Goal: Transaction & Acquisition: Obtain resource

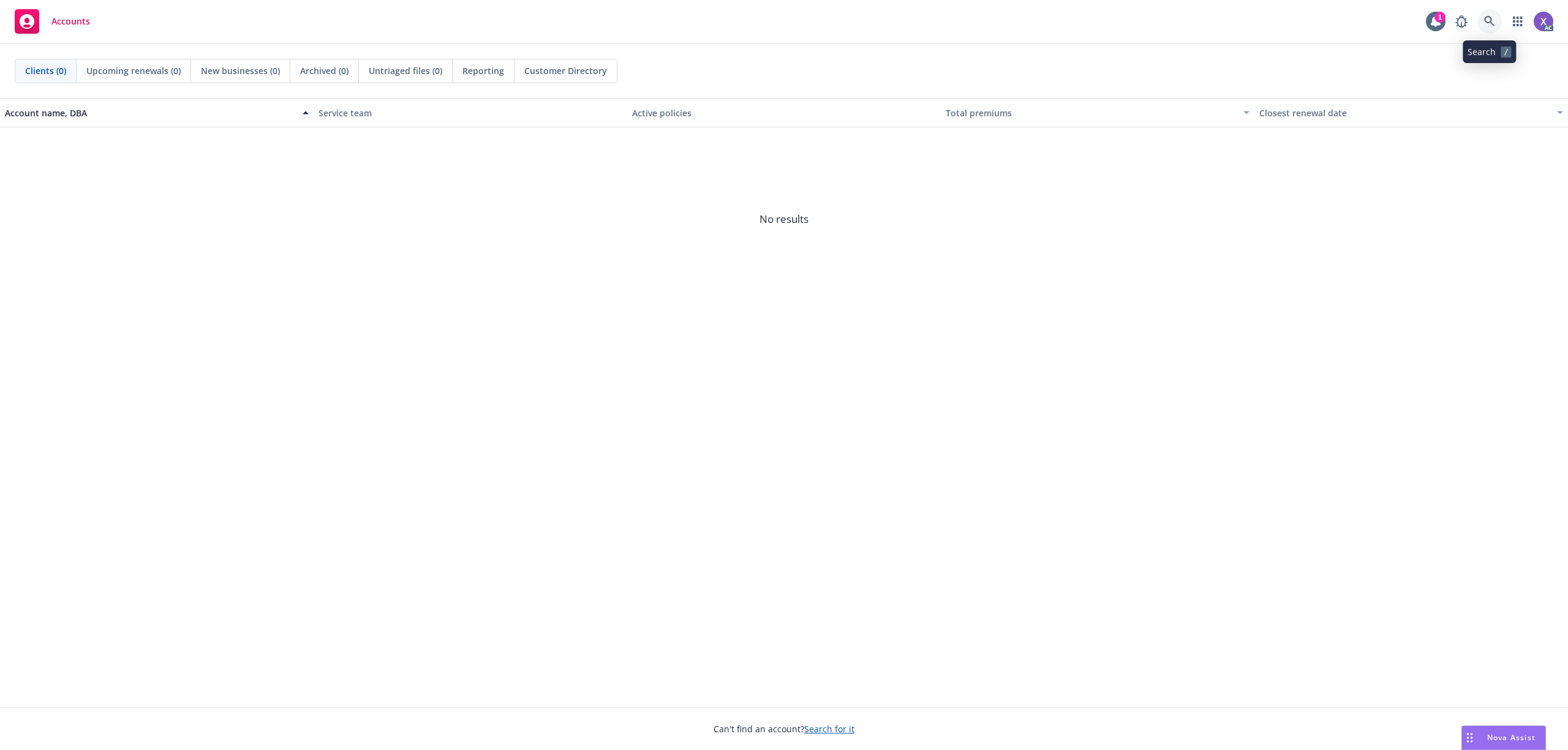
click at [1490, 22] on icon at bounding box center [1489, 21] width 11 height 11
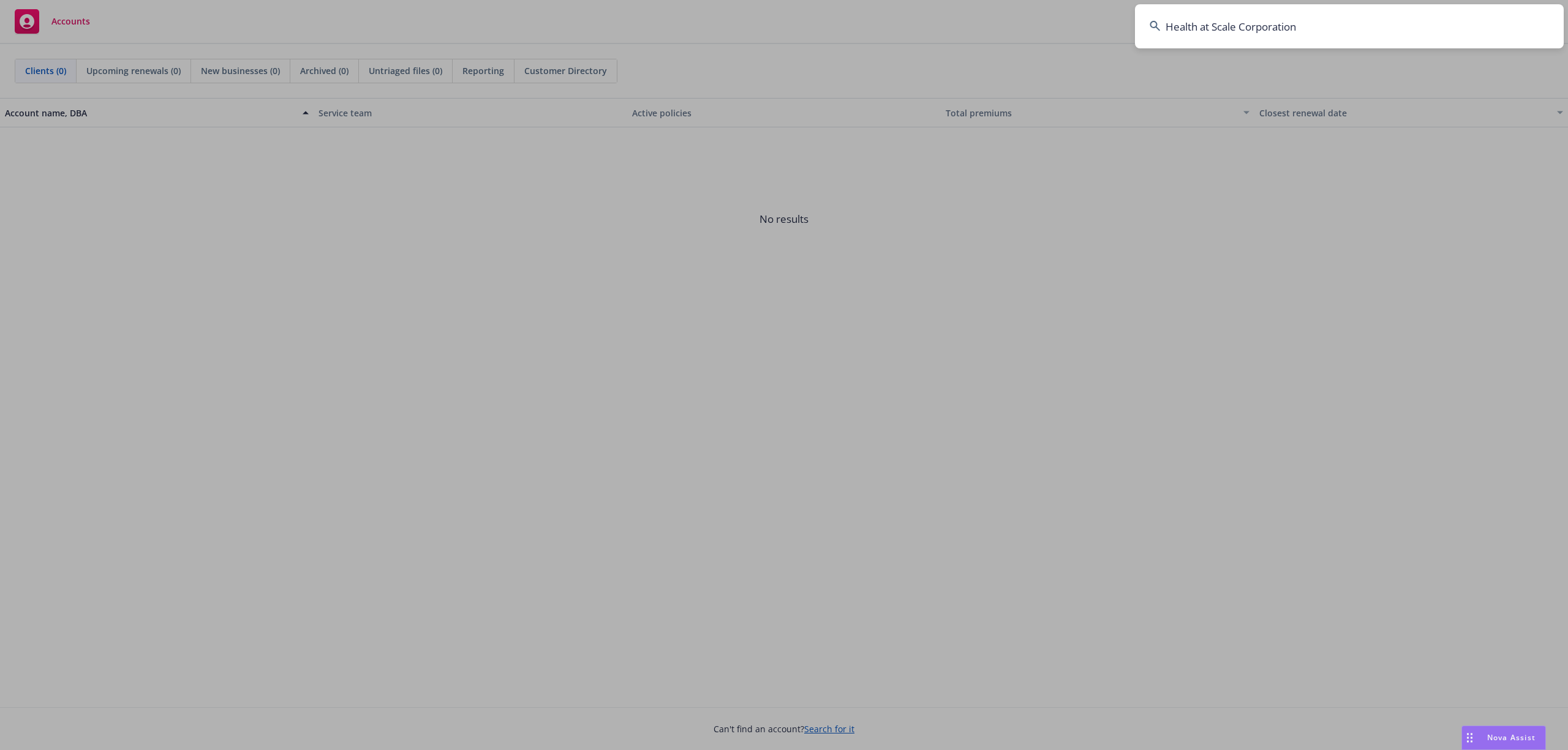
click at [1420, 27] on input "Health at Scale Corporation" at bounding box center [1350, 26] width 429 height 44
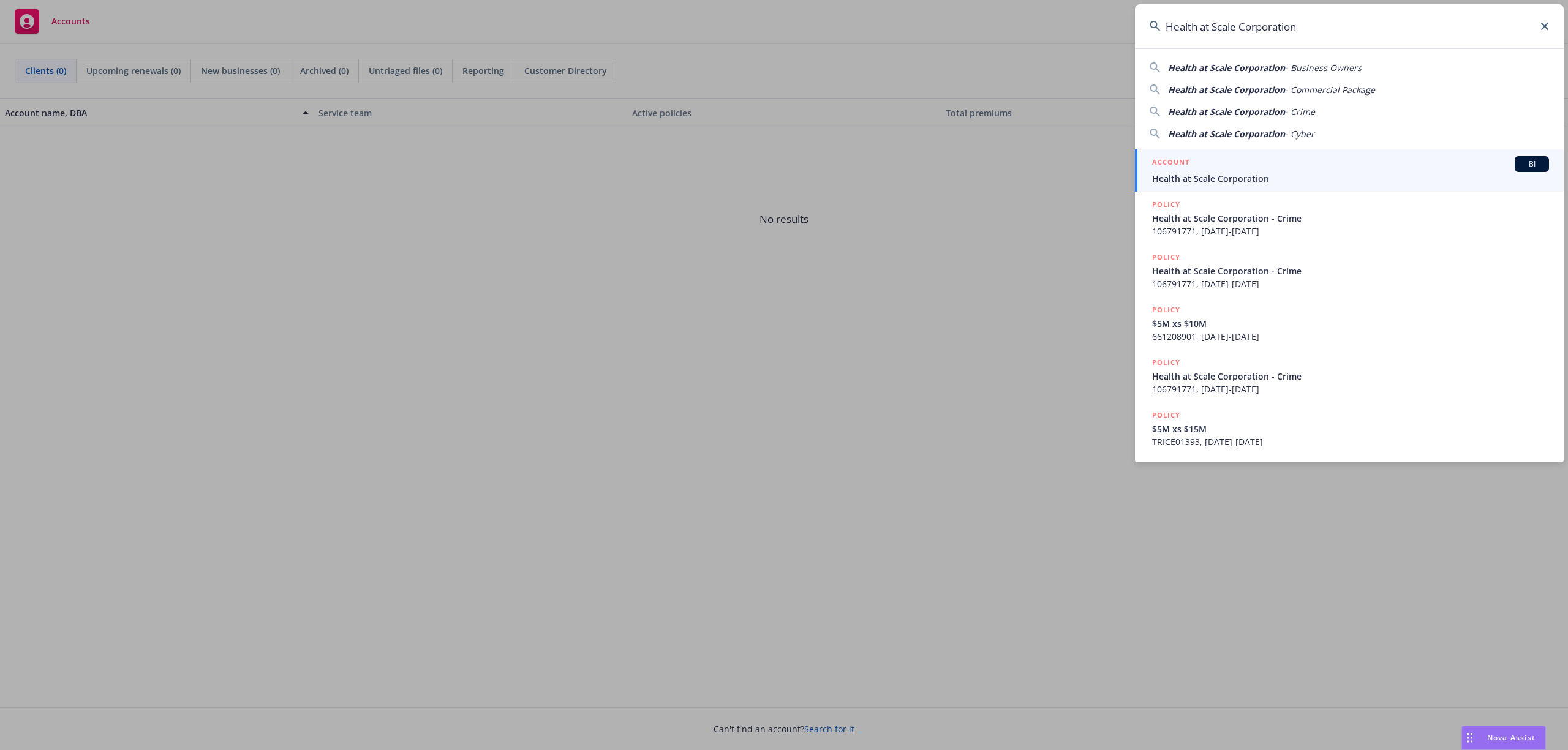
type input "Health at Scale Corporation"
click at [1231, 170] on div "ACCOUNT BI" at bounding box center [1351, 164] width 397 height 16
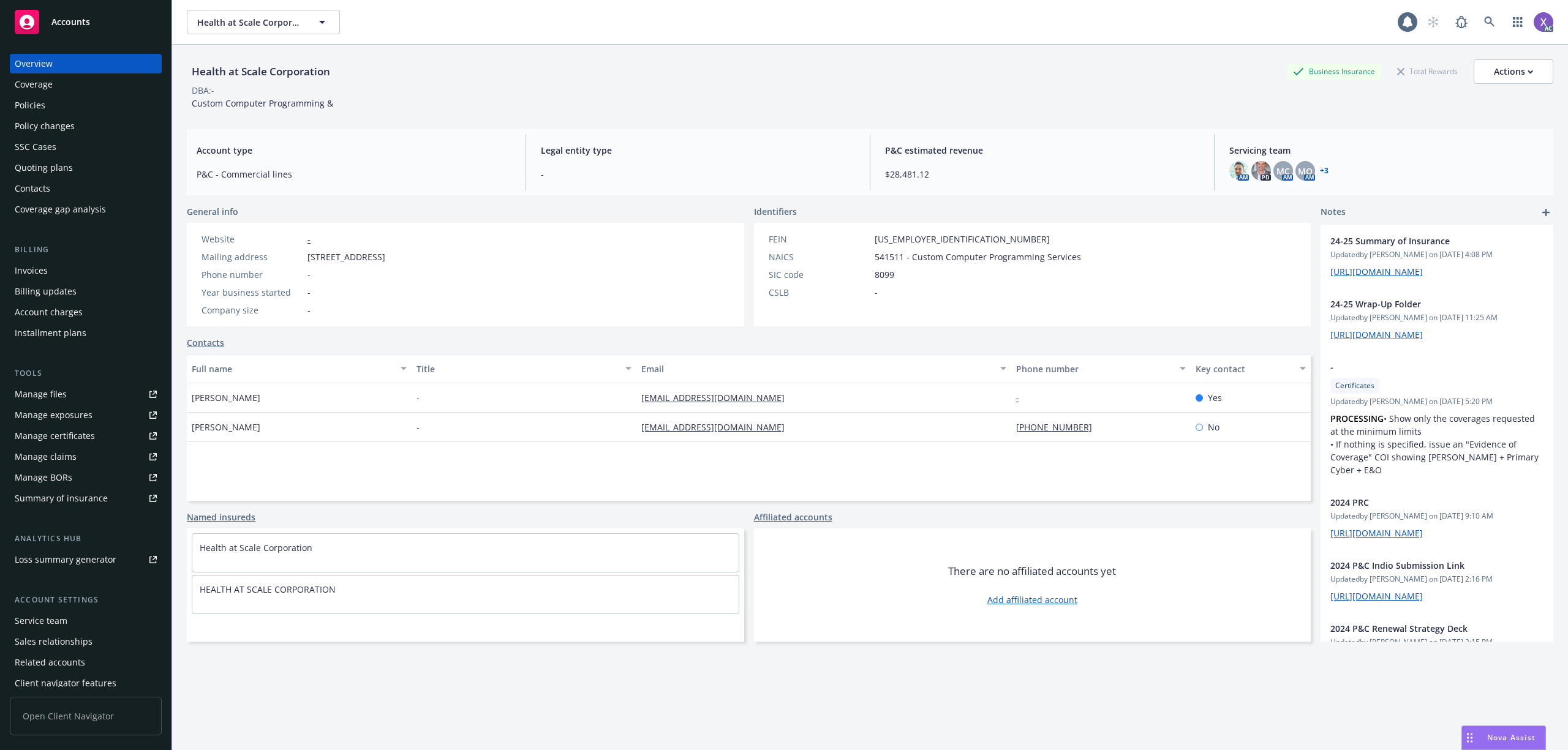
click at [34, 269] on div "Invoices" at bounding box center [31, 271] width 33 height 20
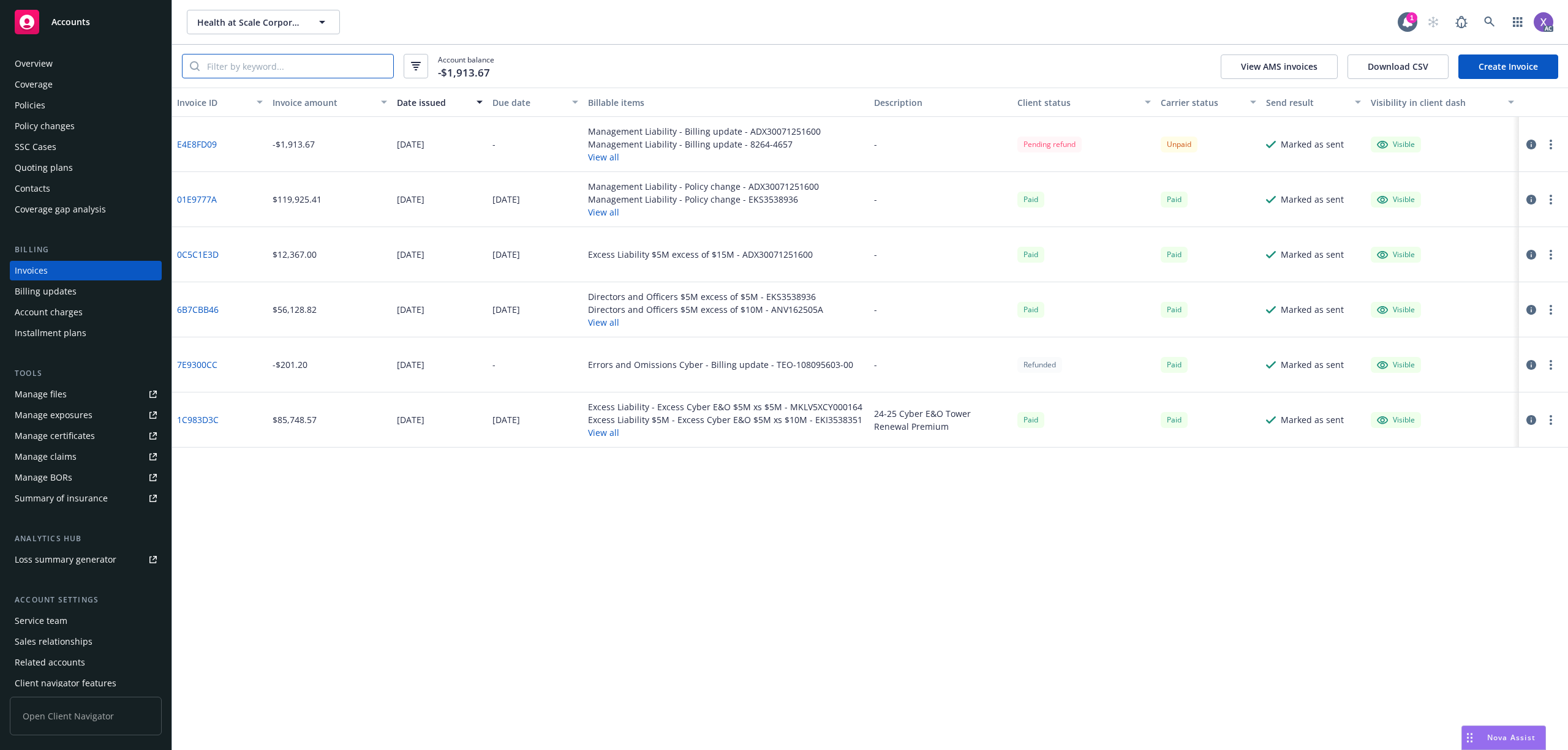
click at [323, 67] on input "search" at bounding box center [297, 66] width 194 height 23
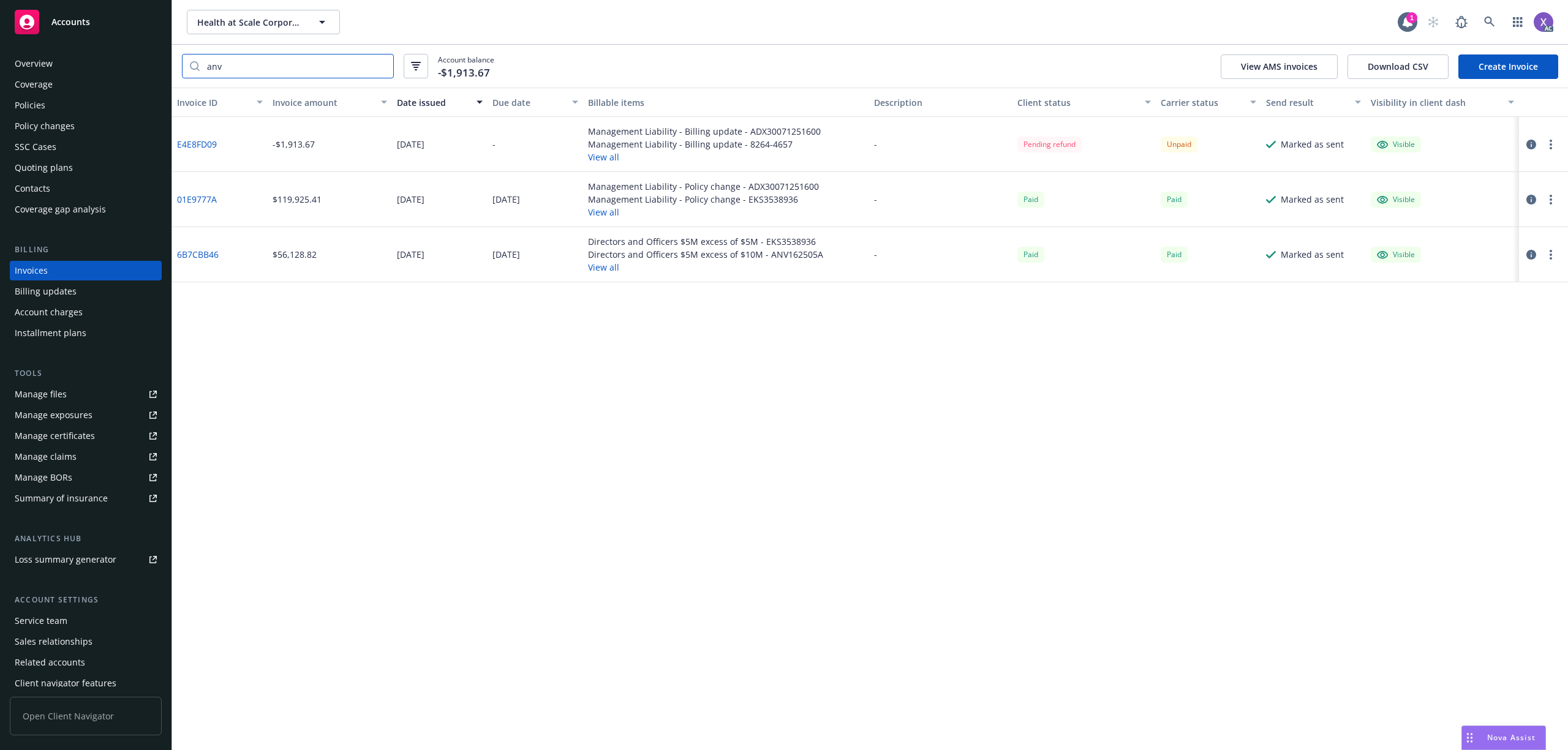
type input "anv"
click at [206, 138] on link "E4E8FD09" at bounding box center [196, 144] width 40 height 13
click at [35, 101] on div "Policies" at bounding box center [30, 105] width 31 height 20
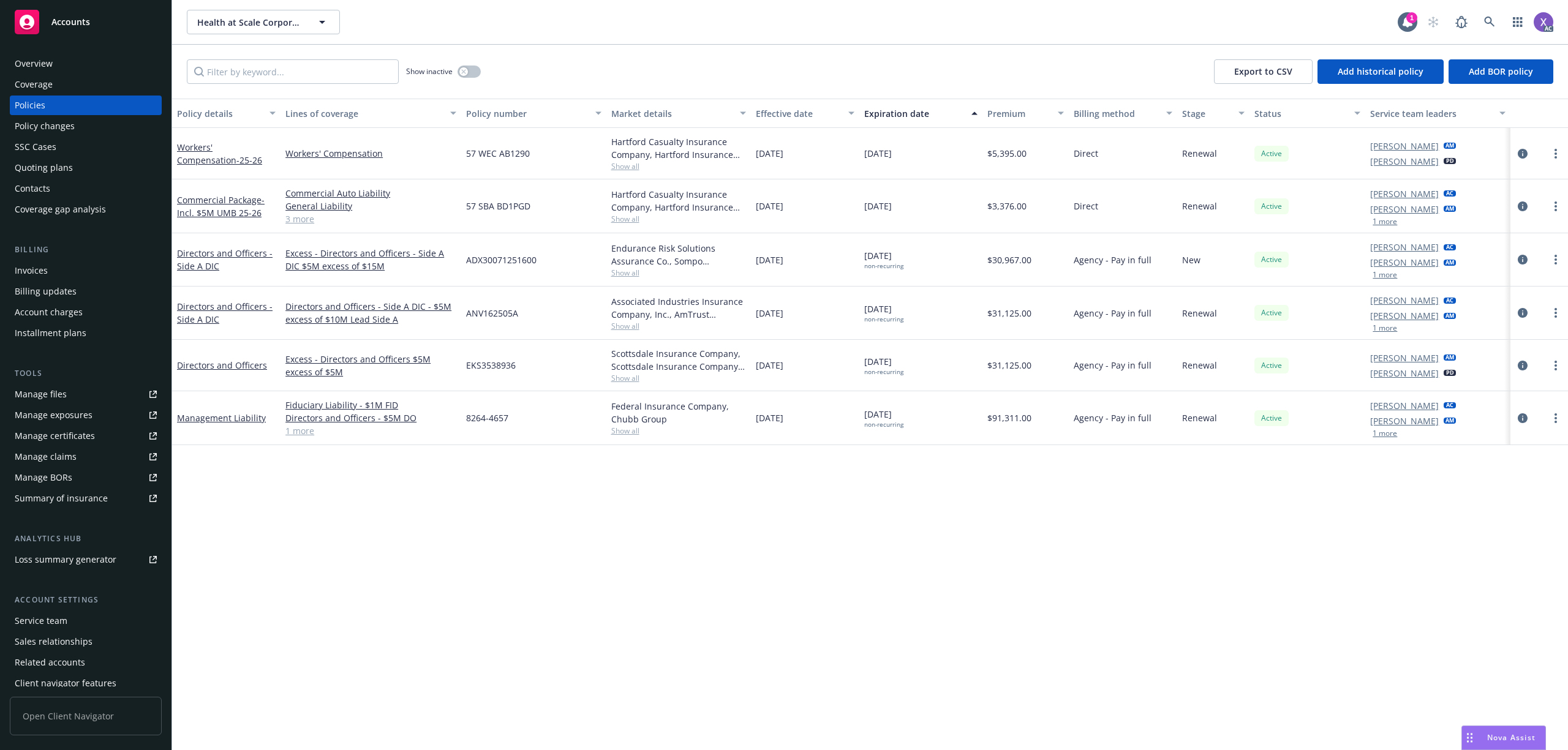
click at [31, 273] on div "Invoices" at bounding box center [31, 271] width 33 height 20
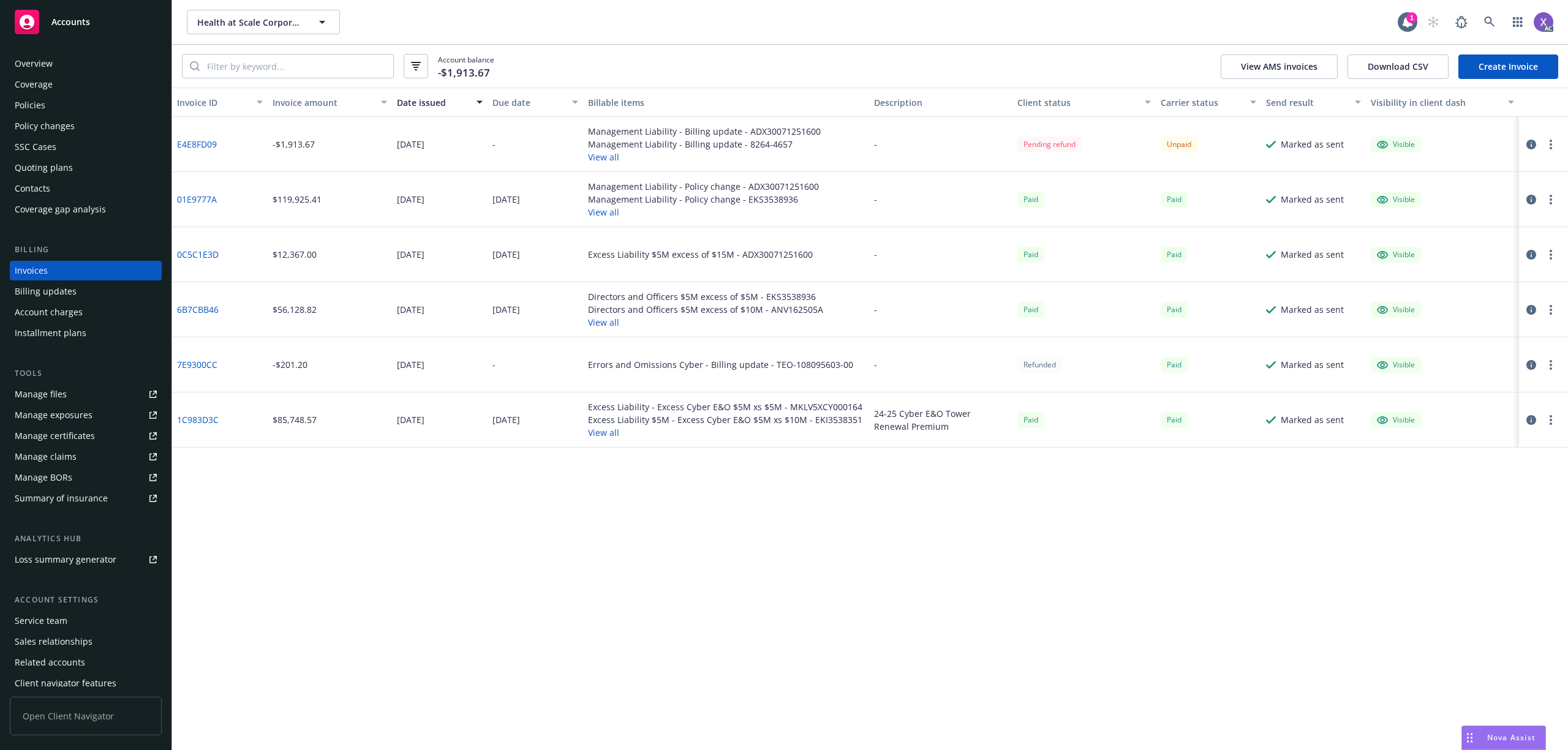
click at [36, 104] on div "Policies" at bounding box center [30, 105] width 31 height 20
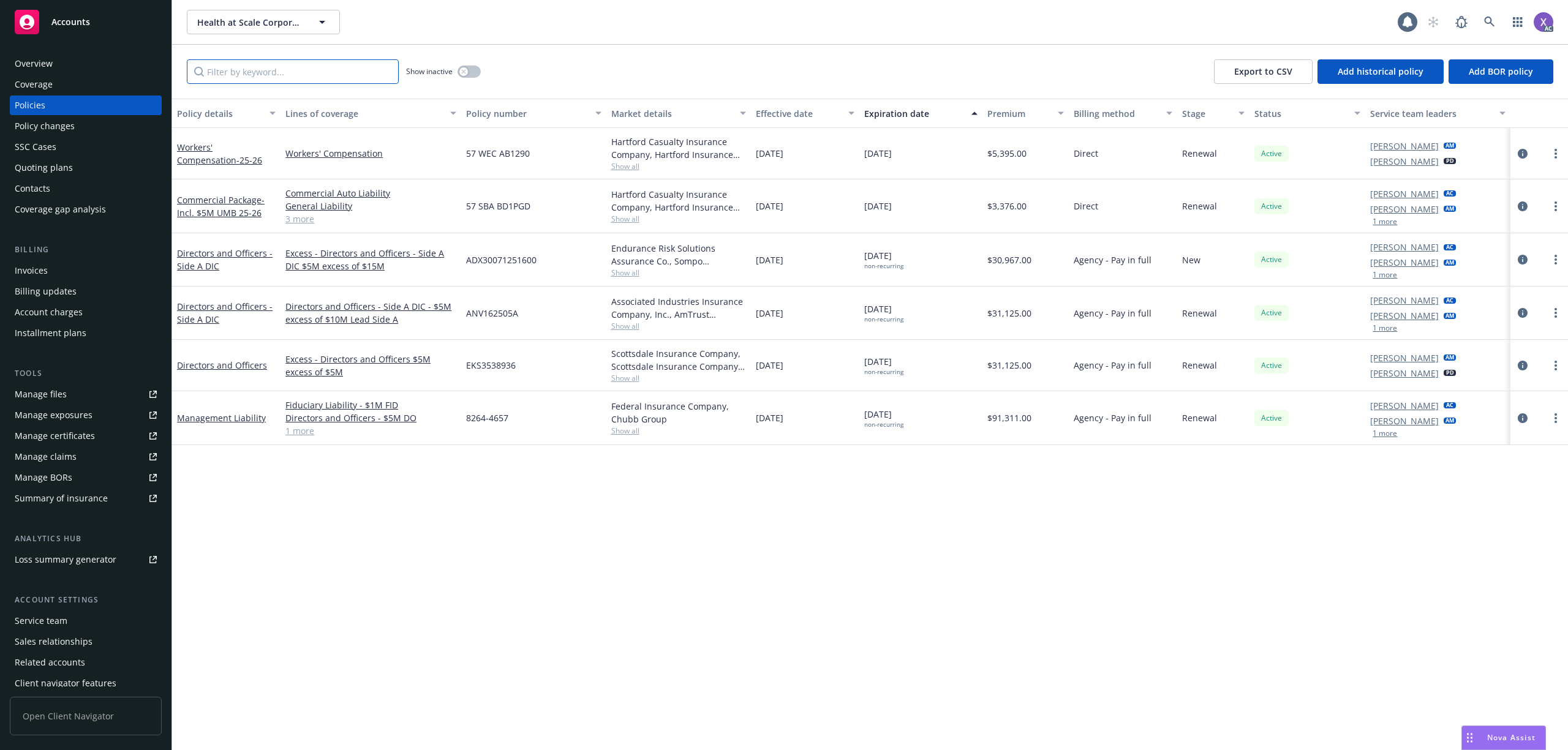
click at [241, 79] on input "Filter by keyword..." at bounding box center [292, 71] width 212 height 25
paste input "8264-4657"
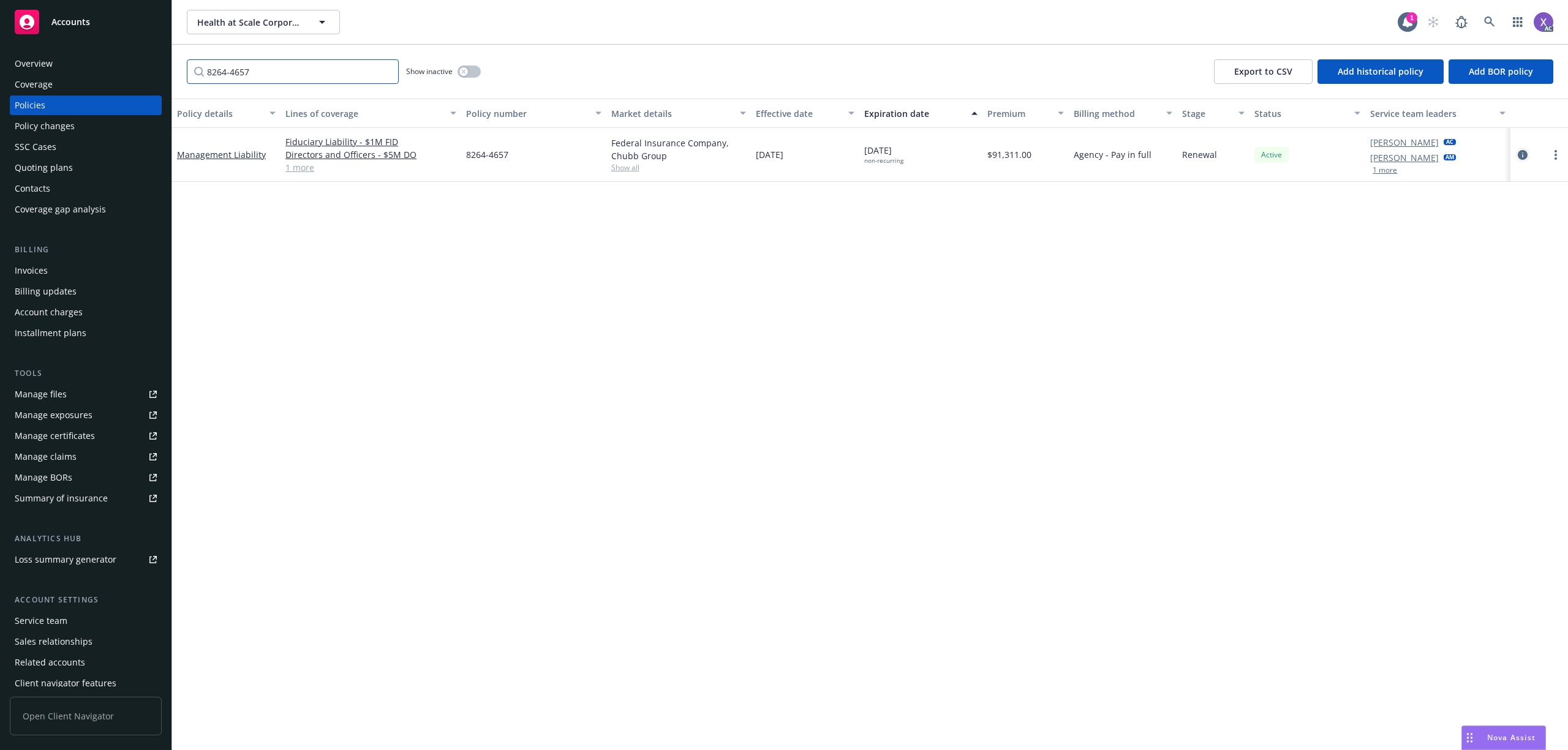
type input "8264-4657"
click at [1525, 154] on icon "circleInformation" at bounding box center [1523, 155] width 10 height 10
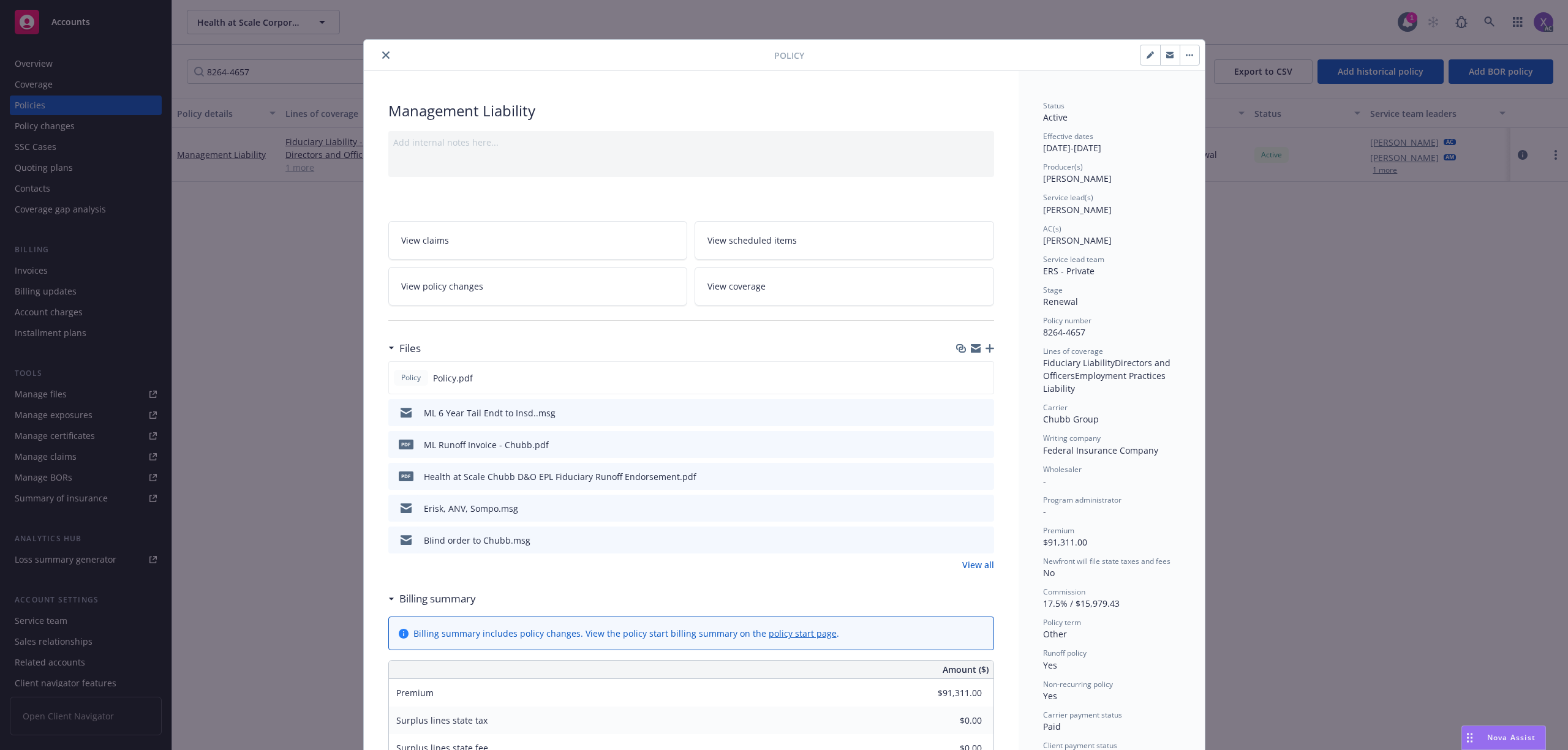
click at [382, 56] on icon "close" at bounding box center [386, 55] width 7 height 7
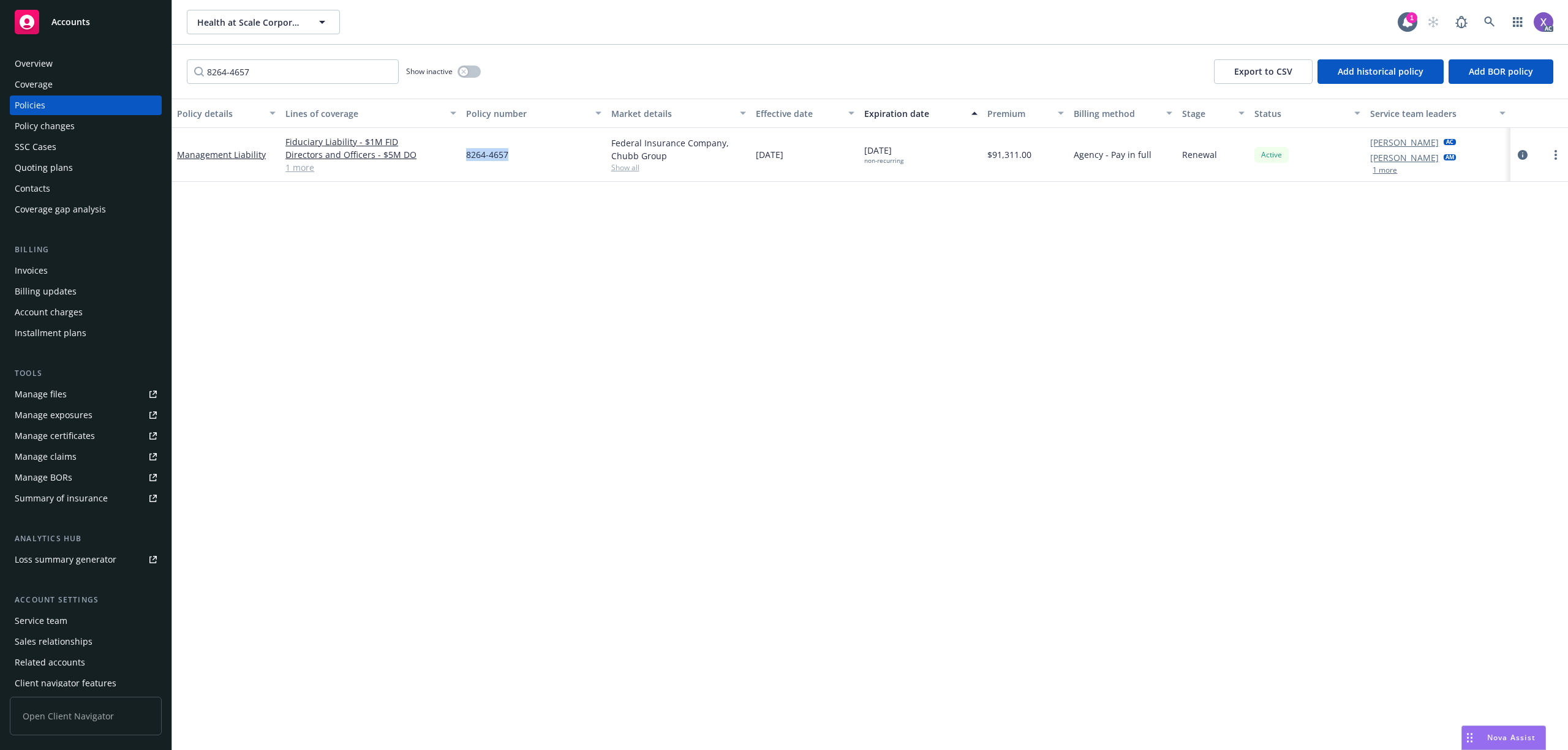
drag, startPoint x: 506, startPoint y: 158, endPoint x: 466, endPoint y: 163, distance: 40.3
click at [466, 163] on div "8264-4657" at bounding box center [534, 155] width 144 height 54
copy span "8264-4657"
click at [47, 268] on div "Invoices" at bounding box center [86, 271] width 142 height 20
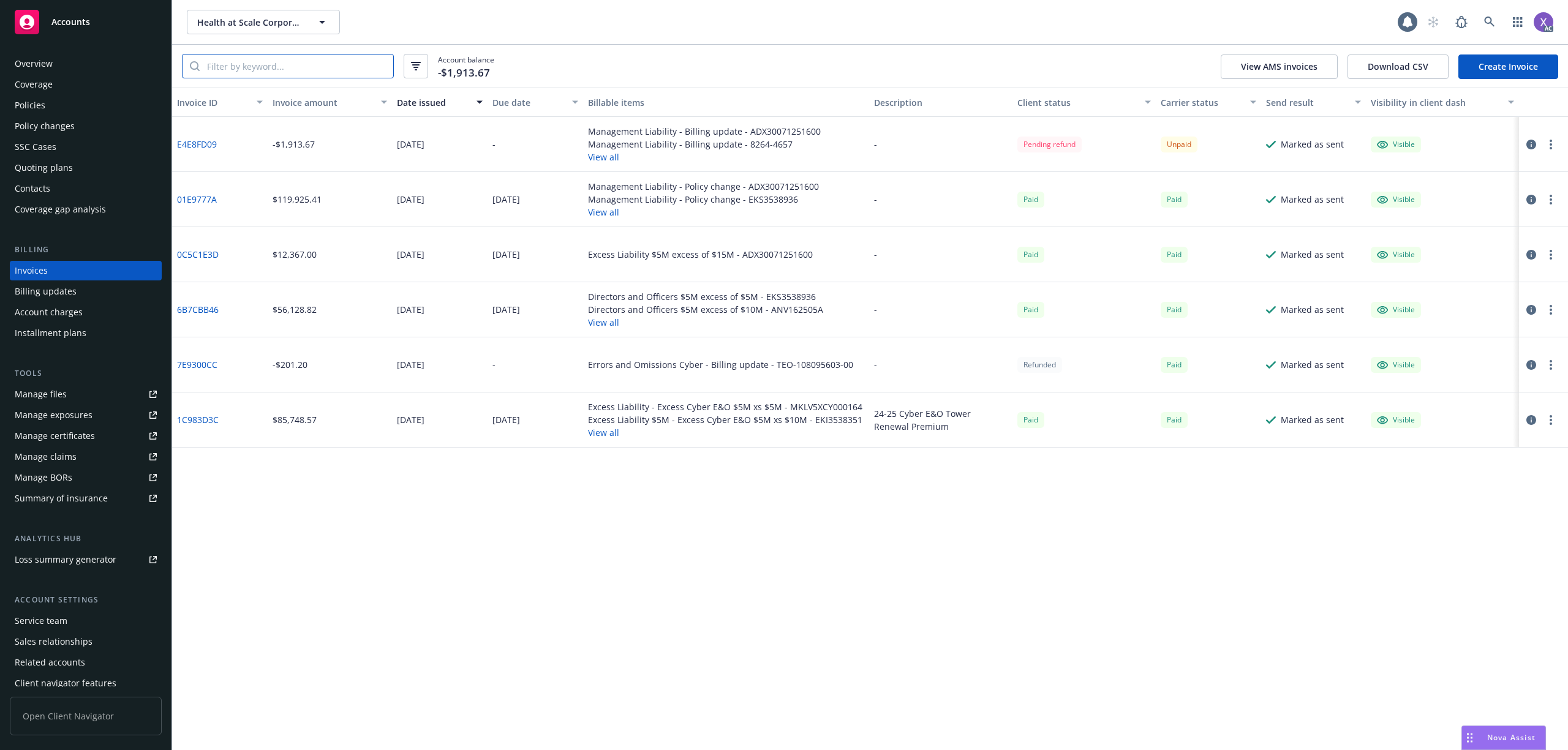
click at [295, 70] on input "search" at bounding box center [297, 66] width 194 height 23
paste input "8264-4657"
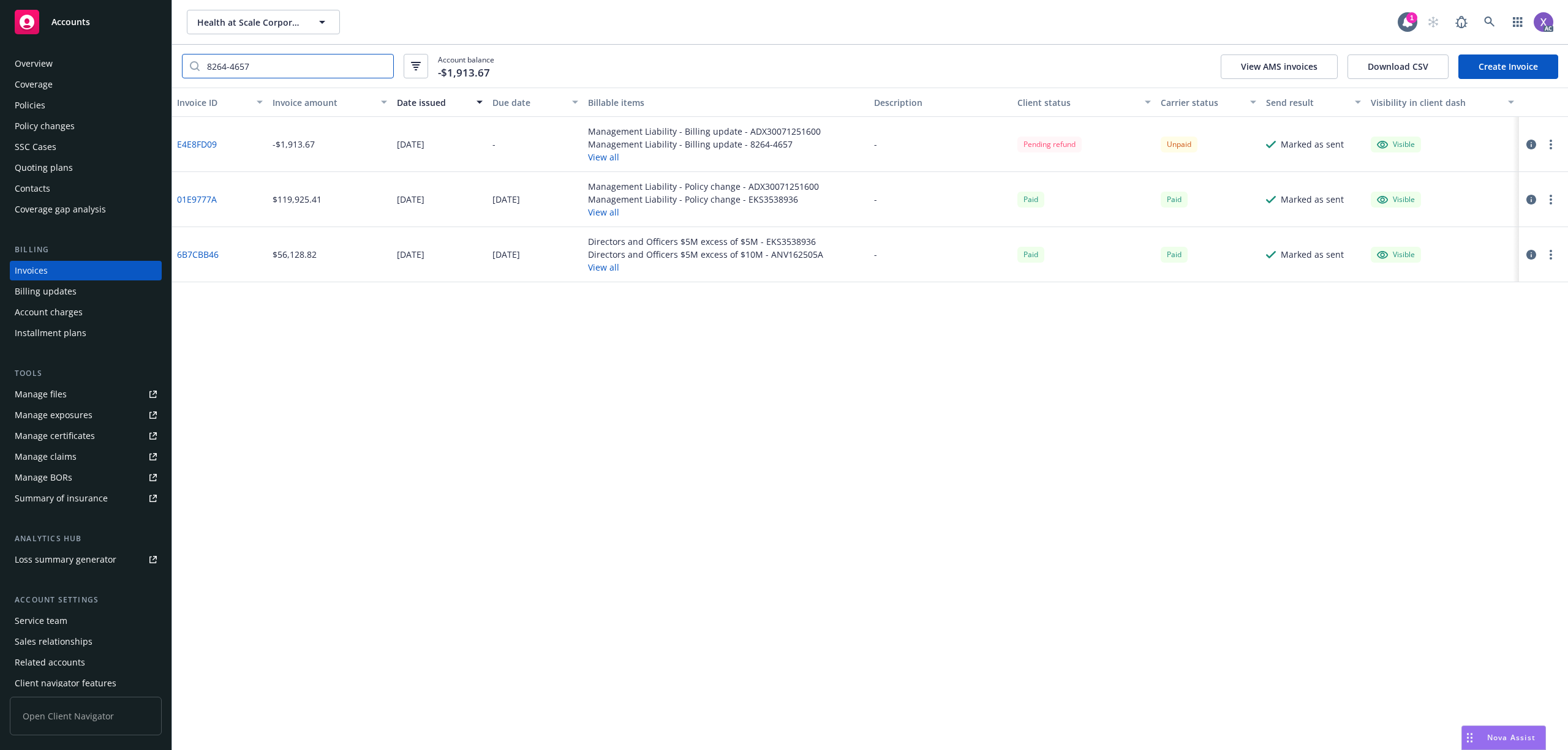
type input "8264-4657"
click at [201, 198] on link "01E9777A" at bounding box center [196, 199] width 40 height 13
click at [31, 102] on div "Policies" at bounding box center [30, 105] width 31 height 20
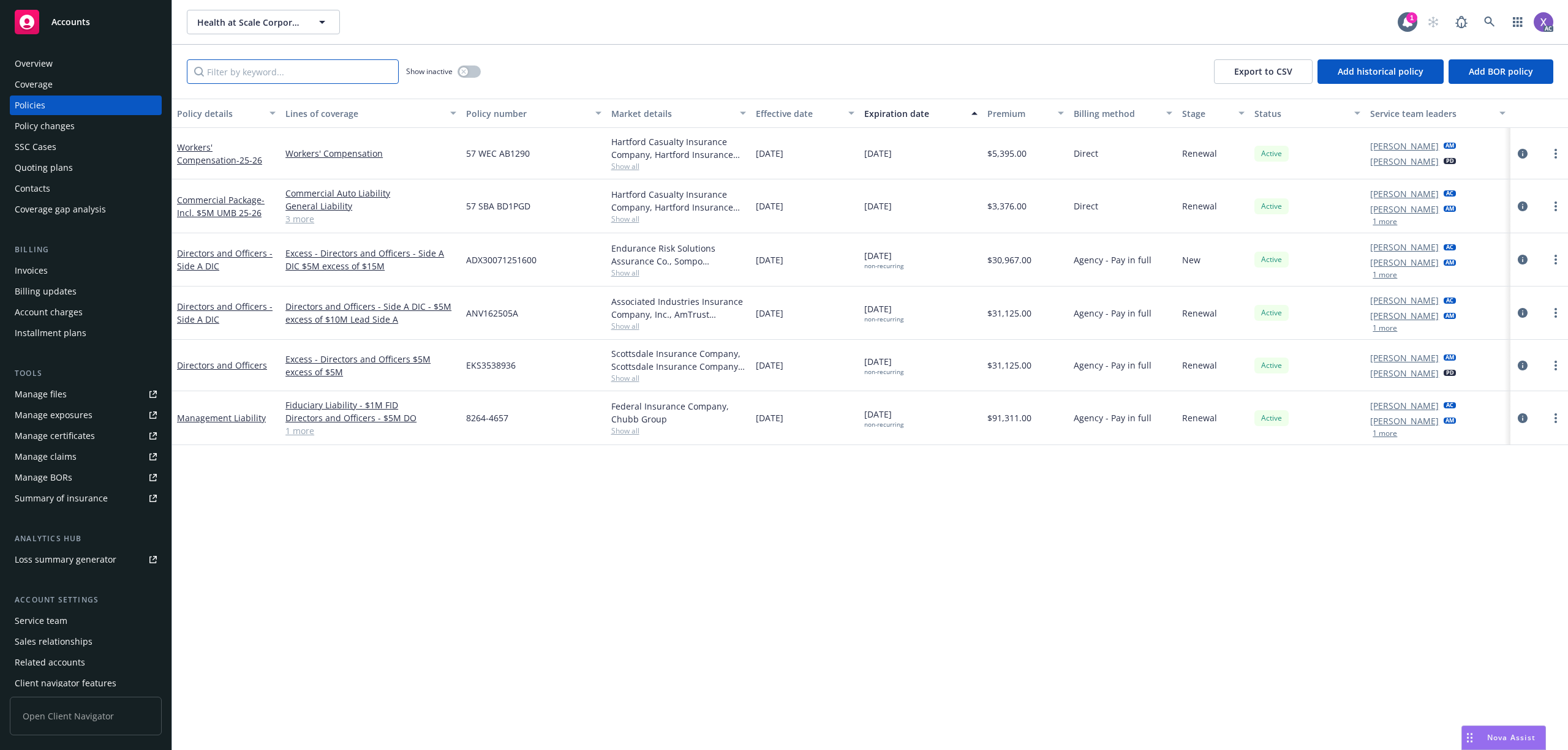
click at [270, 69] on input "Filter by keyword..." at bounding box center [292, 71] width 212 height 25
paste input "ADX30071251600"
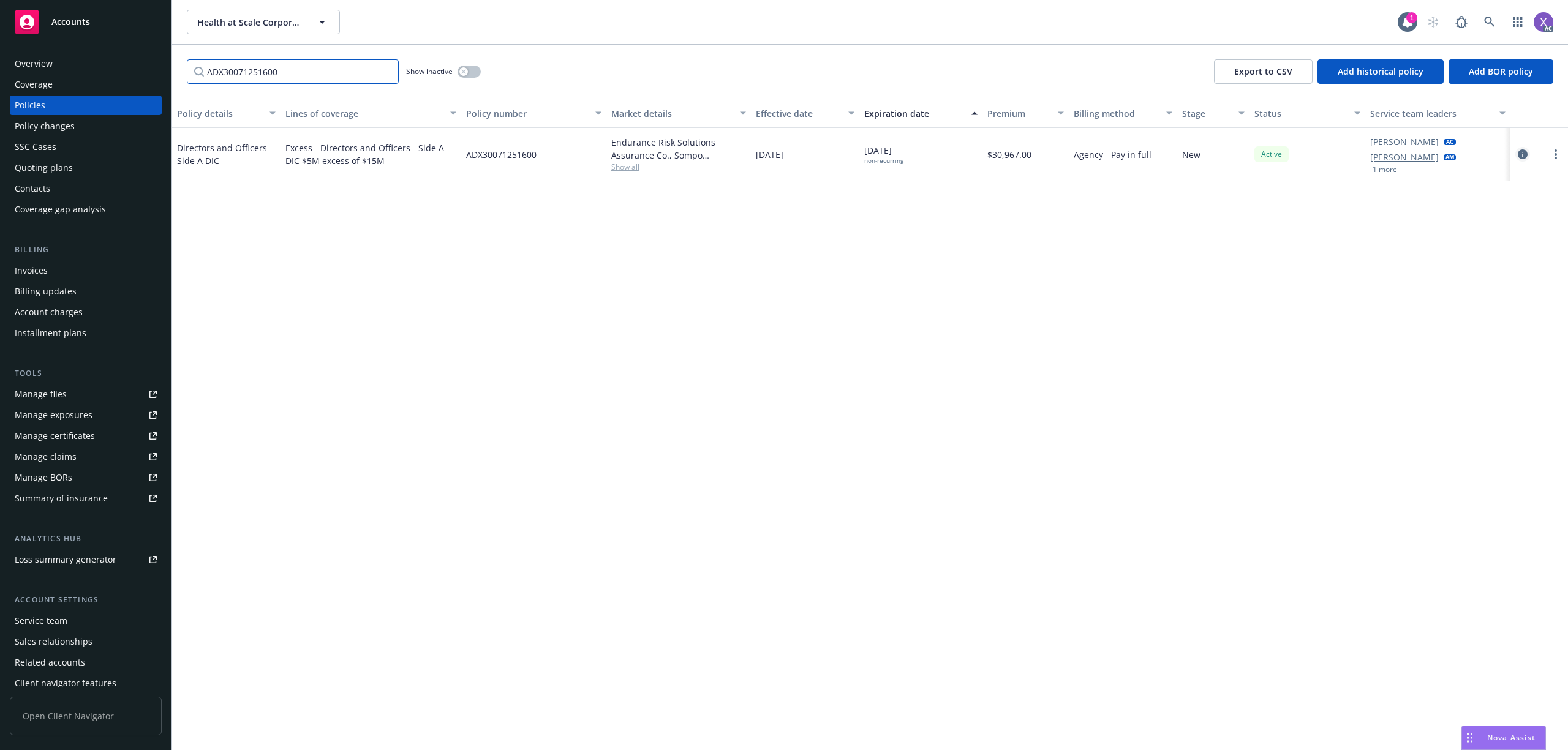
type input "ADX30071251600"
click at [1520, 154] on icon "circleInformation" at bounding box center [1523, 154] width 10 height 10
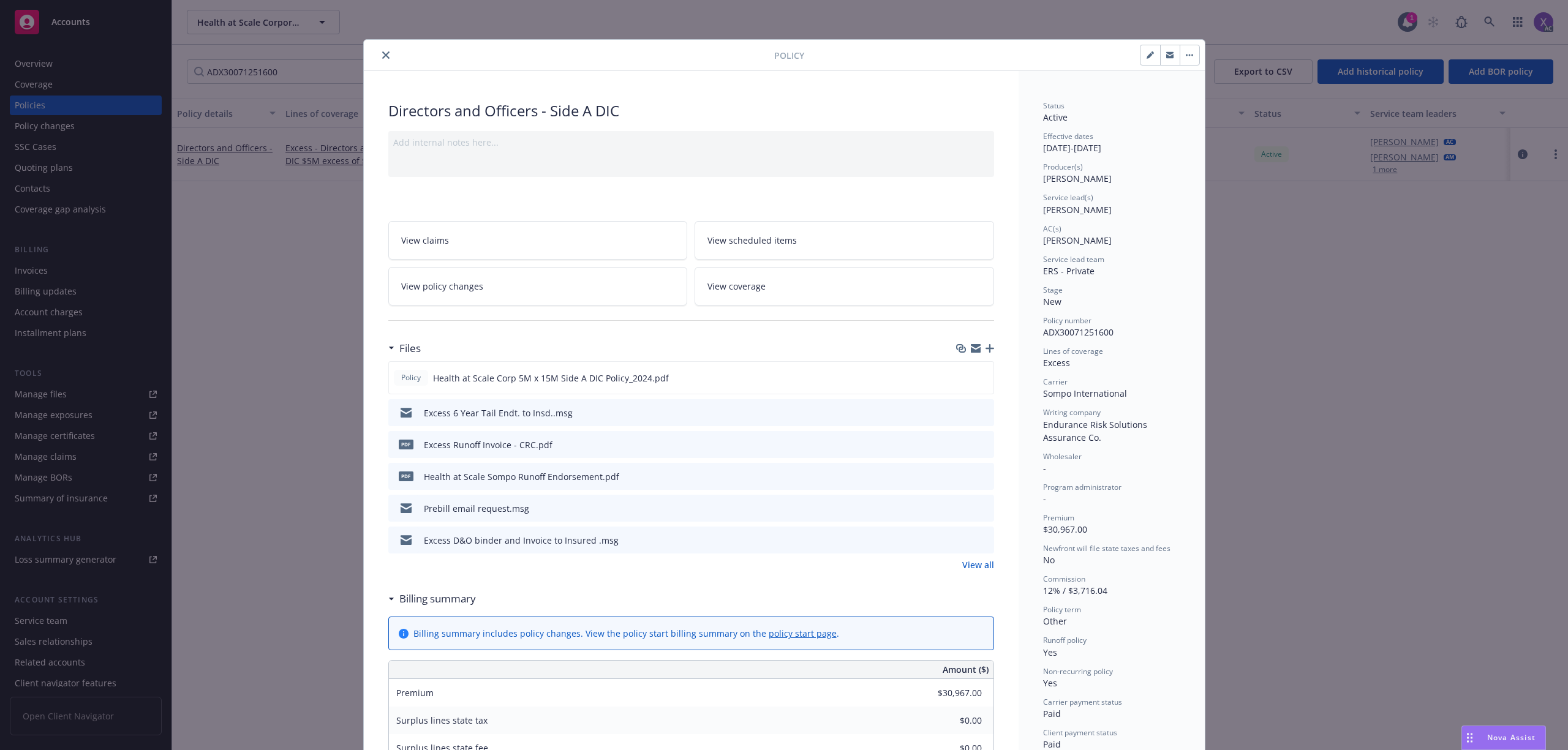
click at [973, 562] on link "View all" at bounding box center [978, 565] width 32 height 13
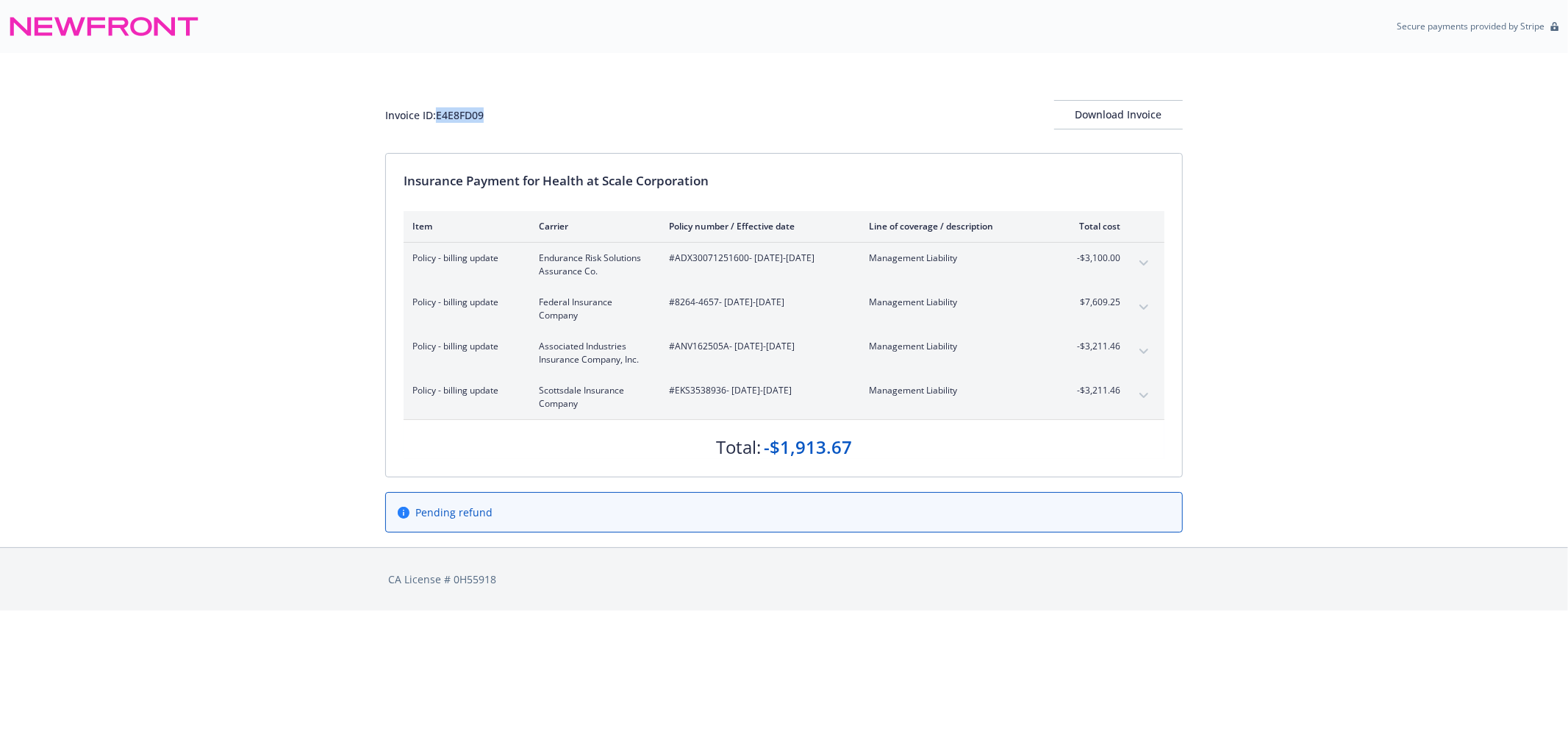
drag, startPoint x: 490, startPoint y: 114, endPoint x: 439, endPoint y: 121, distance: 51.5
click at [439, 121] on div "Invoice ID: E4E8FD09 Download Invoice" at bounding box center [784, 115] width 798 height 29
copy div "E4E8FD09"
click at [1348, 463] on div "Invoice ID: E4E8FD09 Download Invoice Insurance Payment for Health at Scale Cor…" at bounding box center [784, 300] width 1568 height 494
click at [679, 312] on div "#8264-4657 - 08/19/2024-08/19/2025" at bounding box center [757, 308] width 177 height 26
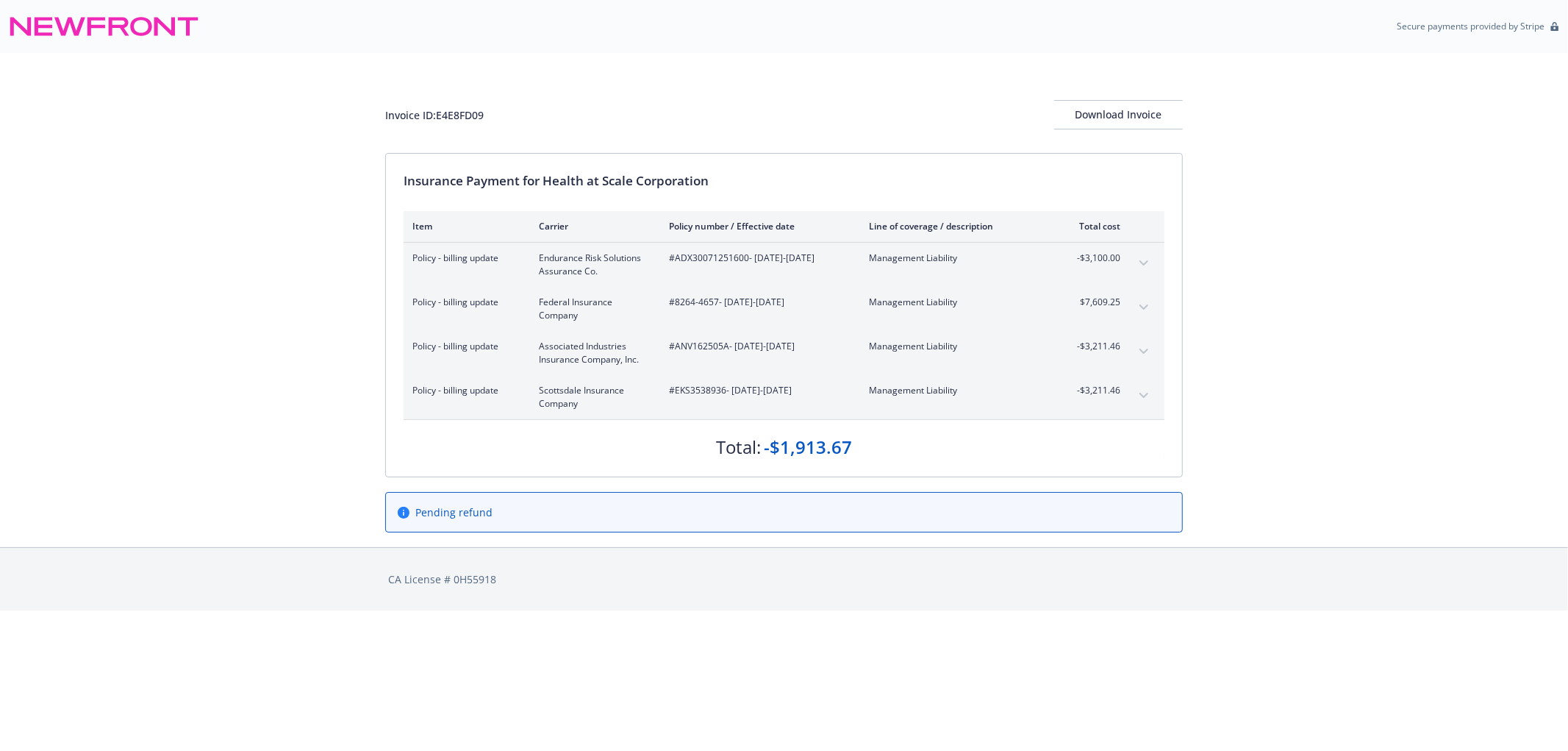
click at [695, 303] on span "#8264-4657 - 08/19/2024-08/19/2025" at bounding box center [757, 302] width 177 height 13
click at [672, 312] on div "#8264-4657 - 08/19/2024-08/19/2025" at bounding box center [757, 308] width 177 height 26
drag, startPoint x: 674, startPoint y: 305, endPoint x: 719, endPoint y: 309, distance: 45.2
click at [719, 309] on div "#8264-4657 - 08/19/2024-08/19/2025" at bounding box center [757, 308] width 177 height 26
copy span "8264-4657"
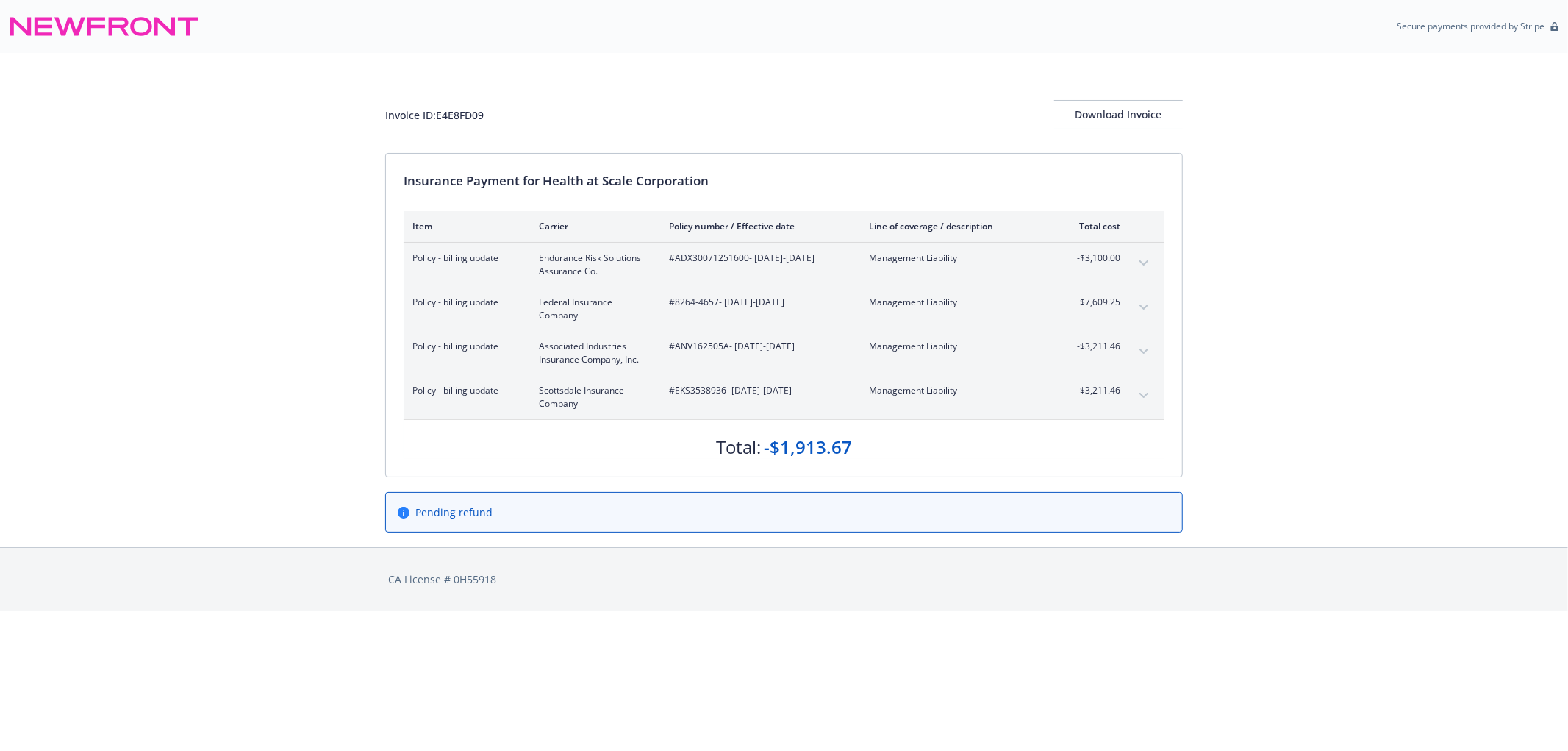
click at [1295, 306] on div "Invoice ID: E4E8FD09 Download Invoice Insurance Payment for Health at Scale Cor…" at bounding box center [784, 300] width 1568 height 494
click at [702, 319] on div "#8264-4657 - 08/19/2024-08/19/2025" at bounding box center [757, 308] width 177 height 26
click at [677, 305] on span "#8264-4657 - 08/19/2024-08/19/2025" at bounding box center [757, 302] width 177 height 13
drag, startPoint x: 677, startPoint y: 305, endPoint x: 718, endPoint y: 310, distance: 41.3
click at [718, 310] on div "#8264-4657 - 08/19/2024-08/19/2025" at bounding box center [757, 308] width 177 height 26
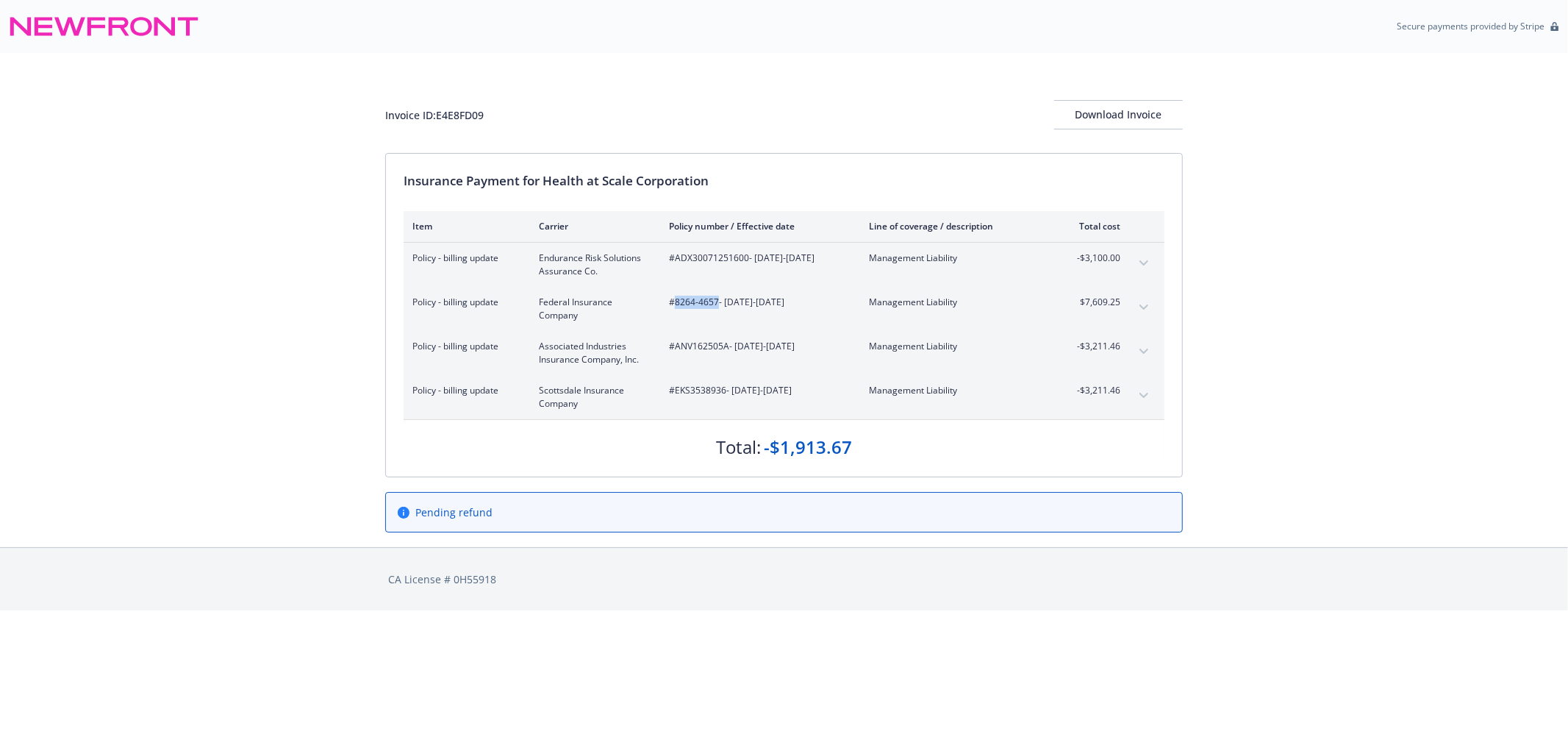
copy span "8264-4657"
drag, startPoint x: 586, startPoint y: 178, endPoint x: 600, endPoint y: 189, distance: 17.8
click at [593, 189] on div "Insurance Payment for Health at Scale Corporation" at bounding box center [784, 181] width 761 height 19
drag, startPoint x: 603, startPoint y: 175, endPoint x: 710, endPoint y: 183, distance: 107.3
click at [710, 183] on div "Insurance Payment for Health at Scale Corporation" at bounding box center [784, 181] width 761 height 19
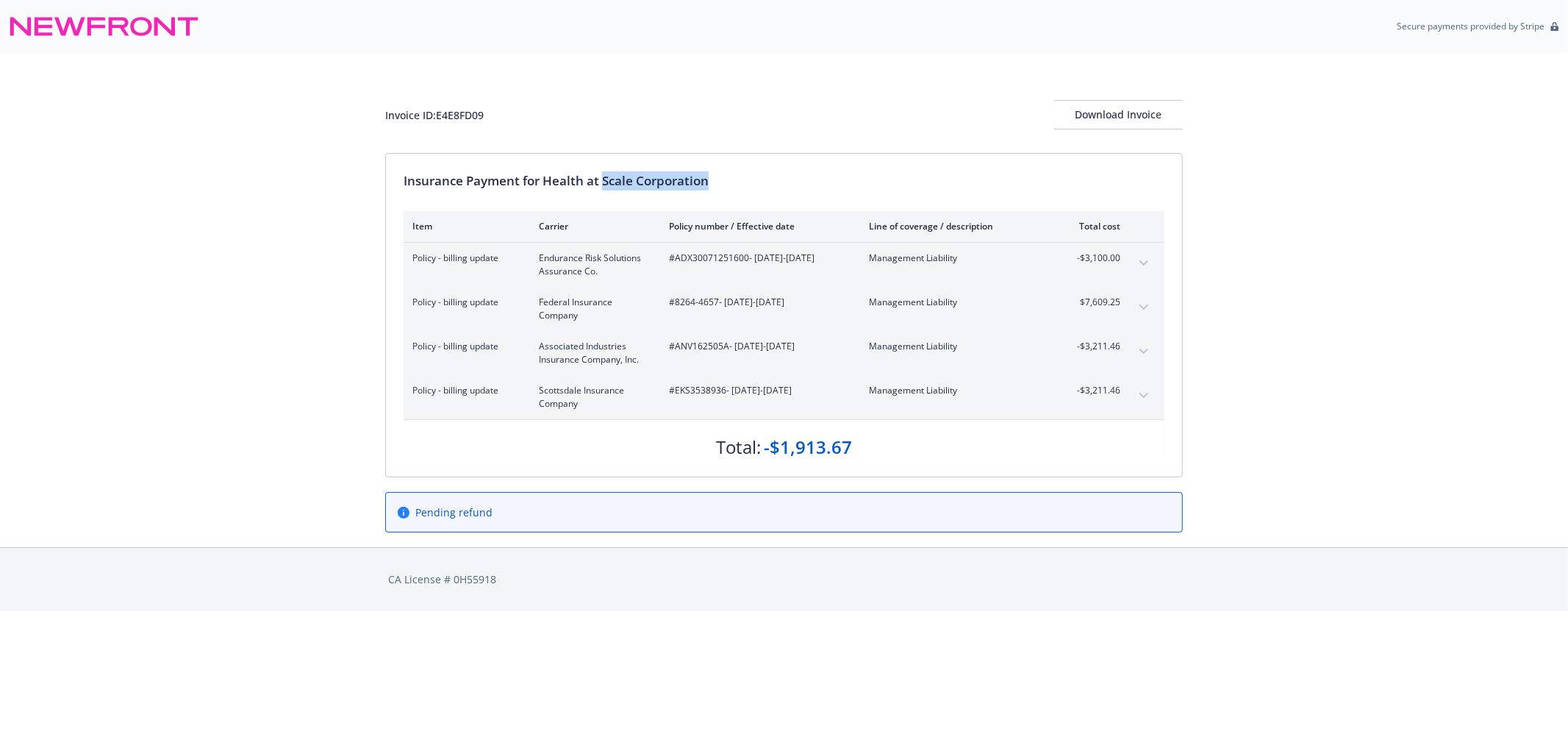
copy div "Scale Corporation"
click at [553, 194] on div "Insurance Payment for Health at Scale Corporation Item Carrier Policy number / …" at bounding box center [784, 316] width 796 height 323
click at [550, 187] on div "Insurance Payment for Health at Scale Corporation" at bounding box center [784, 181] width 761 height 19
drag, startPoint x: 545, startPoint y: 181, endPoint x: 600, endPoint y: 184, distance: 55.1
click at [600, 184] on div "Insurance Payment for Health at Scale Corporation" at bounding box center [784, 181] width 761 height 19
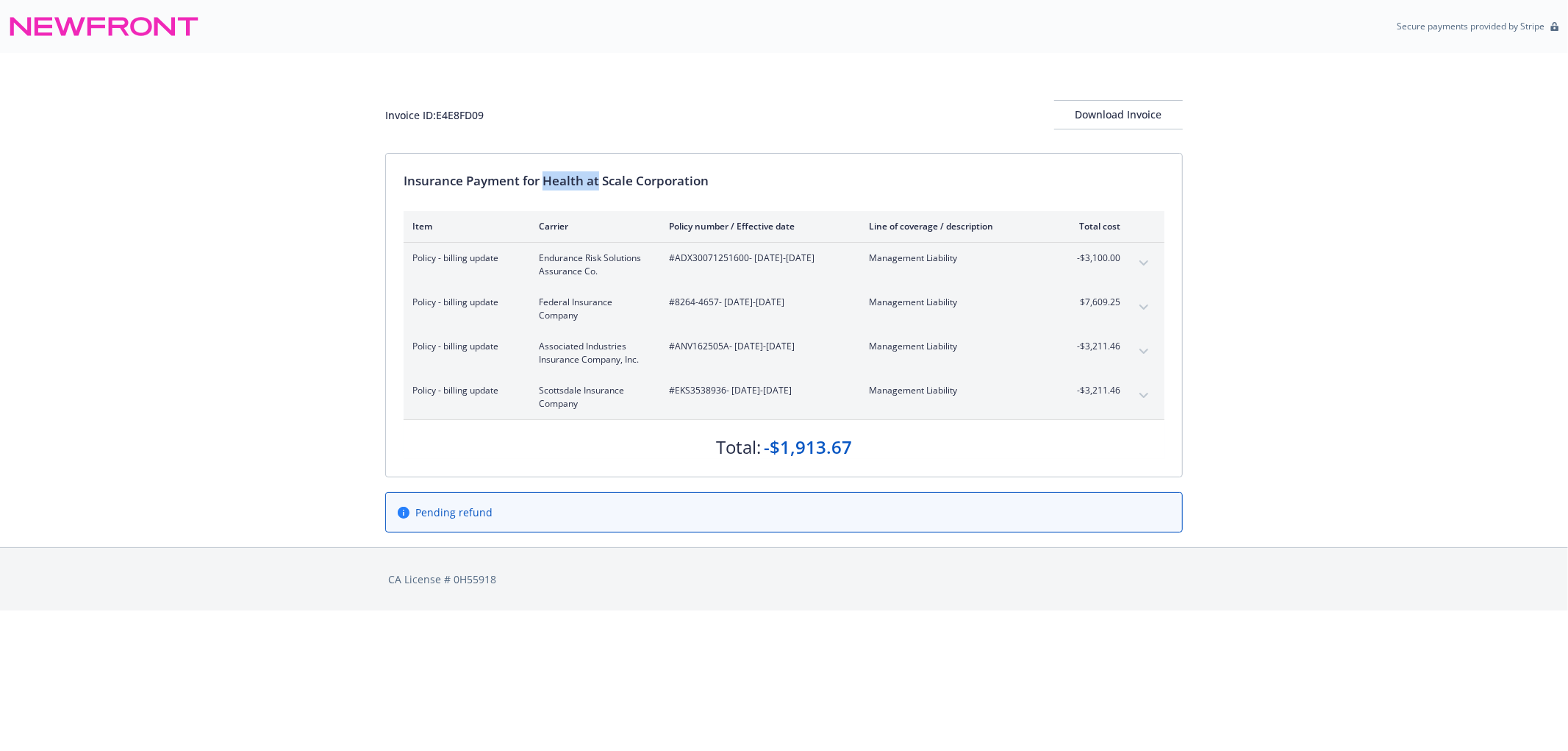
copy div "Health at"
click at [1230, 562] on div "CA License # 0H55918" at bounding box center [784, 578] width 1568 height 63
click at [1134, 610] on html "Secure payments provided by Stripe Invoice ID: E4E8FD09 Download Invoice Insura…" at bounding box center [784, 305] width 1568 height 610
drag, startPoint x: 678, startPoint y: 258, endPoint x: 747, endPoint y: 256, distance: 69.0
click at [747, 256] on span "#ADX30071251600 - 10/18/2024-08/19/2025" at bounding box center [757, 258] width 177 height 13
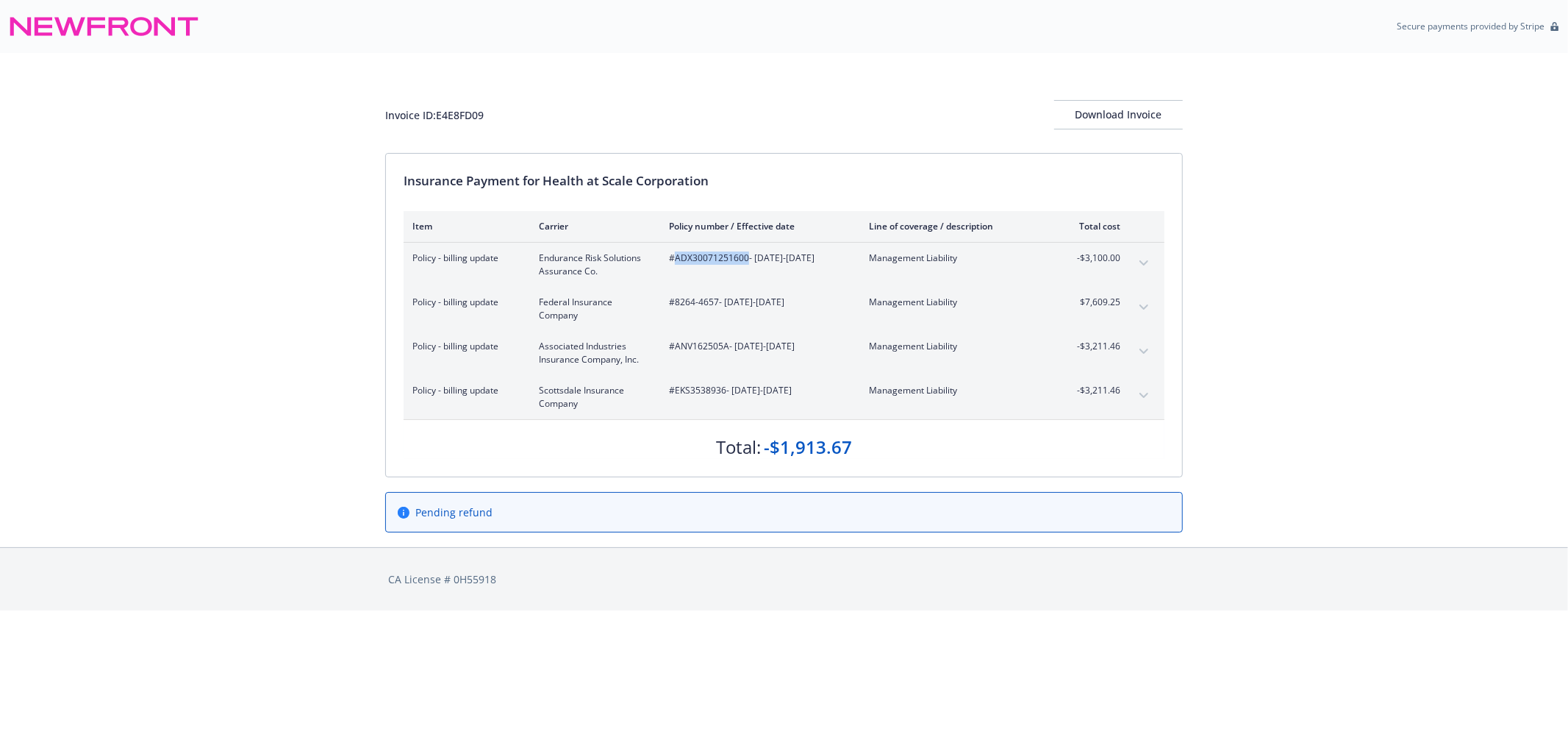
copy span "ADX30071251600"
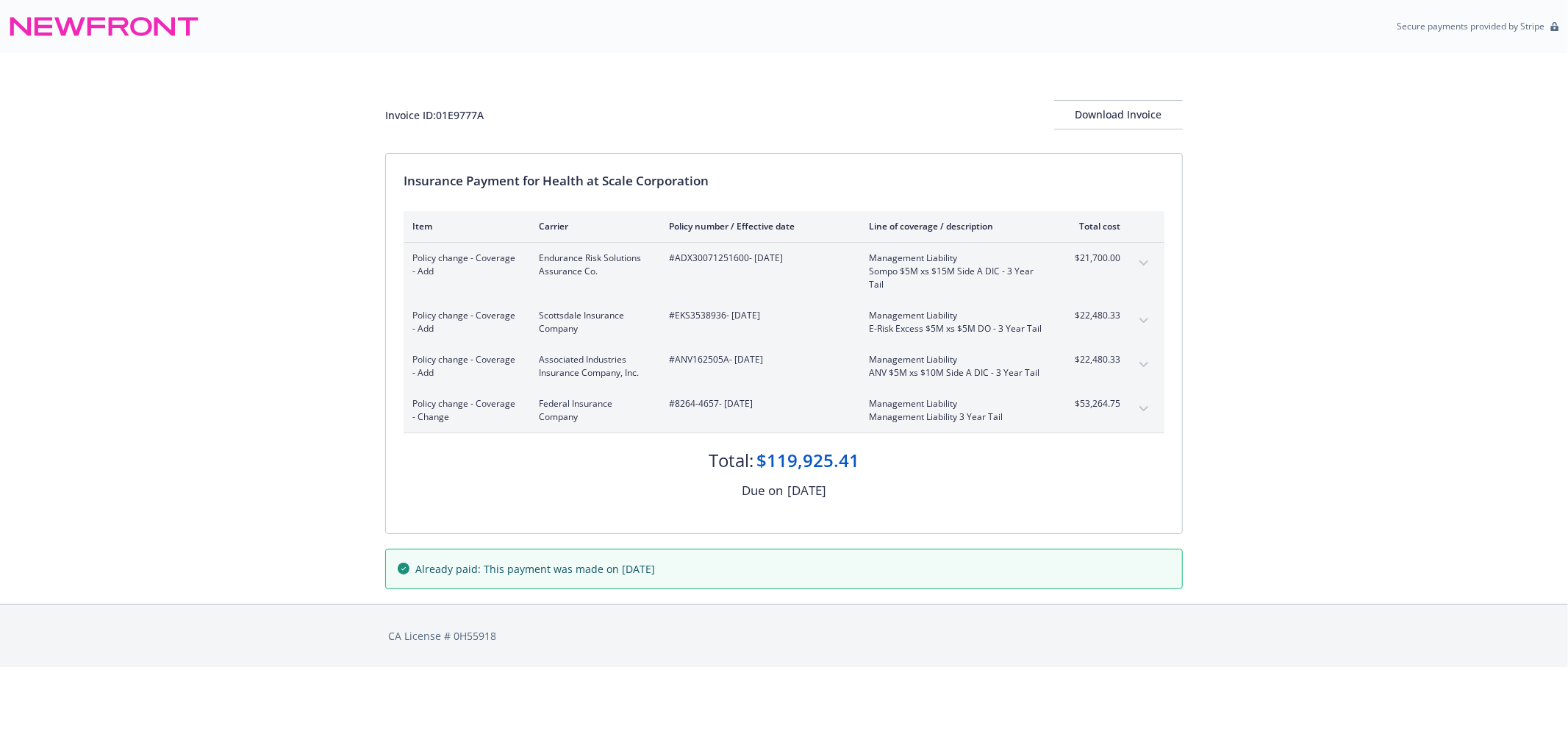
drag, startPoint x: 561, startPoint y: 192, endPoint x: 550, endPoint y: 187, distance: 12.1
click at [561, 191] on div "Insurance Payment for Health at Scale Corporation Item Carrier Policy number / …" at bounding box center [784, 344] width 796 height 380
click at [544, 184] on div "Insurance Payment for Health at Scale Corporation" at bounding box center [784, 181] width 761 height 19
drag, startPoint x: 562, startPoint y: 183, endPoint x: 636, endPoint y: 180, distance: 74.1
click at [636, 180] on div "Insurance Payment for Health at Scale Corporation" at bounding box center [784, 181] width 761 height 19
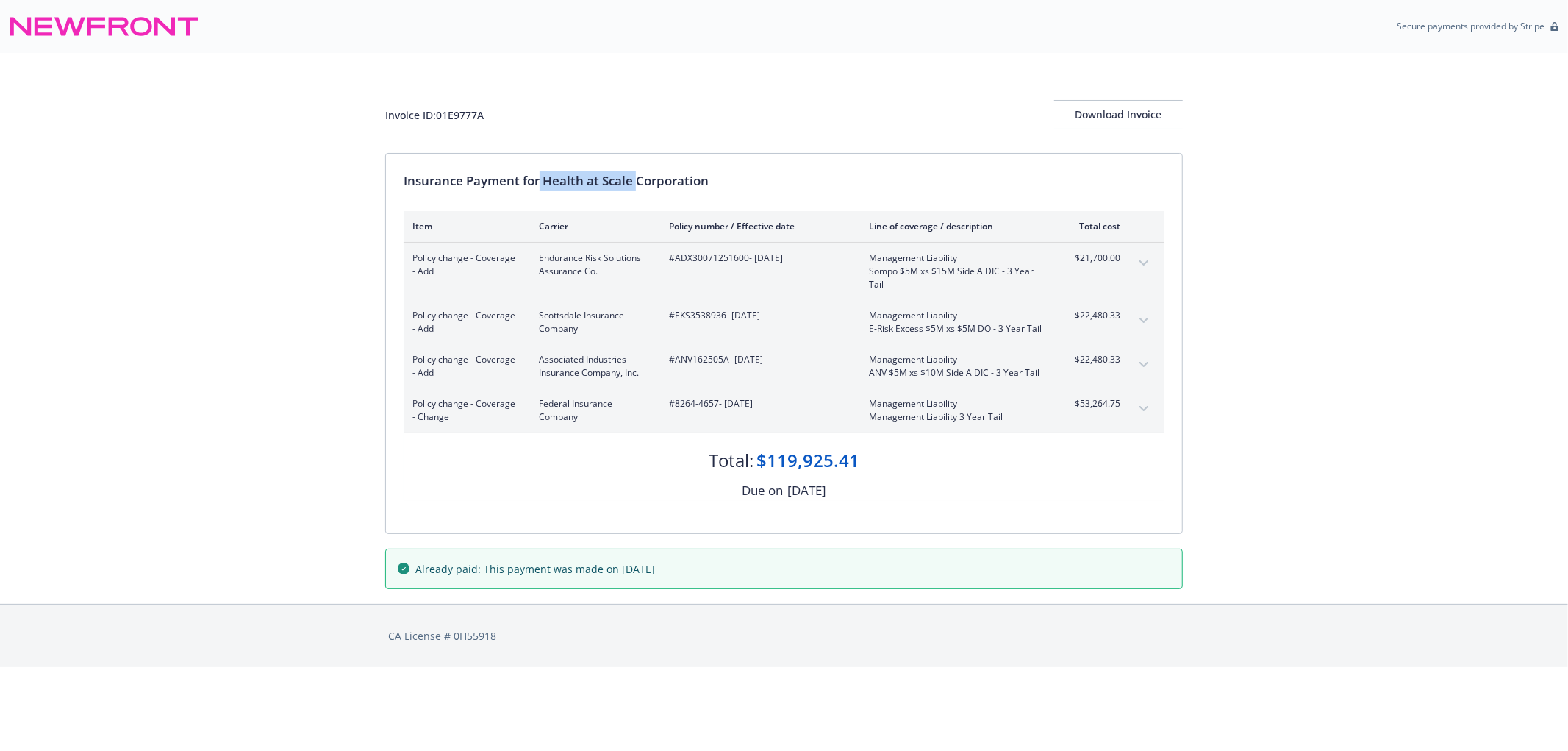
copy div "Health at Scale"
click at [1469, 452] on div "Invoice ID: 01E9777A Download Invoice Insurance Payment for Health at Scale Cor…" at bounding box center [784, 328] width 1568 height 551
click at [1369, 157] on div "Invoice ID: 01E9777A Download Invoice Insurance Payment for Health at Scale Cor…" at bounding box center [784, 328] width 1568 height 551
click at [259, 461] on div "Invoice ID: 01E9777A Download Invoice Insurance Payment for Health at Scale Cor…" at bounding box center [784, 328] width 1568 height 551
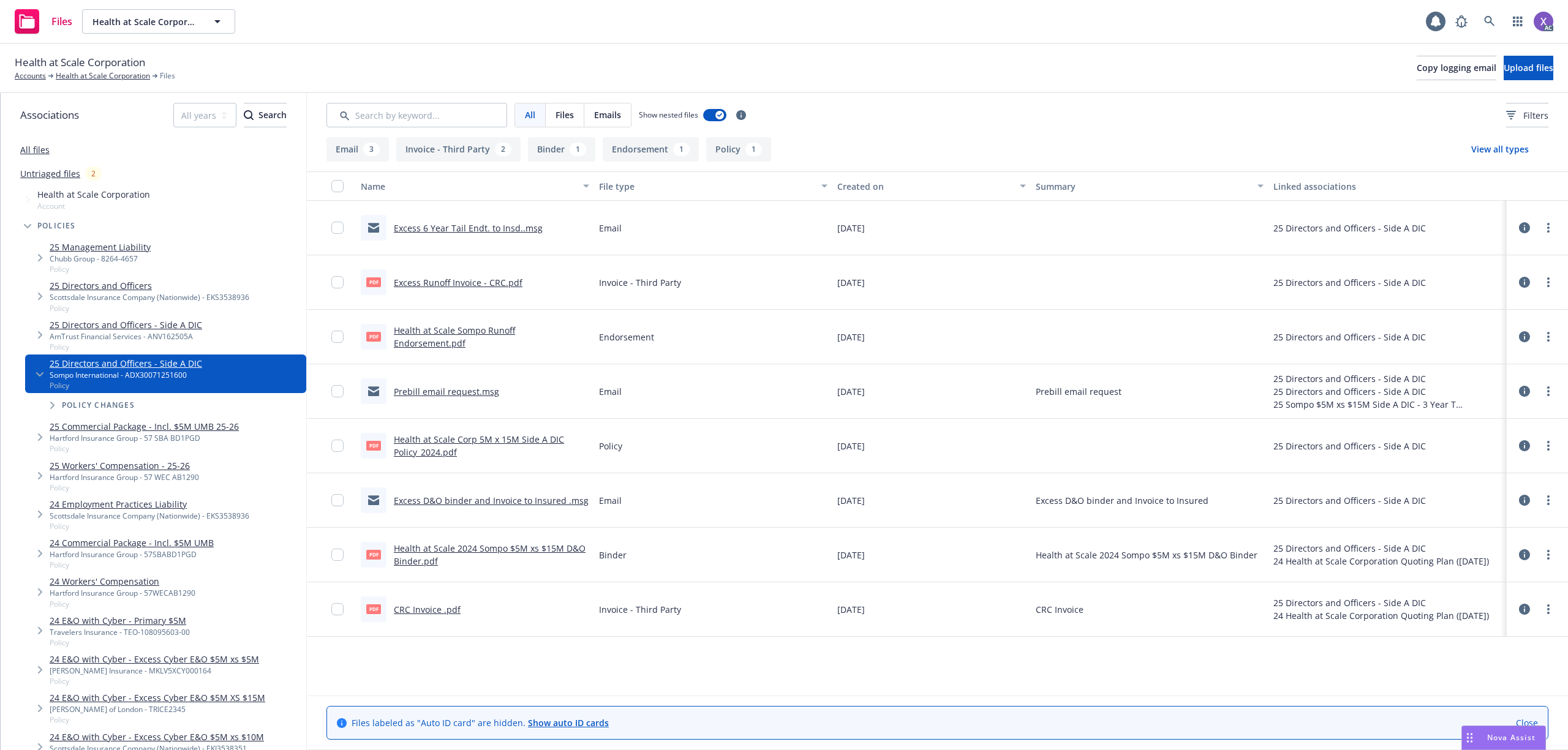
click at [490, 285] on link "Excess Runoff Invoice - CRC.pdf" at bounding box center [458, 282] width 128 height 12
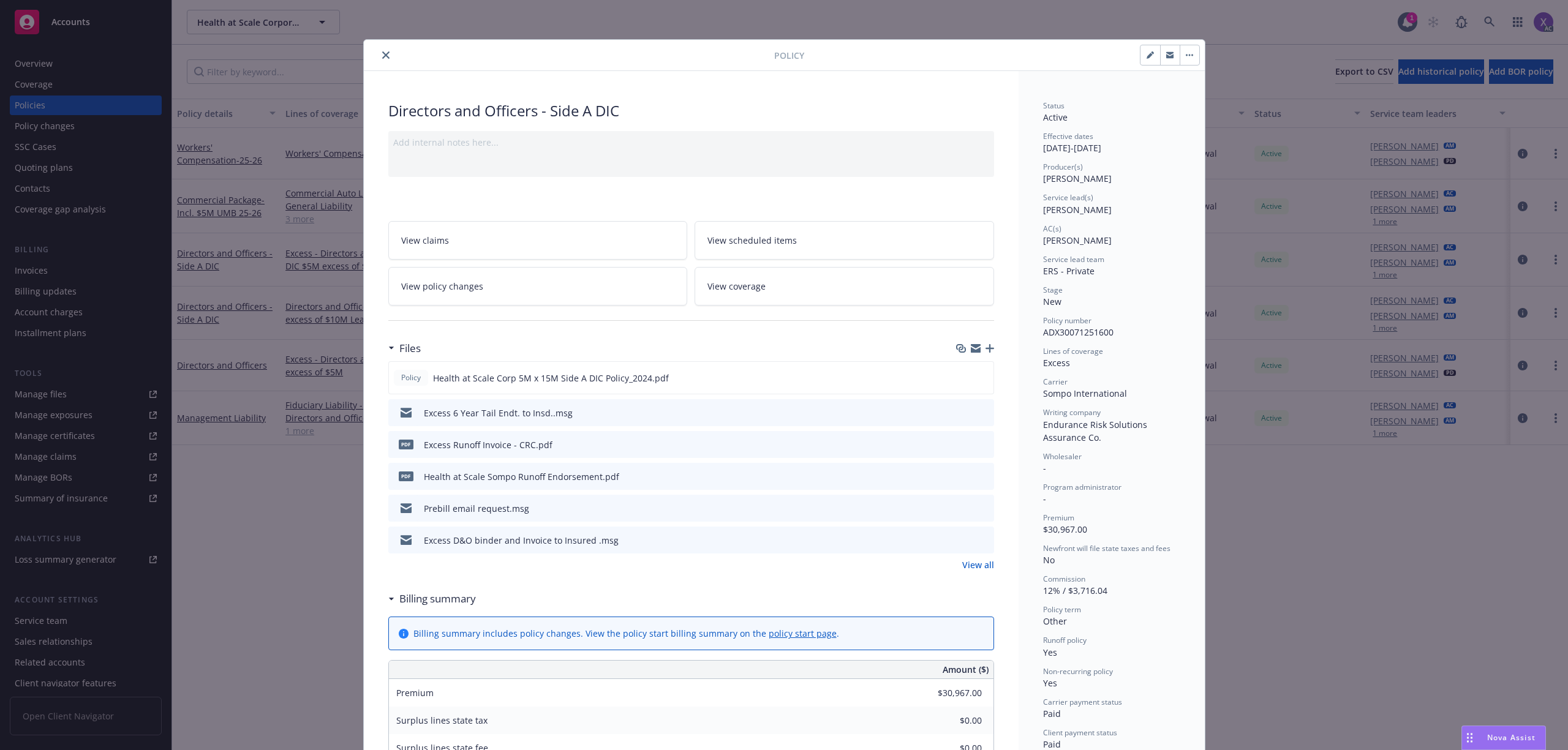
click at [382, 51] on icon "close" at bounding box center [386, 55] width 7 height 7
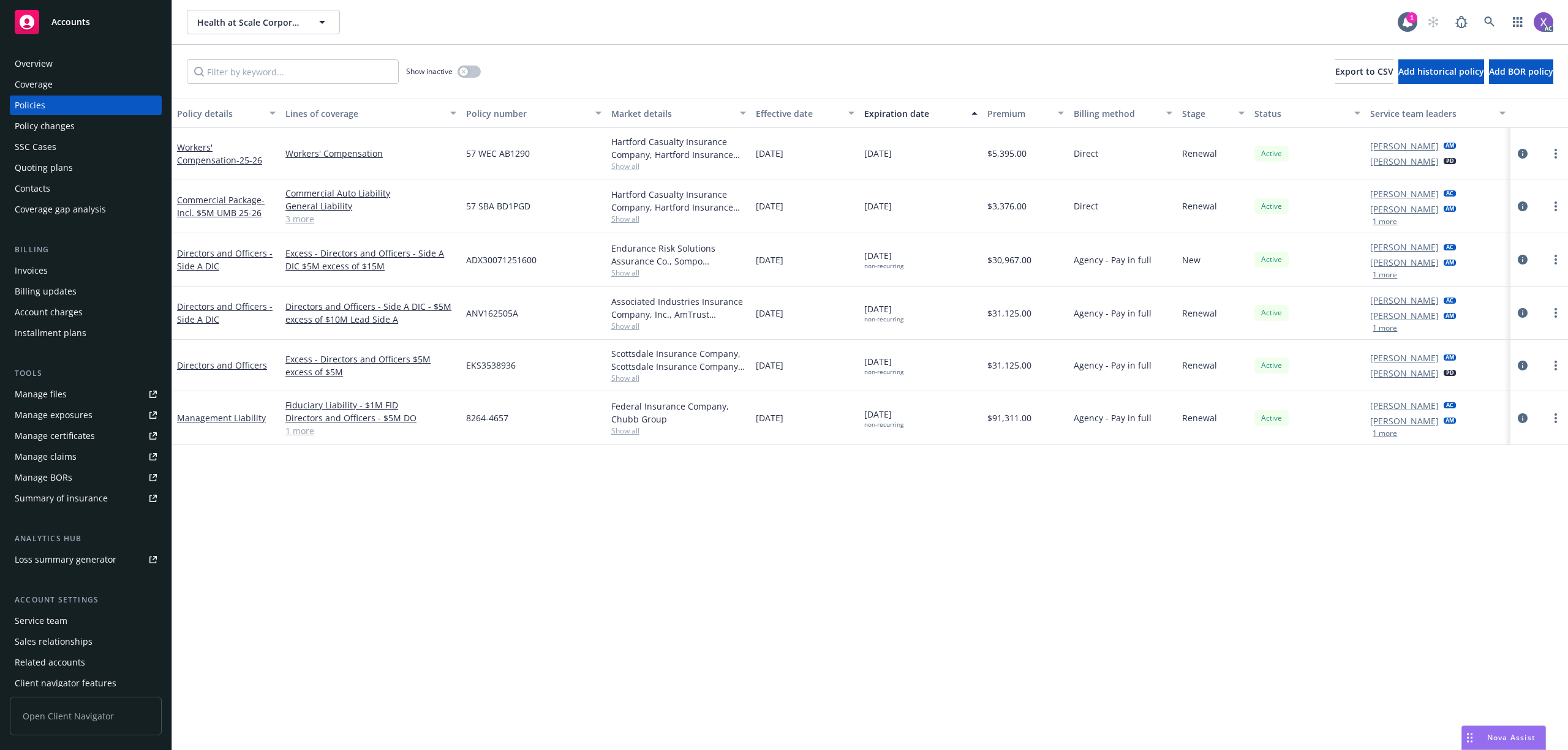
click at [36, 273] on div "Invoices" at bounding box center [31, 271] width 33 height 20
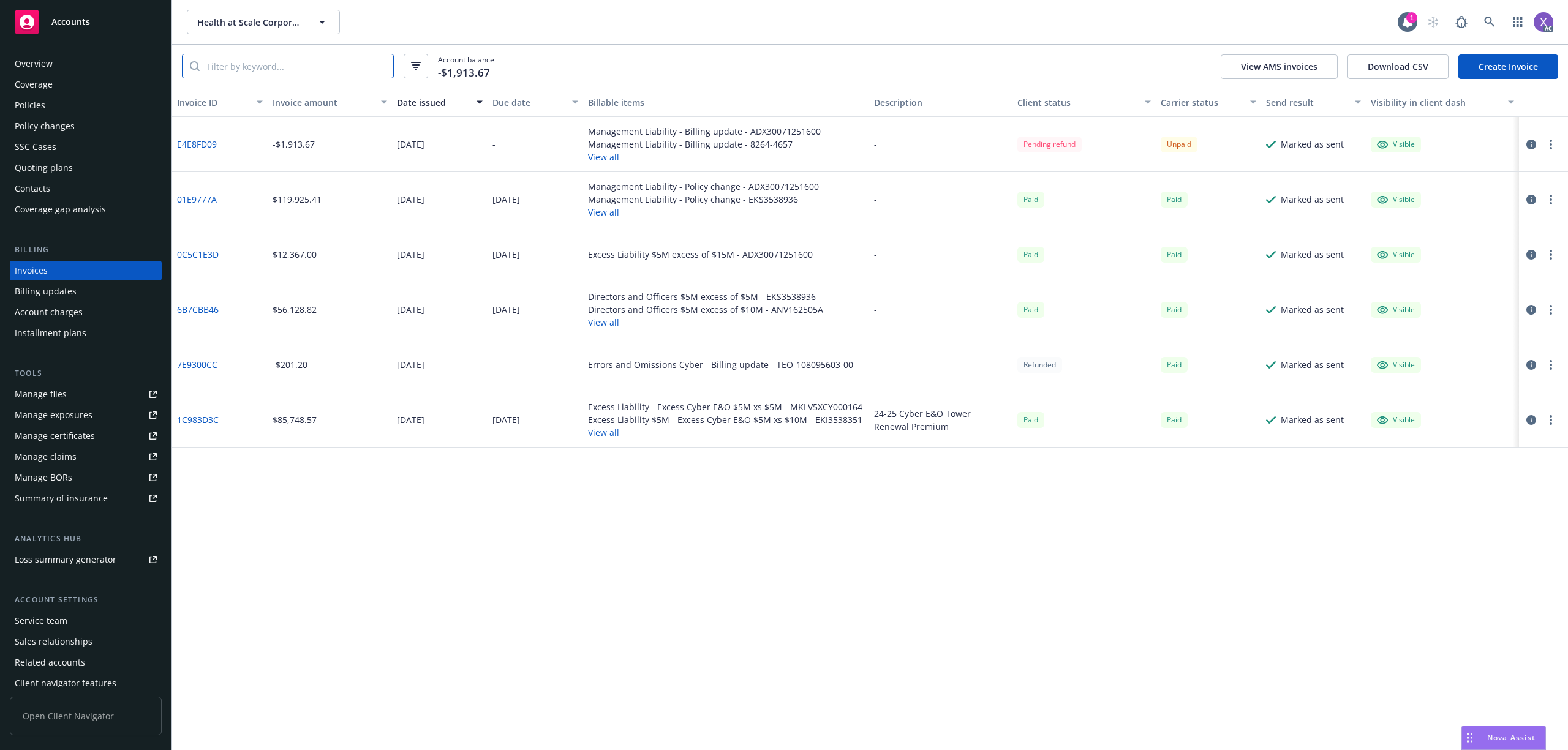
click at [282, 62] on input "search" at bounding box center [297, 66] width 194 height 23
paste input "ADX30071251600"
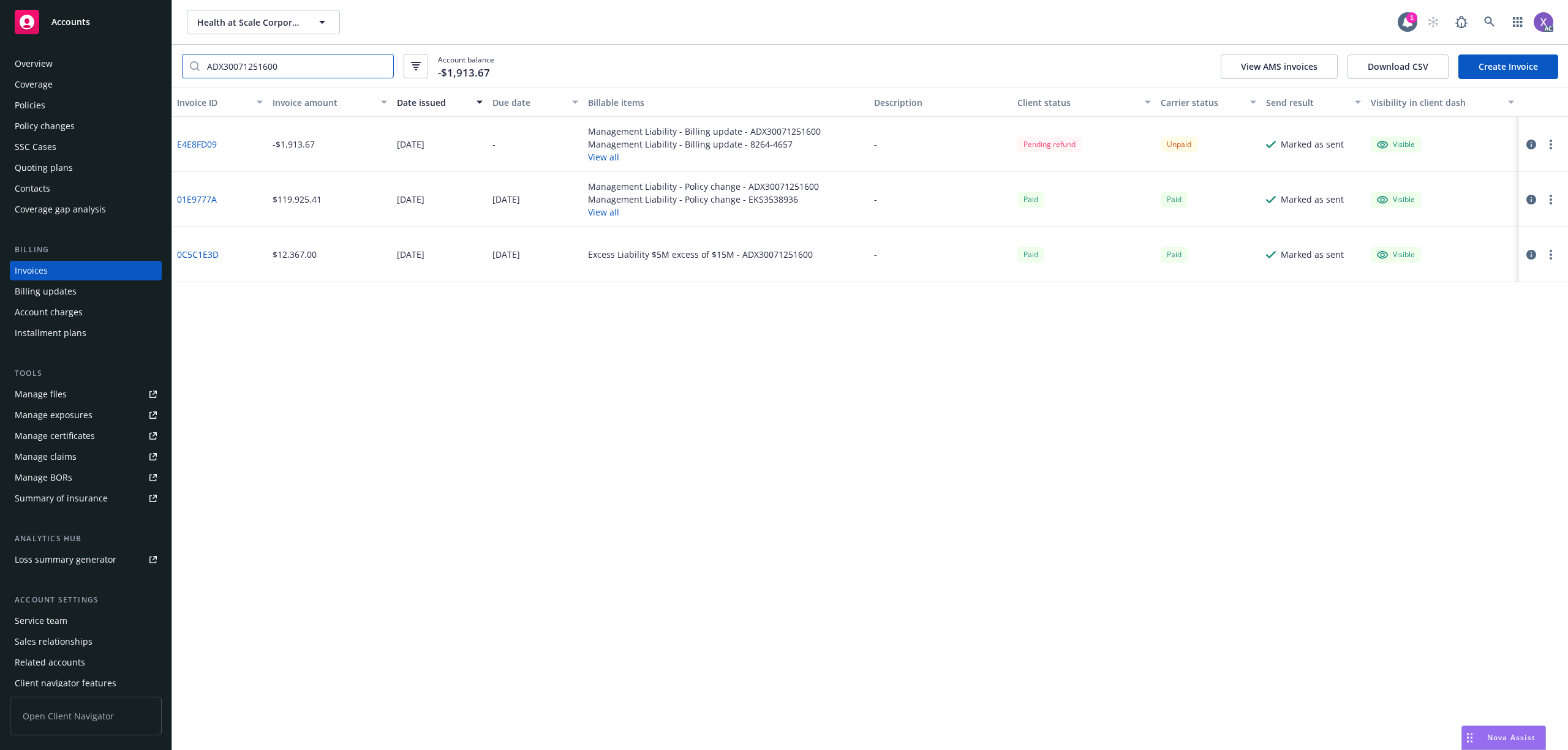
type input "ADX30071251600"
click at [199, 197] on link "01E9777A" at bounding box center [196, 199] width 40 height 13
click at [202, 148] on link "E4E8FD09" at bounding box center [196, 144] width 40 height 13
click at [50, 107] on div "Policies" at bounding box center [86, 105] width 142 height 20
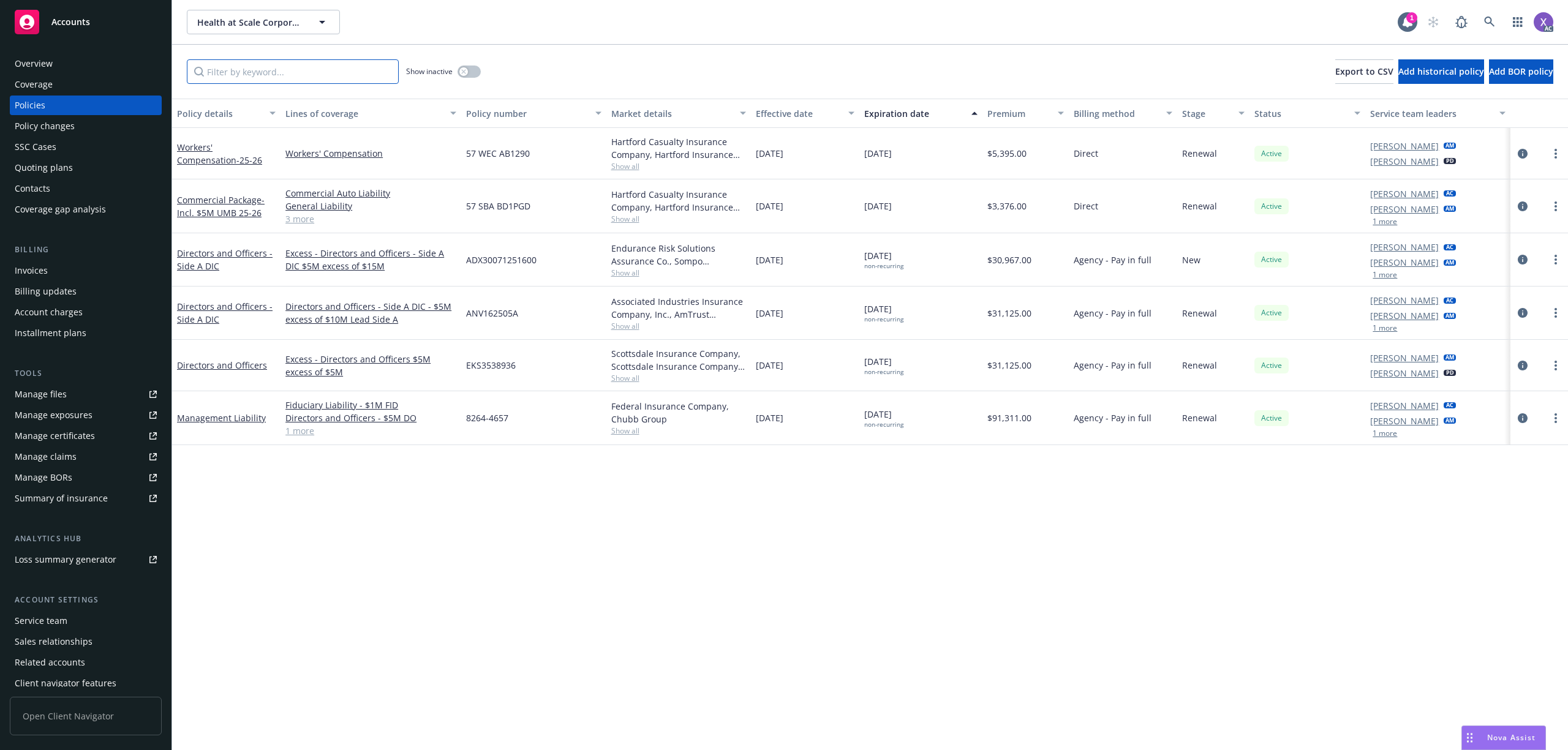
click at [370, 82] on input "Filter by keyword..." at bounding box center [292, 71] width 212 height 25
paste input "EKS3538936"
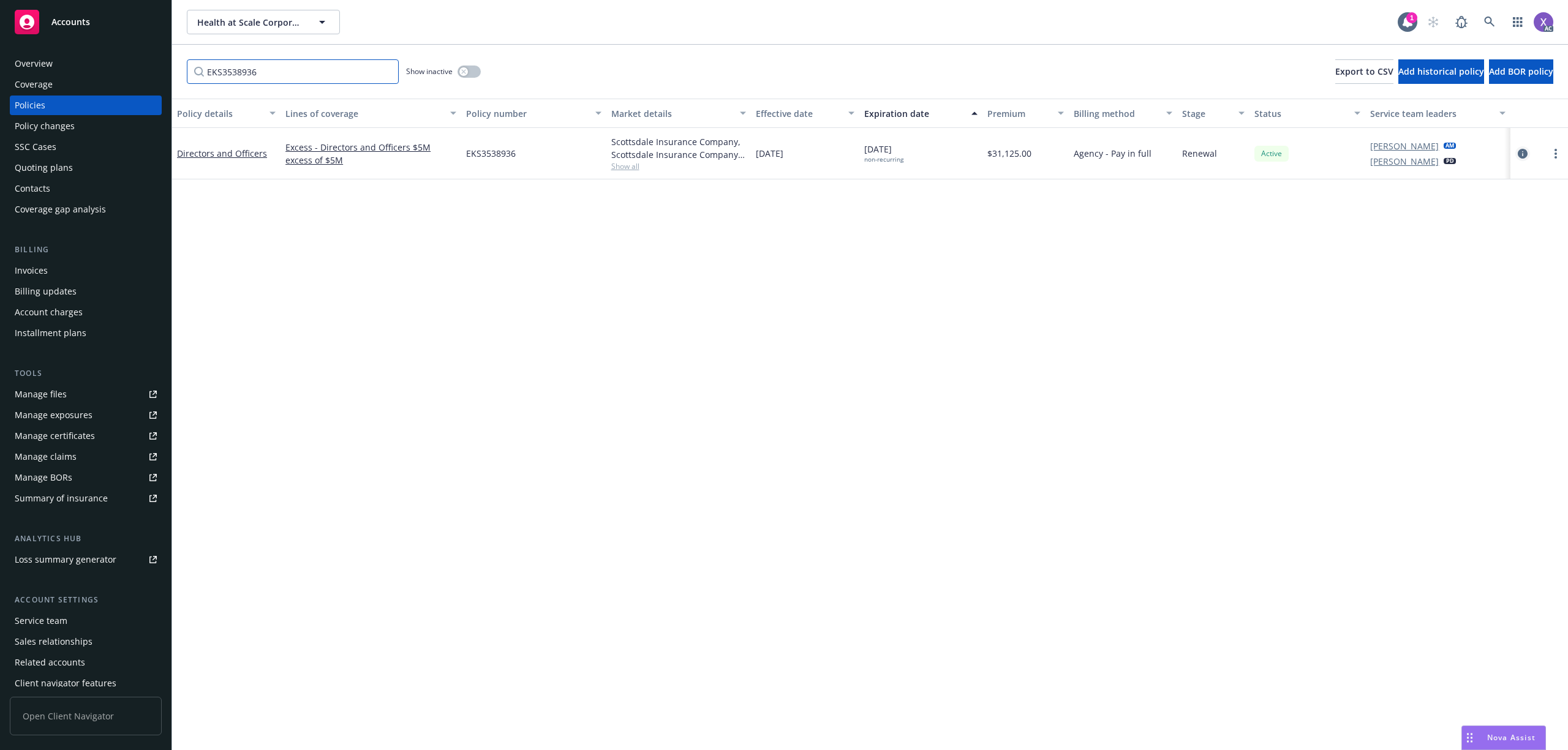
type input "EKS3538936"
click at [1525, 151] on icon "circleInformation" at bounding box center [1523, 154] width 10 height 10
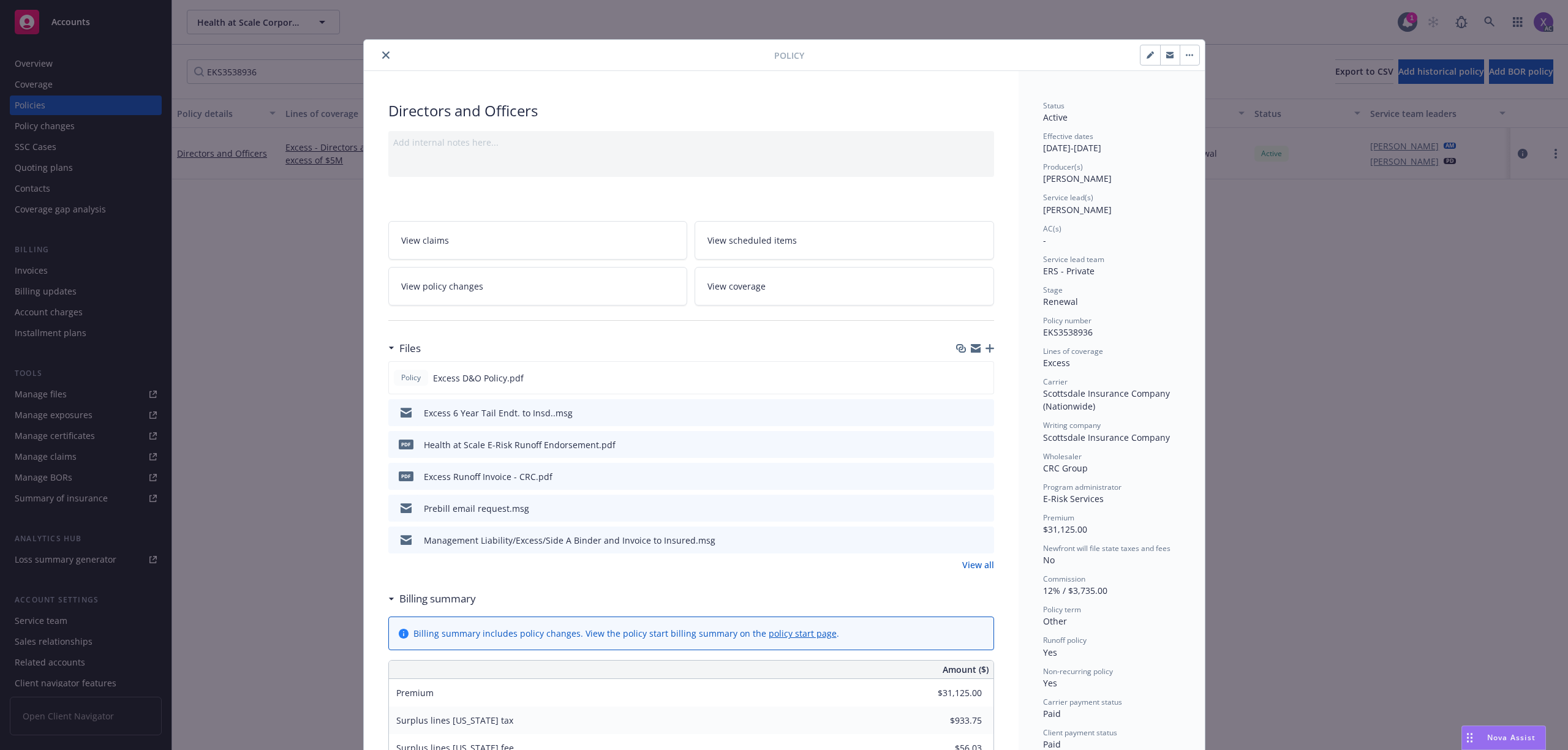
click at [977, 567] on link "View all" at bounding box center [978, 565] width 32 height 13
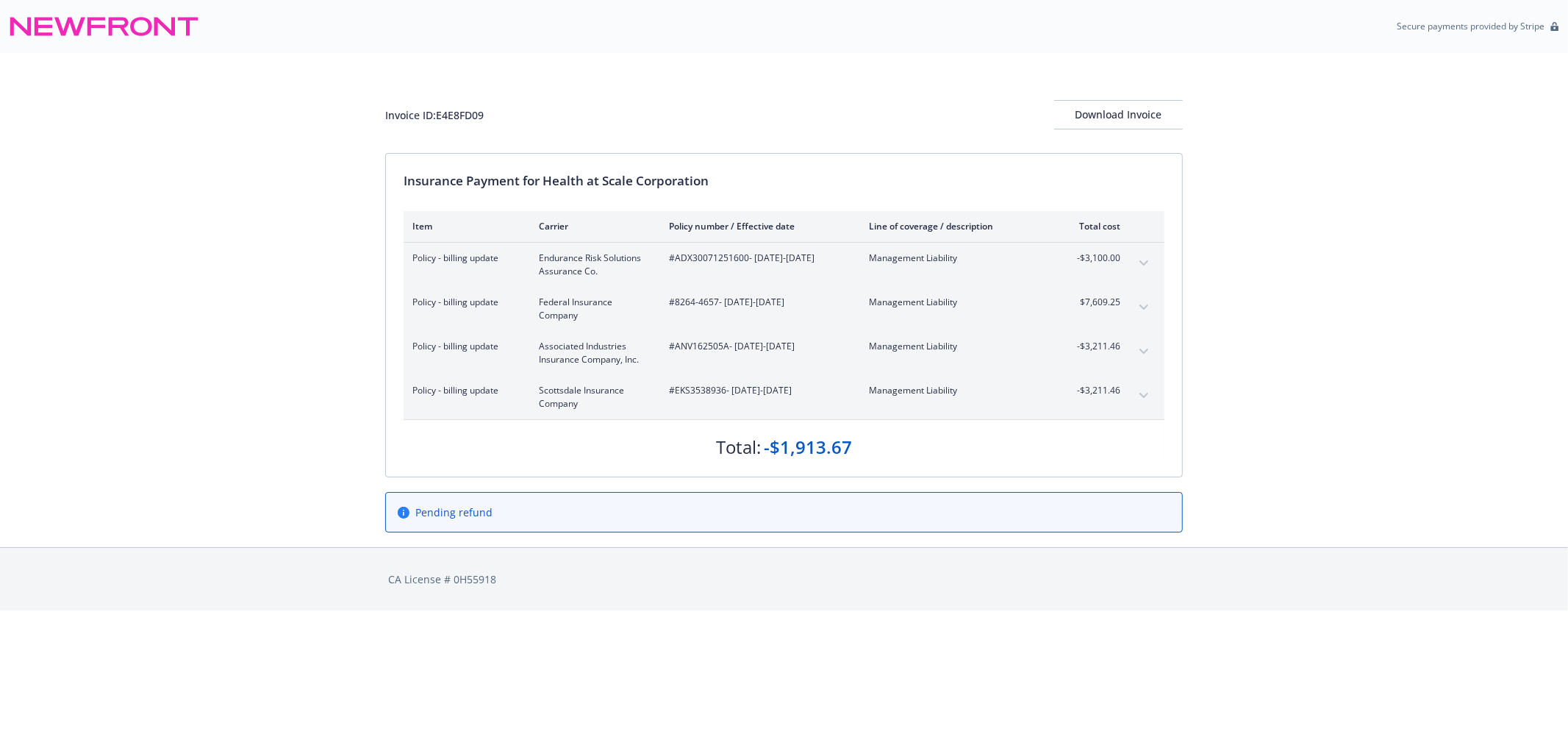
click at [679, 399] on div "#EKS3538936 - [DATE]-[DATE]" at bounding box center [757, 397] width 177 height 26
drag, startPoint x: 674, startPoint y: 393, endPoint x: 724, endPoint y: 398, distance: 50.2
click at [724, 398] on div "#EKS3538936 - [DATE]-[DATE]" at bounding box center [757, 397] width 177 height 26
copy span "EKS3538936"
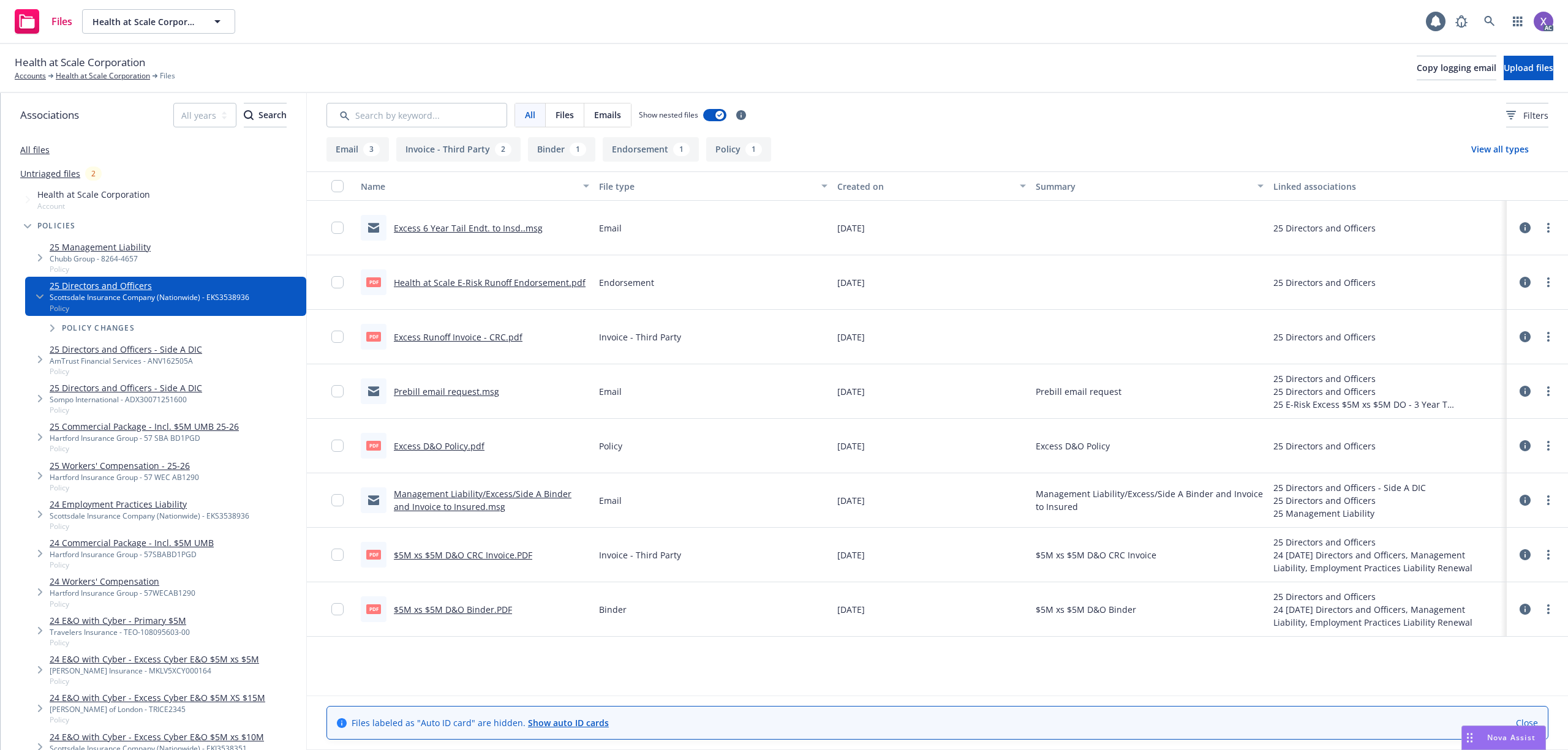
click at [469, 336] on link "Excess Runoff Invoice - CRC.pdf" at bounding box center [458, 337] width 128 height 12
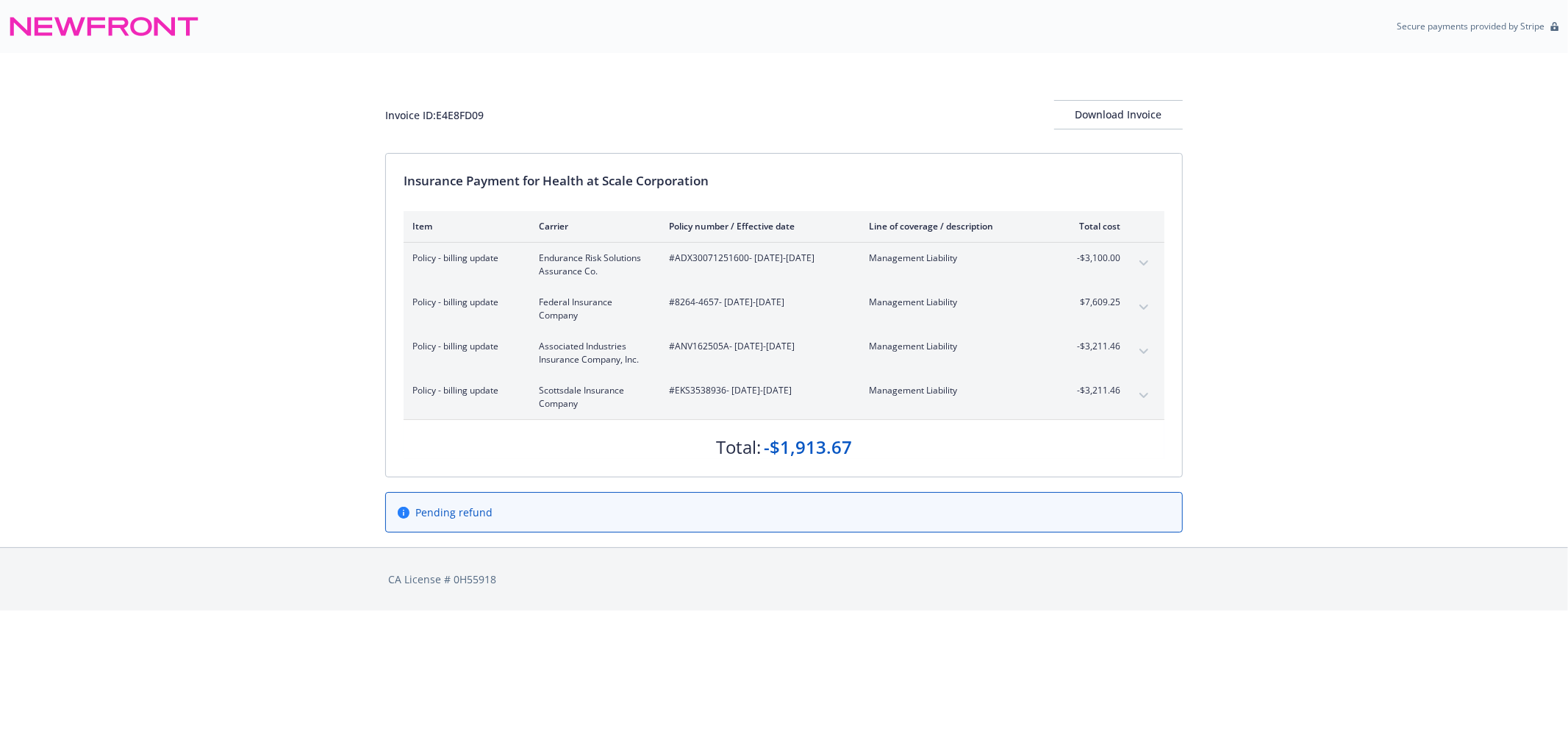
click at [669, 444] on div "Total: -$1,913.67" at bounding box center [784, 439] width 761 height 40
click at [225, 232] on div "Invoice ID: E4E8FD09 Download Invoice Insurance Payment for Health at Scale Cor…" at bounding box center [784, 300] width 1568 height 494
click at [567, 173] on div "Insurance Payment for Health at Scale Corporation" at bounding box center [784, 181] width 761 height 19
click at [557, 182] on div "Insurance Payment for Health at Scale Corporation" at bounding box center [784, 181] width 761 height 19
drag, startPoint x: 545, startPoint y: 177, endPoint x: 594, endPoint y: 184, distance: 49.5
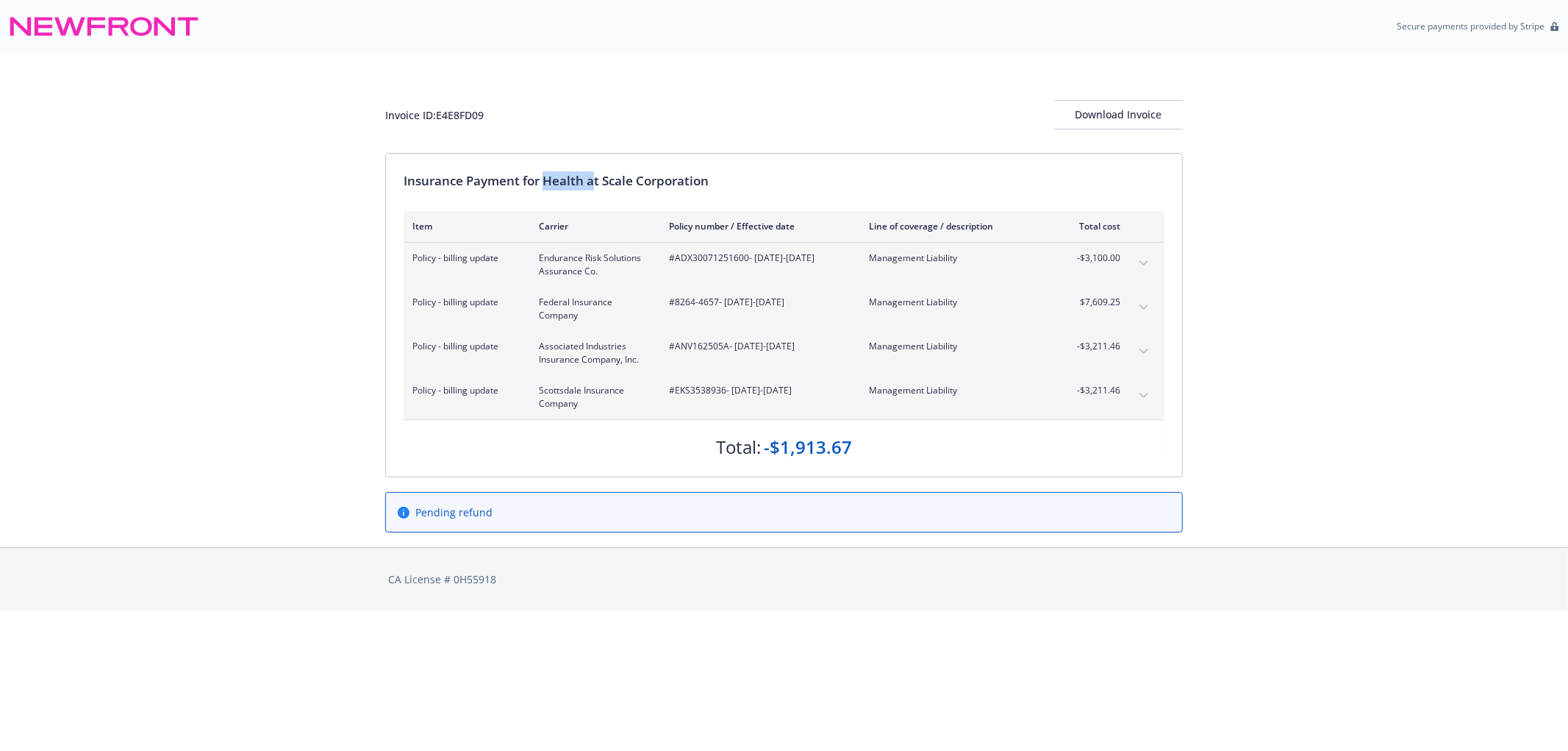
click at [594, 184] on div "Insurance Payment for Health at Scale Corporation" at bounding box center [784, 181] width 761 height 19
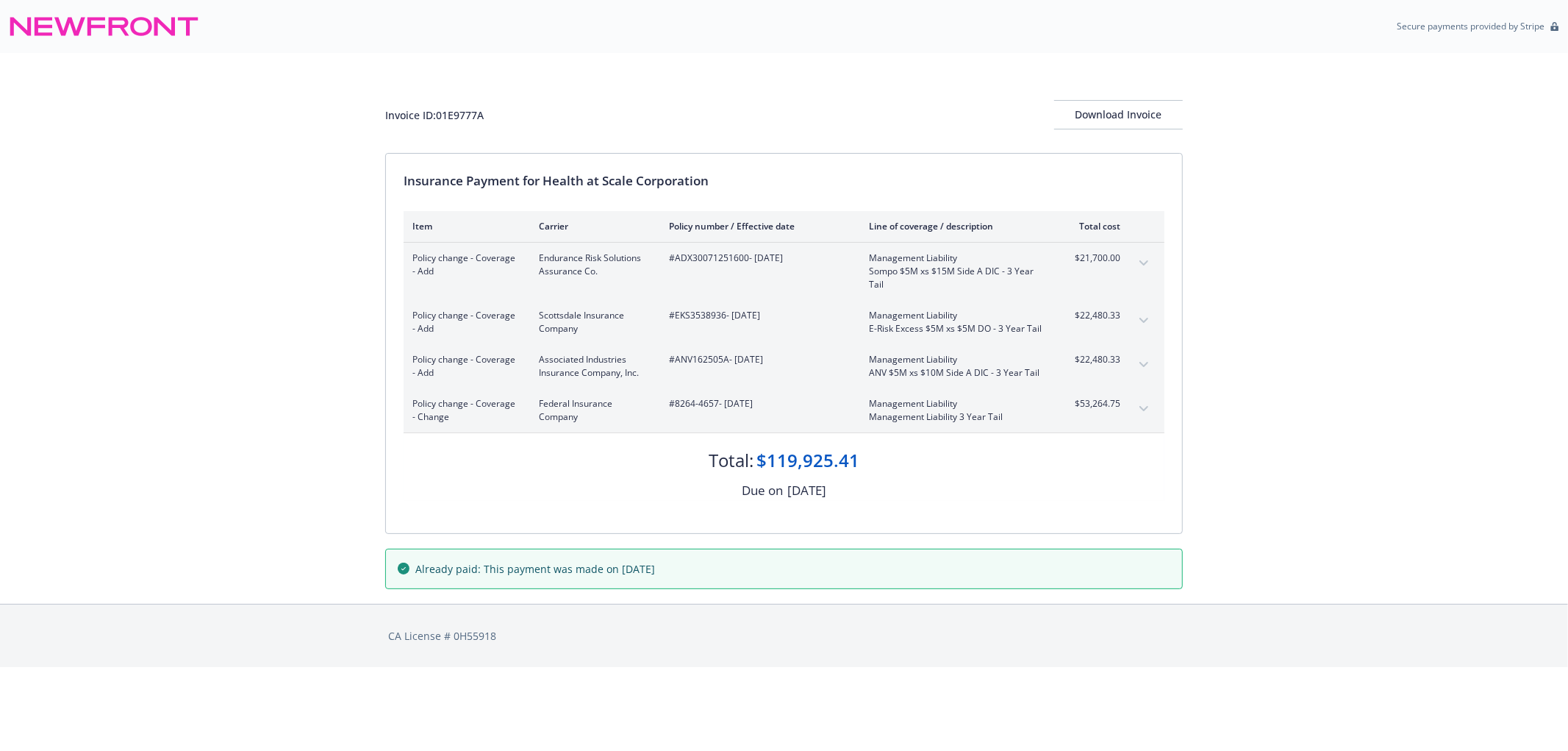
click at [165, 221] on div "Invoice ID: 01E9777A Download Invoice Insurance Payment for Health at Scale Cor…" at bounding box center [784, 328] width 1568 height 551
click at [581, 192] on div "Insurance Payment for Health at Scale Corporation Item Carrier Policy number / …" at bounding box center [784, 344] width 796 height 380
click at [554, 179] on div "Insurance Payment for Health at Scale Corporation" at bounding box center [784, 181] width 761 height 19
drag, startPoint x: 544, startPoint y: 179, endPoint x: 679, endPoint y: 187, distance: 135.2
click at [679, 187] on div "Insurance Payment for Health at Scale Corporation" at bounding box center [784, 181] width 761 height 19
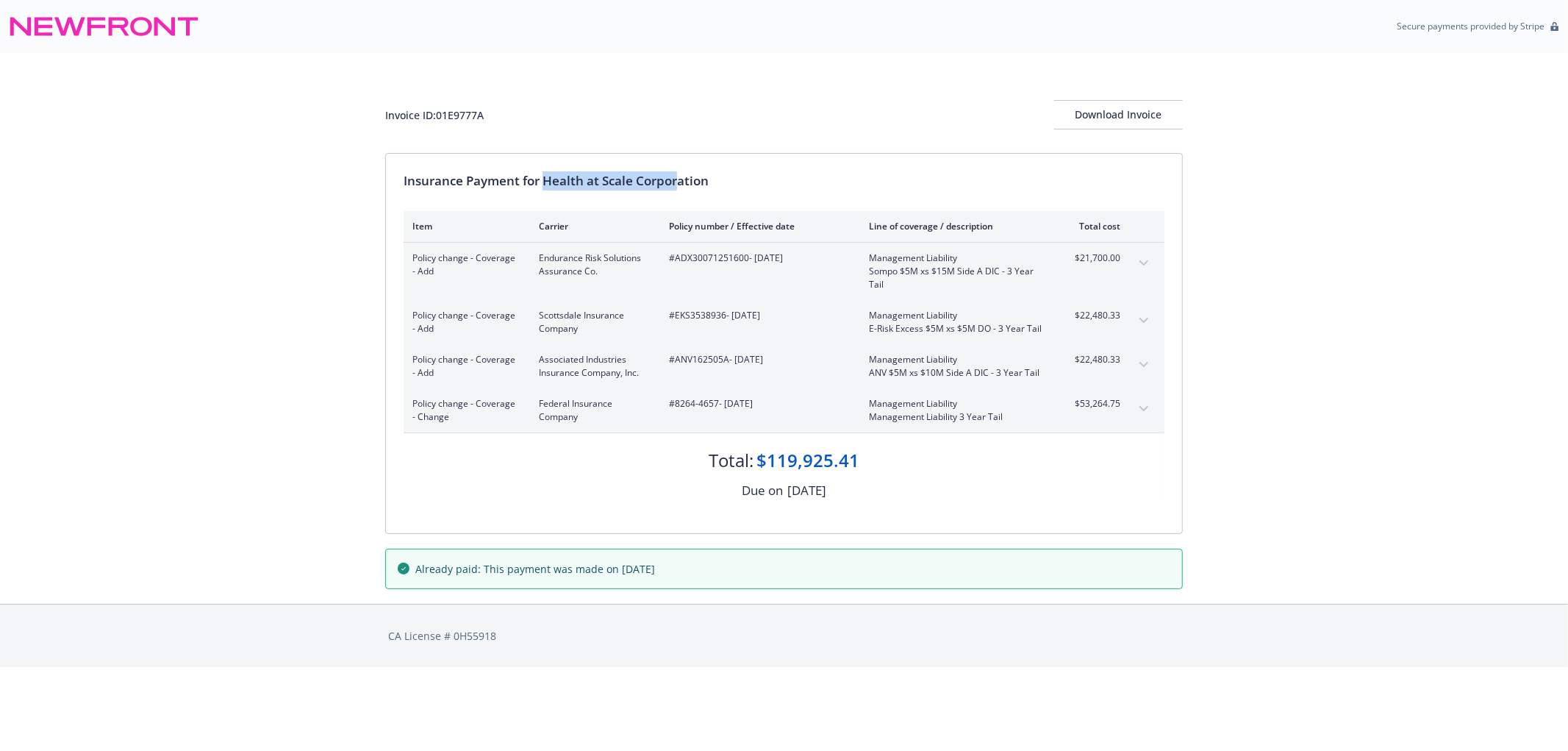
copy div "Health at Scale Corpor"
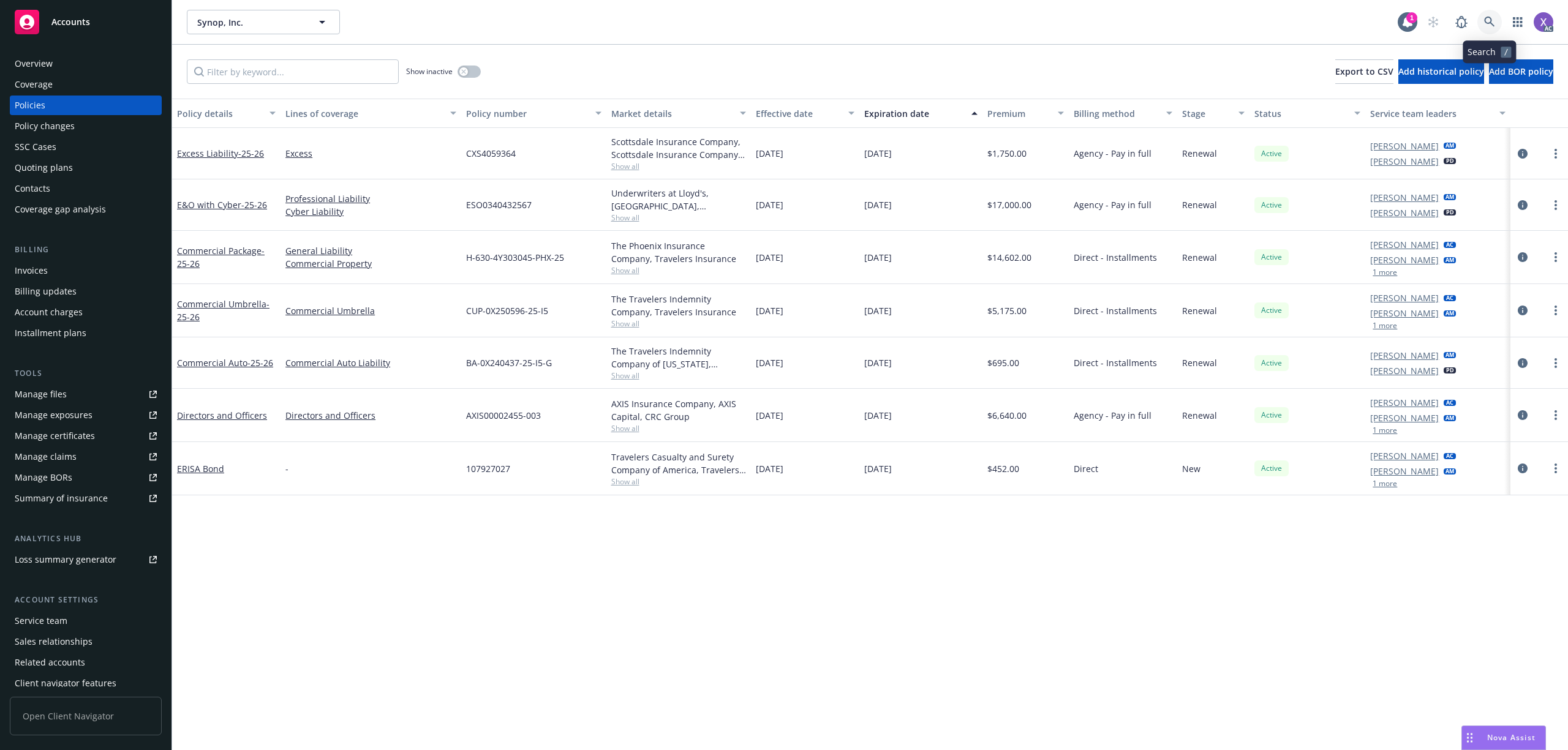
click at [1493, 20] on icon at bounding box center [1490, 22] width 11 height 11
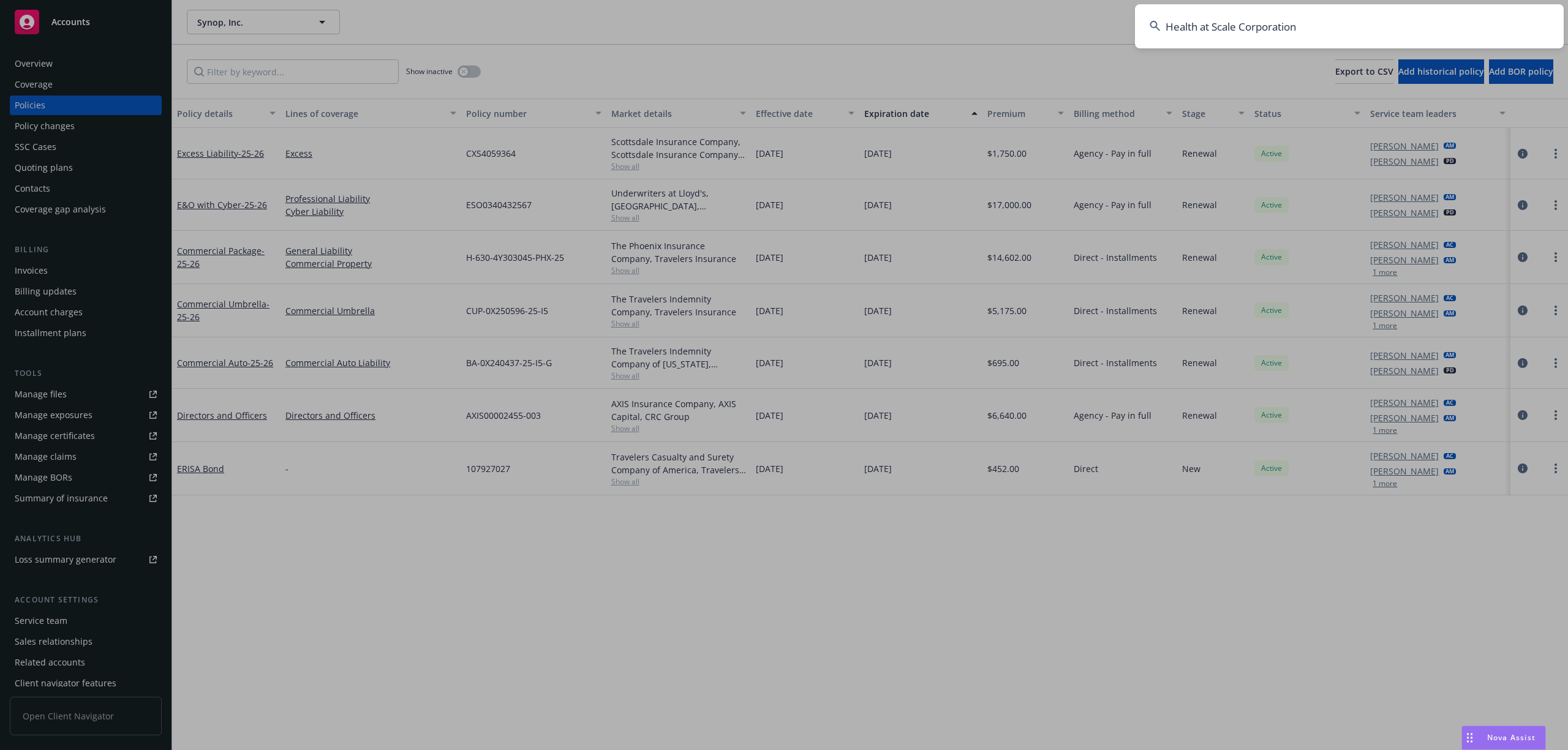
click at [1302, 37] on input "Health at Scale Corporation" at bounding box center [1350, 26] width 429 height 44
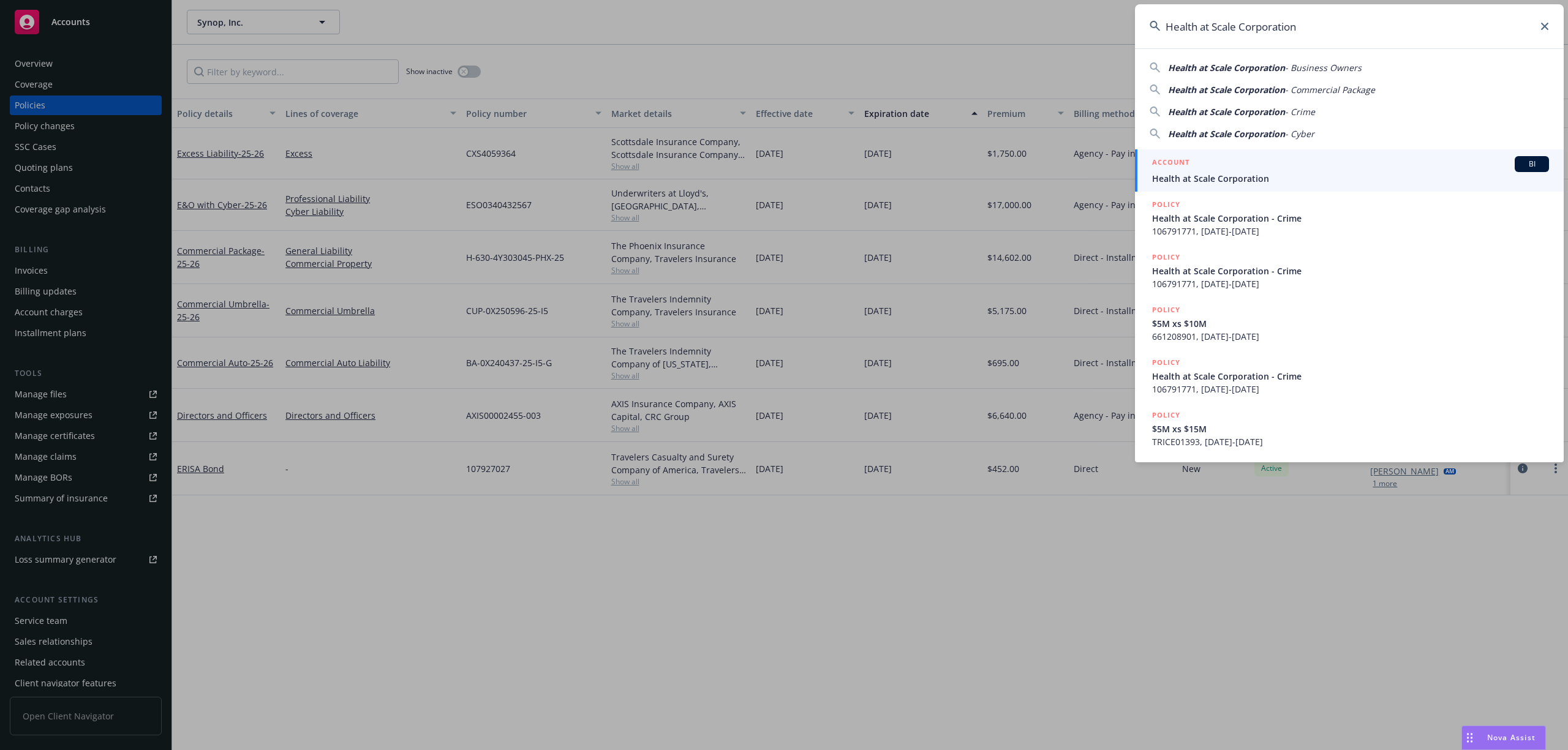
type input "Health at Scale Corporation"
click at [1211, 175] on span "Health at Scale Corporation" at bounding box center [1351, 178] width 397 height 13
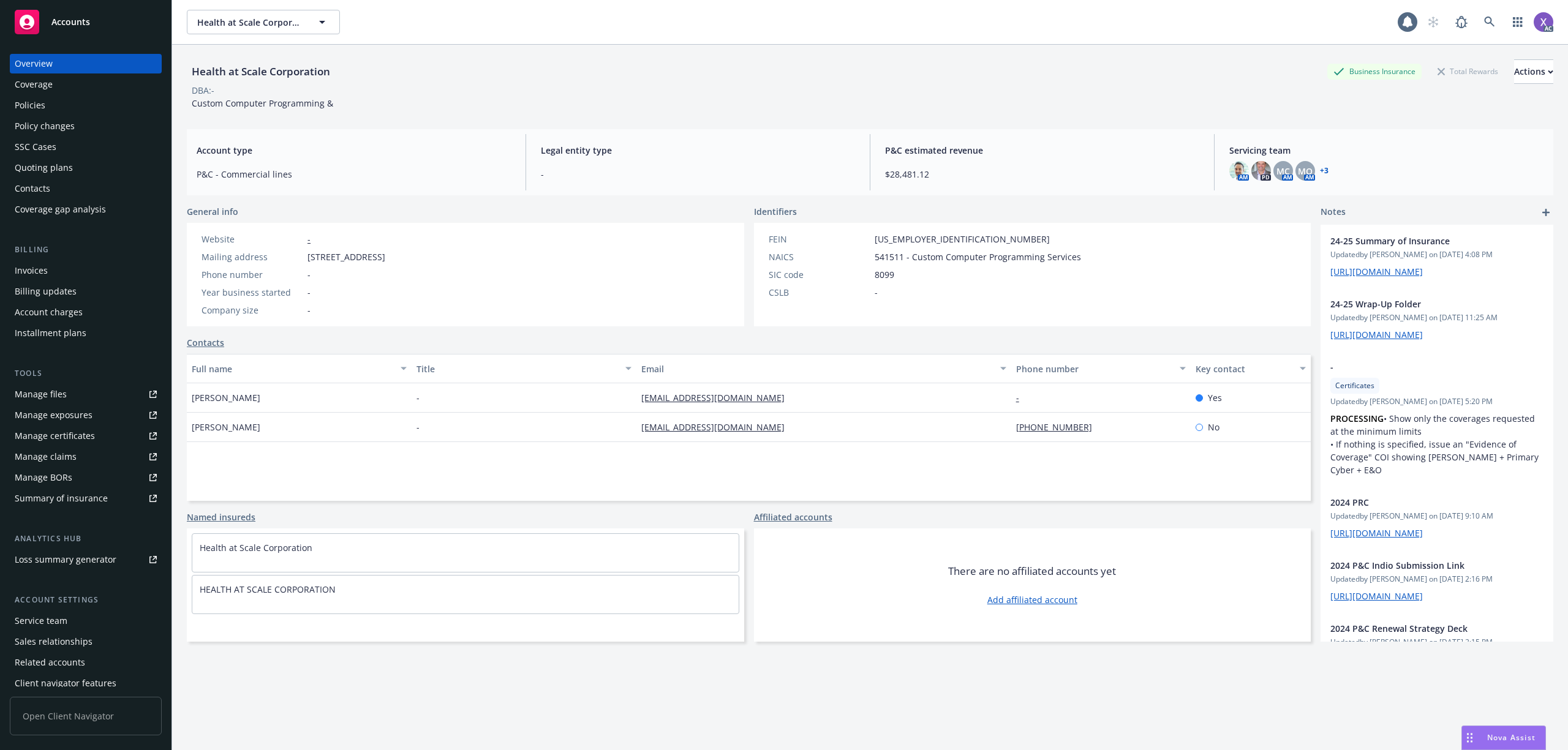
click at [30, 269] on div "Invoices" at bounding box center [31, 271] width 33 height 20
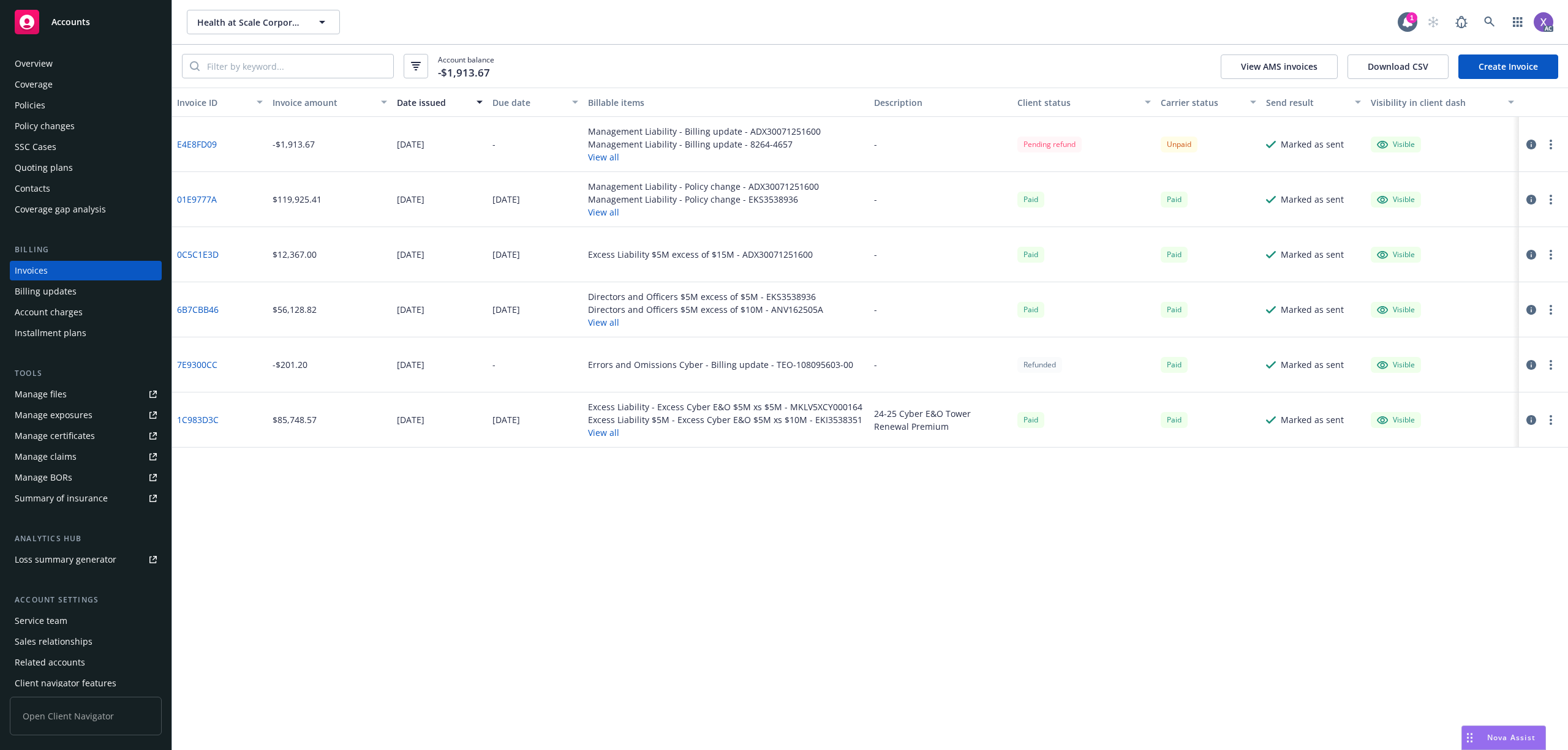
click at [204, 139] on link "E4E8FD09" at bounding box center [196, 144] width 40 height 13
click at [198, 202] on link "01E9777A" at bounding box center [196, 199] width 40 height 13
click at [1534, 143] on icon "button" at bounding box center [1532, 144] width 10 height 10
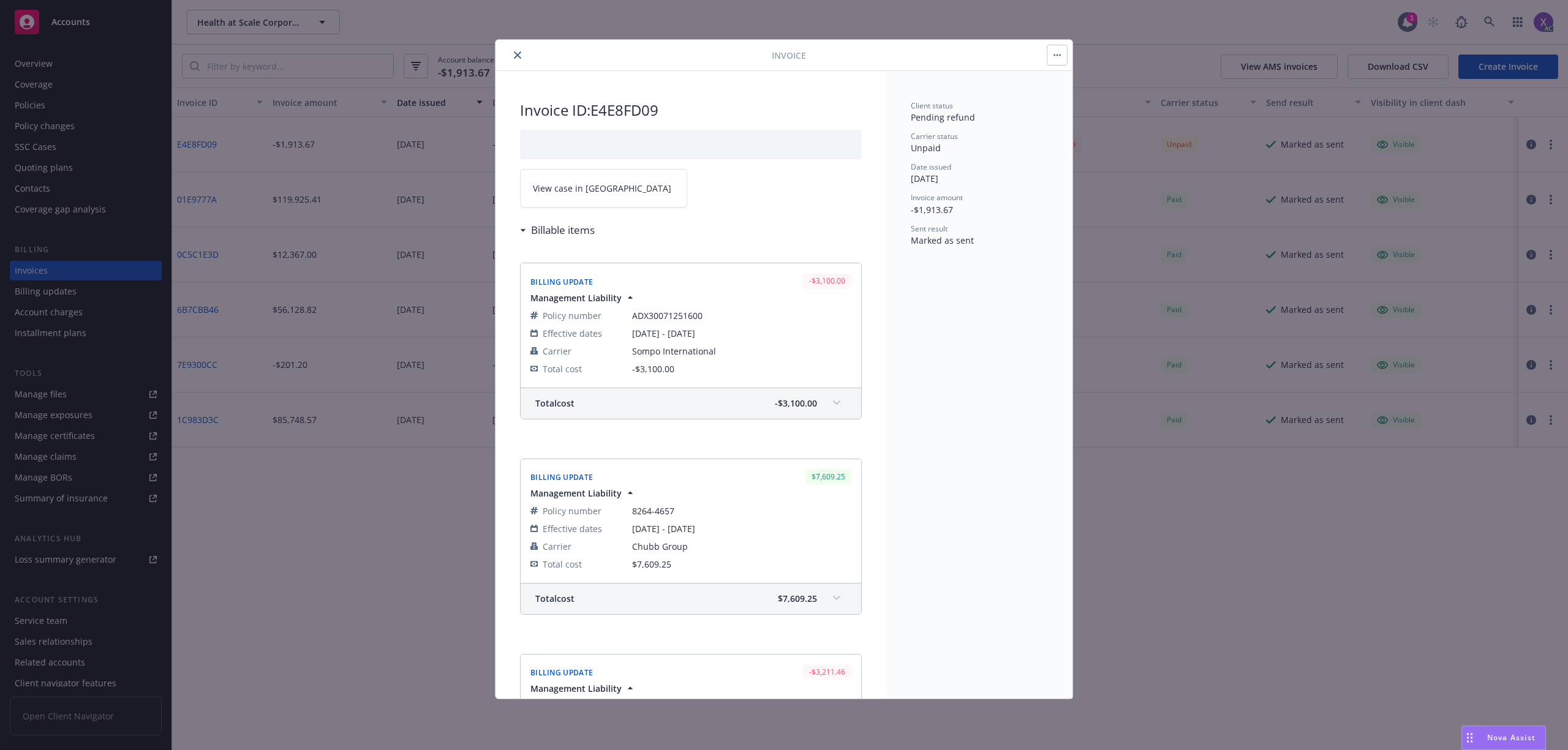
click at [600, 197] on link "View case in [GEOGRAPHIC_DATA]" at bounding box center [604, 188] width 167 height 39
click at [514, 59] on icon "close" at bounding box center [518, 55] width 7 height 7
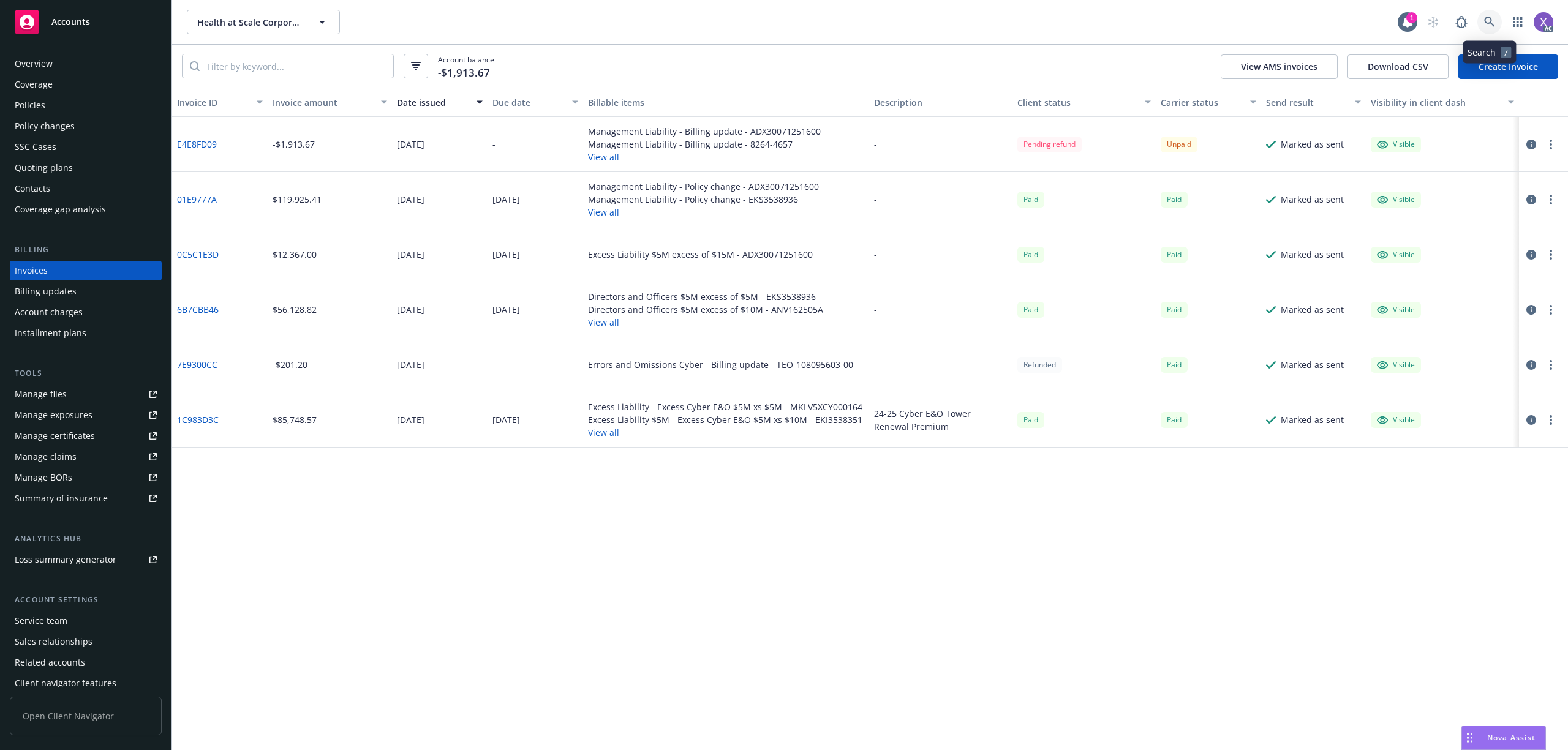
click at [1490, 21] on icon at bounding box center [1489, 22] width 11 height 11
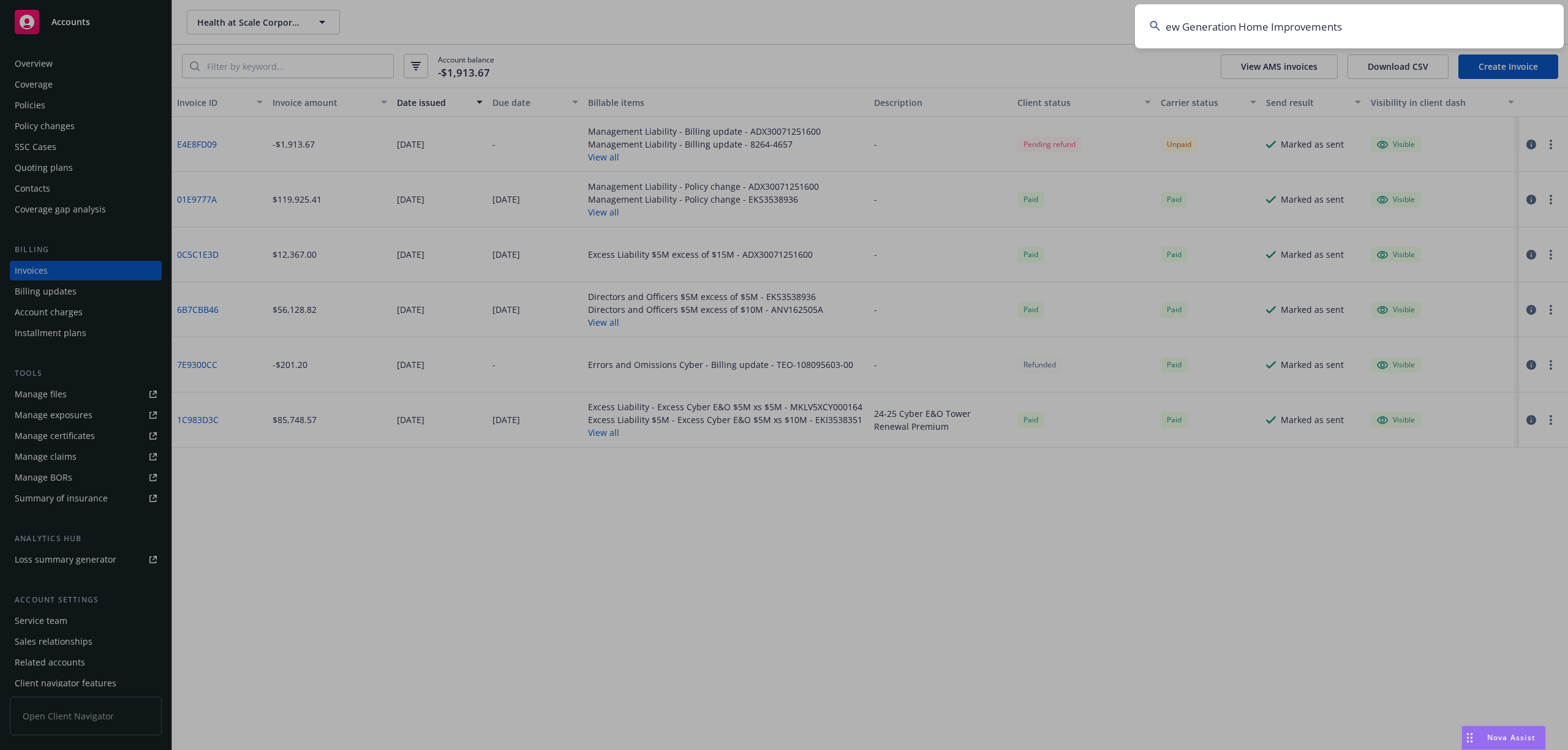
click at [1379, 22] on input "ew Generation Home Improvements" at bounding box center [1350, 26] width 429 height 44
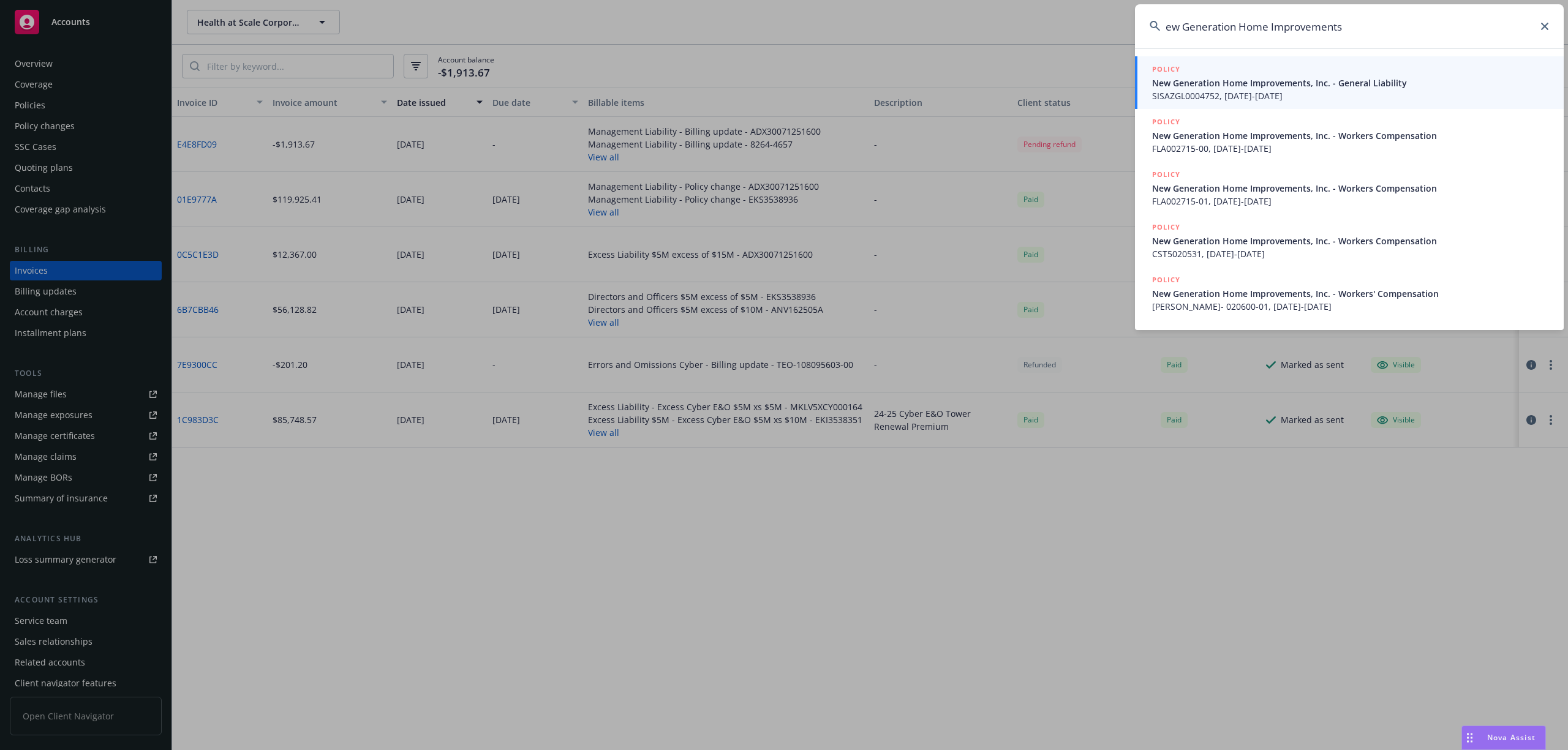
type input "ew Generation Home Improvements"
click at [1238, 82] on span "New Generation Home Improvements, Inc. - General Liability" at bounding box center [1351, 83] width 397 height 13
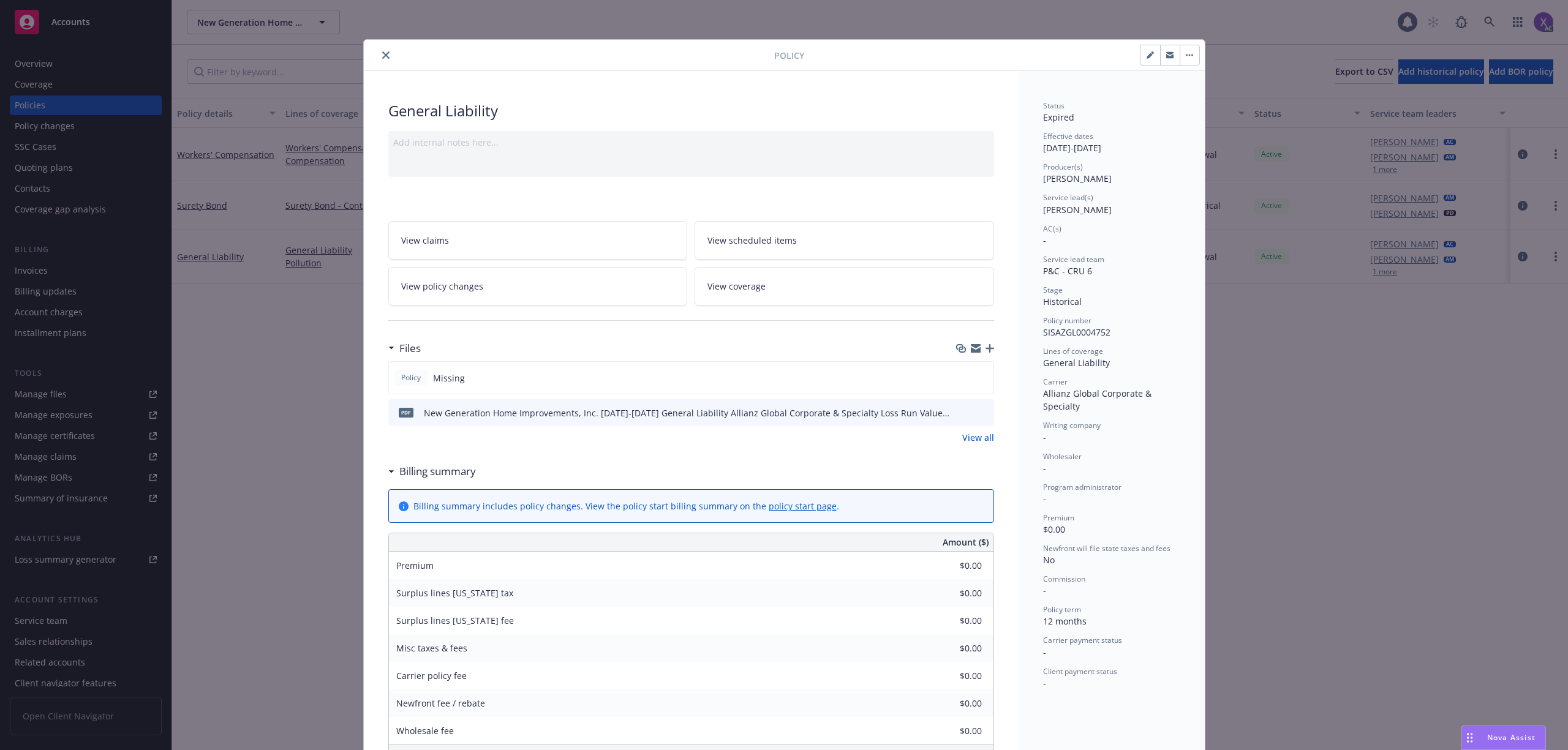
click at [41, 272] on div "Policy General Liability Add internal notes here... View claims View scheduled …" at bounding box center [784, 375] width 1568 height 750
click at [385, 54] on button "close" at bounding box center [386, 55] width 15 height 15
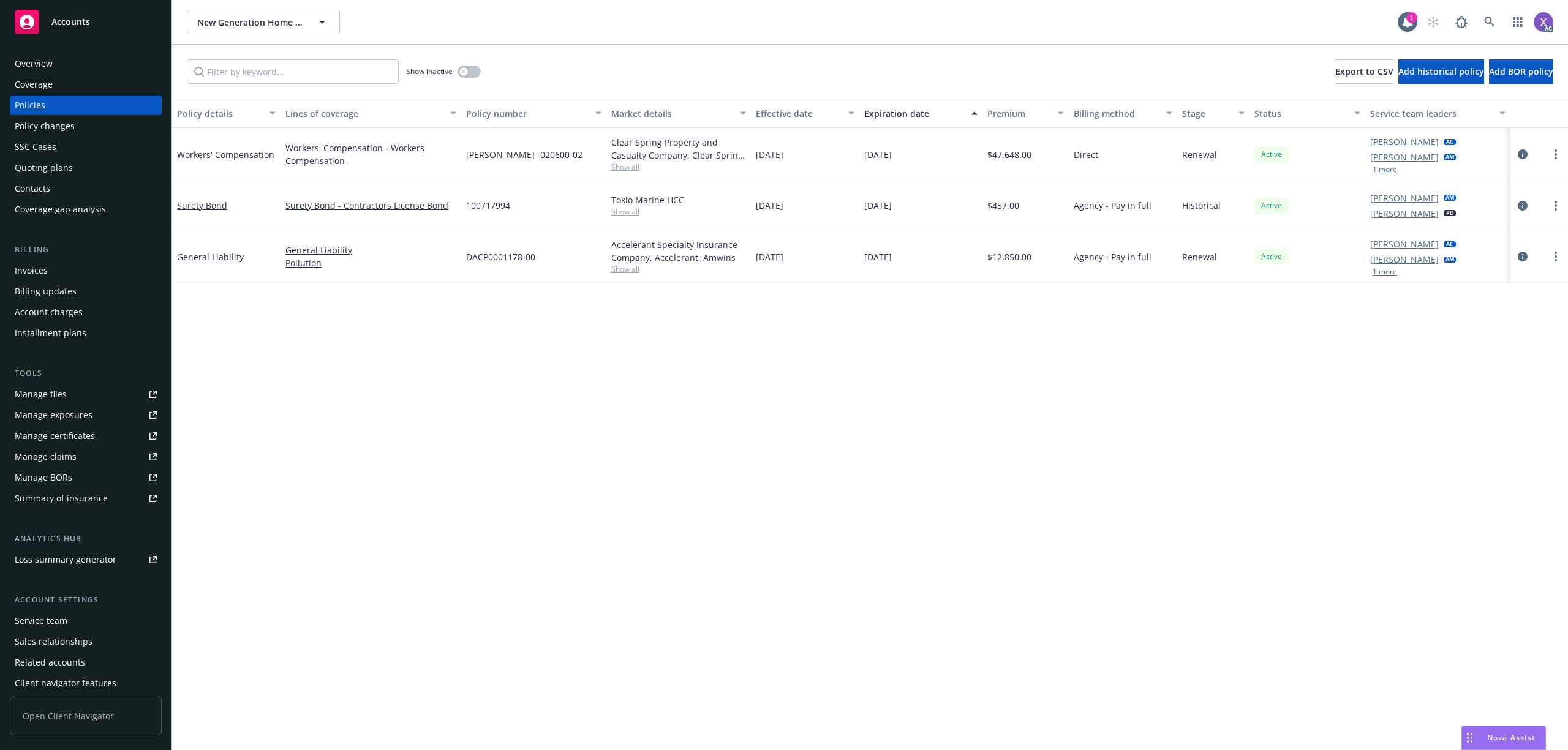
click at [16, 268] on div "Invoices" at bounding box center [31, 271] width 33 height 20
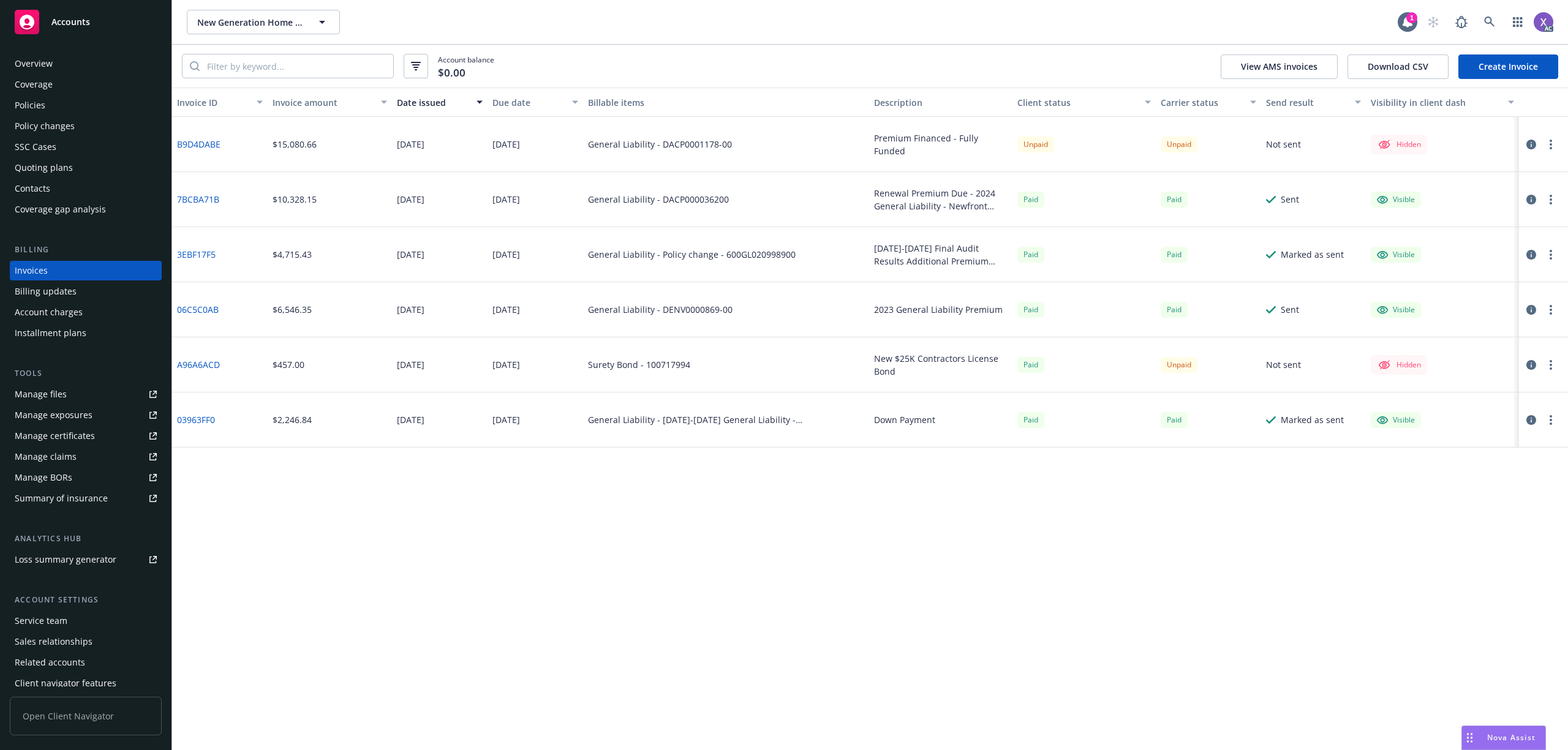
click at [223, 147] on div "B9D4DABE" at bounding box center [219, 144] width 95 height 55
click at [660, 153] on div "General Liability - DACP0001178-00" at bounding box center [726, 144] width 287 height 55
drag, startPoint x: 661, startPoint y: 148, endPoint x: 729, endPoint y: 157, distance: 68.6
click at [729, 157] on div "General Liability - DACP0001178-00" at bounding box center [726, 144] width 287 height 55
copy div "DACP0001178-00"
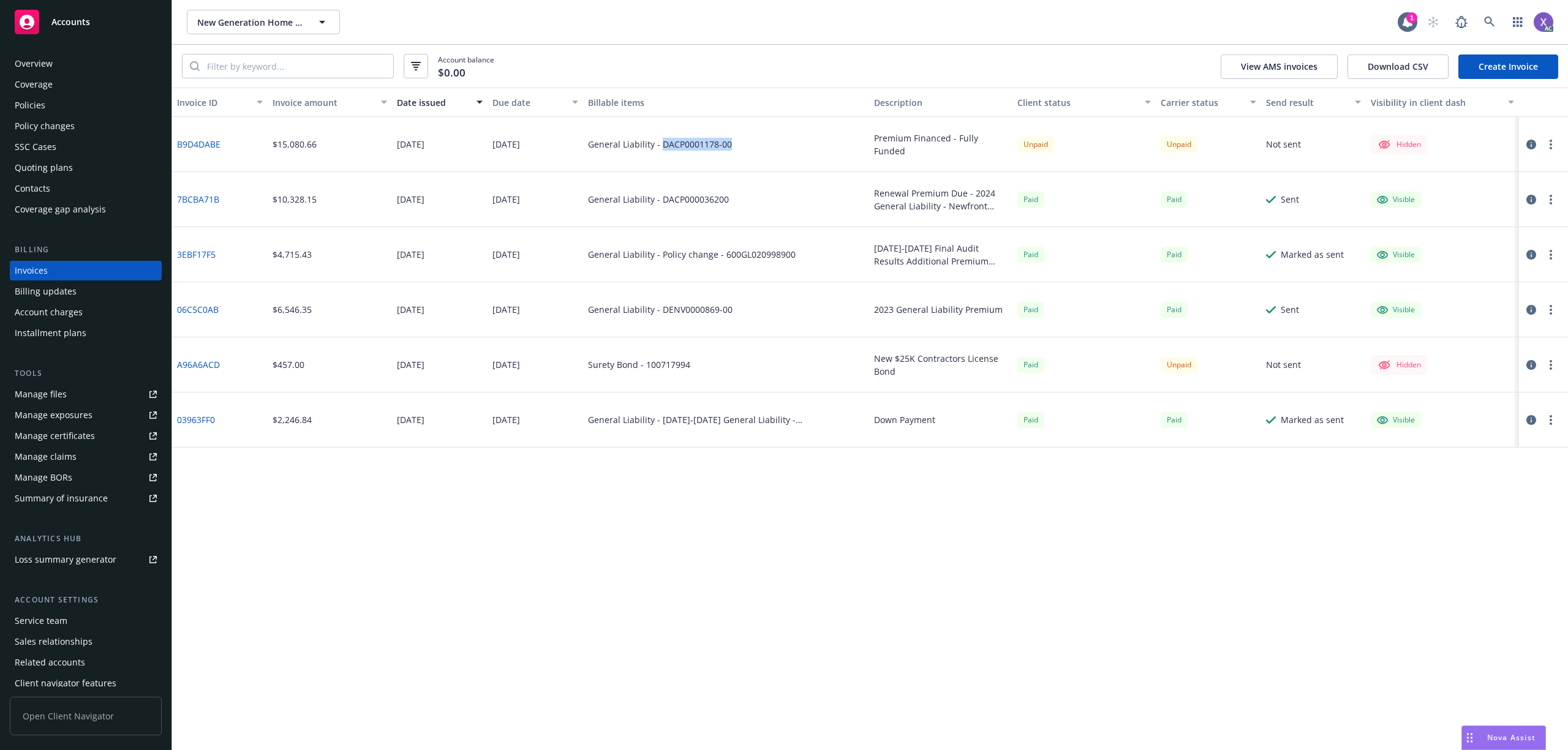
click at [38, 103] on div "Policies" at bounding box center [30, 105] width 31 height 20
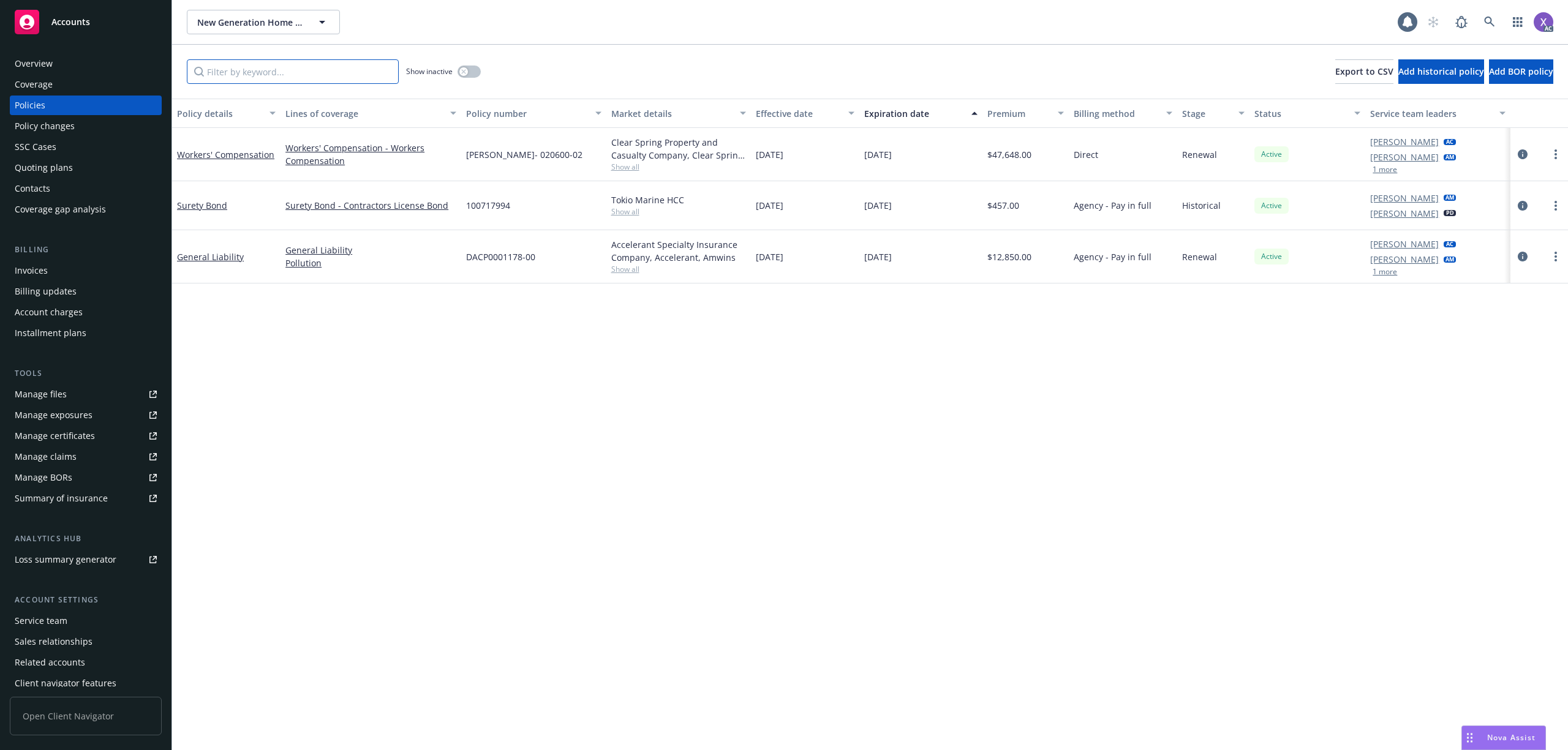
click at [288, 83] on input "Filter by keyword..." at bounding box center [292, 71] width 212 height 25
click at [290, 79] on input "Filter by keyword..." at bounding box center [292, 71] width 212 height 25
paste input "DACP0001178-00"
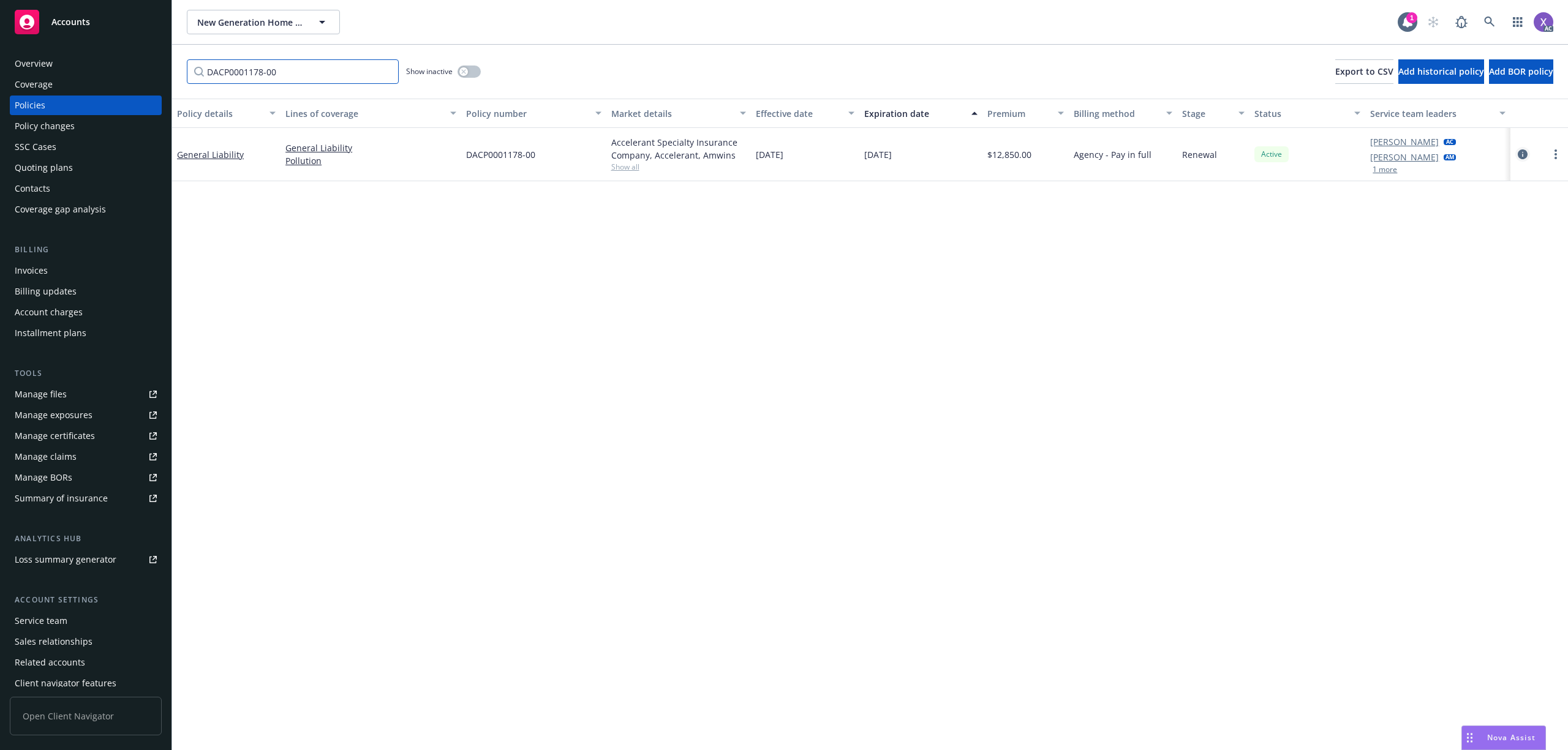
type input "DACP0001178-00"
click at [1522, 153] on icon "circleInformation" at bounding box center [1523, 154] width 10 height 10
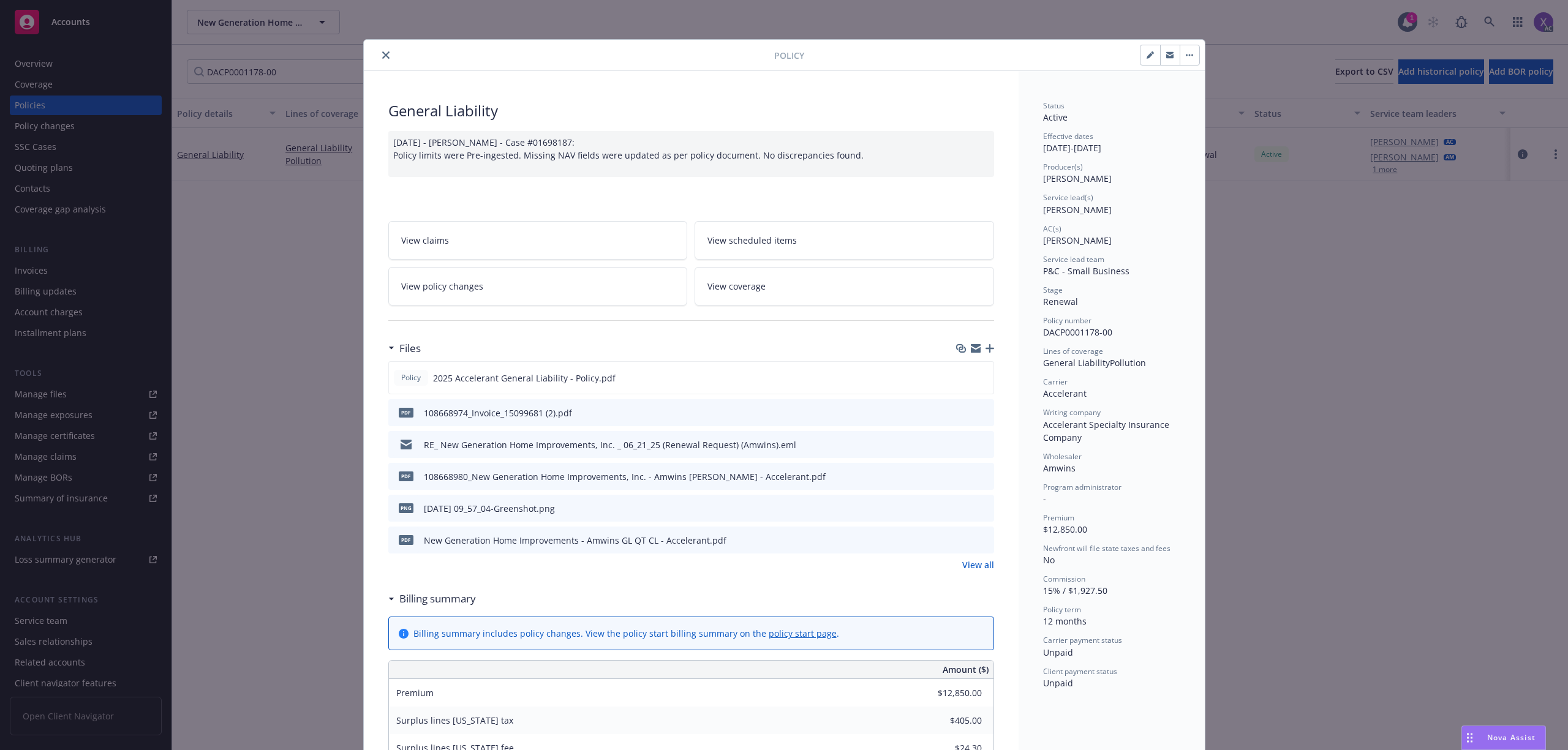
click at [382, 57] on icon "close" at bounding box center [386, 55] width 7 height 7
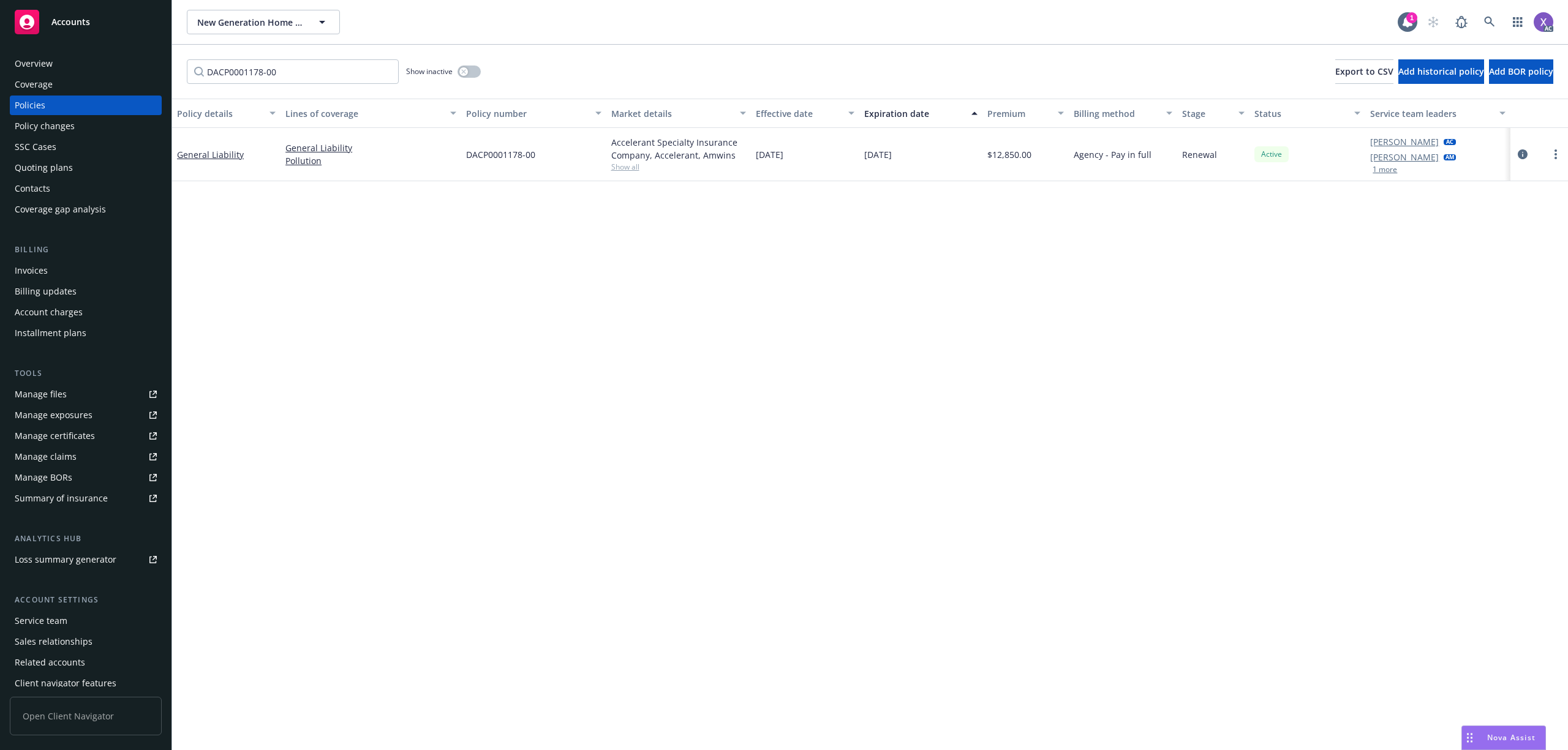
click at [61, 57] on div "Overview" at bounding box center [86, 64] width 142 height 20
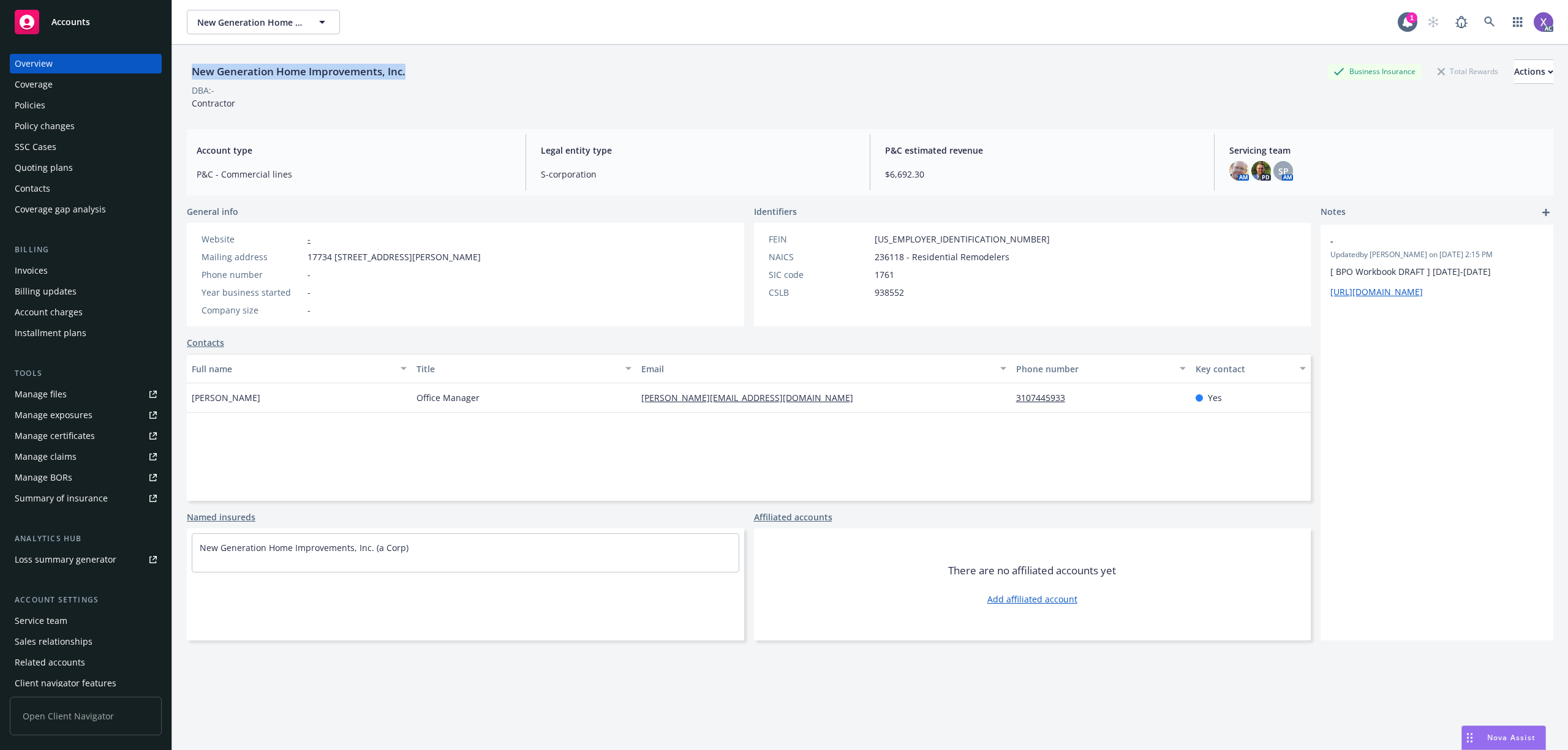
drag, startPoint x: 191, startPoint y: 62, endPoint x: 412, endPoint y: 75, distance: 221.4
click at [412, 75] on div "New Generation Home Improvements, Inc. Business Insurance Total Rewards Actions" at bounding box center [870, 71] width 1367 height 25
copy div "New Generation Home Improvements, Inc."
click at [46, 269] on div "Invoices" at bounding box center [31, 271] width 33 height 20
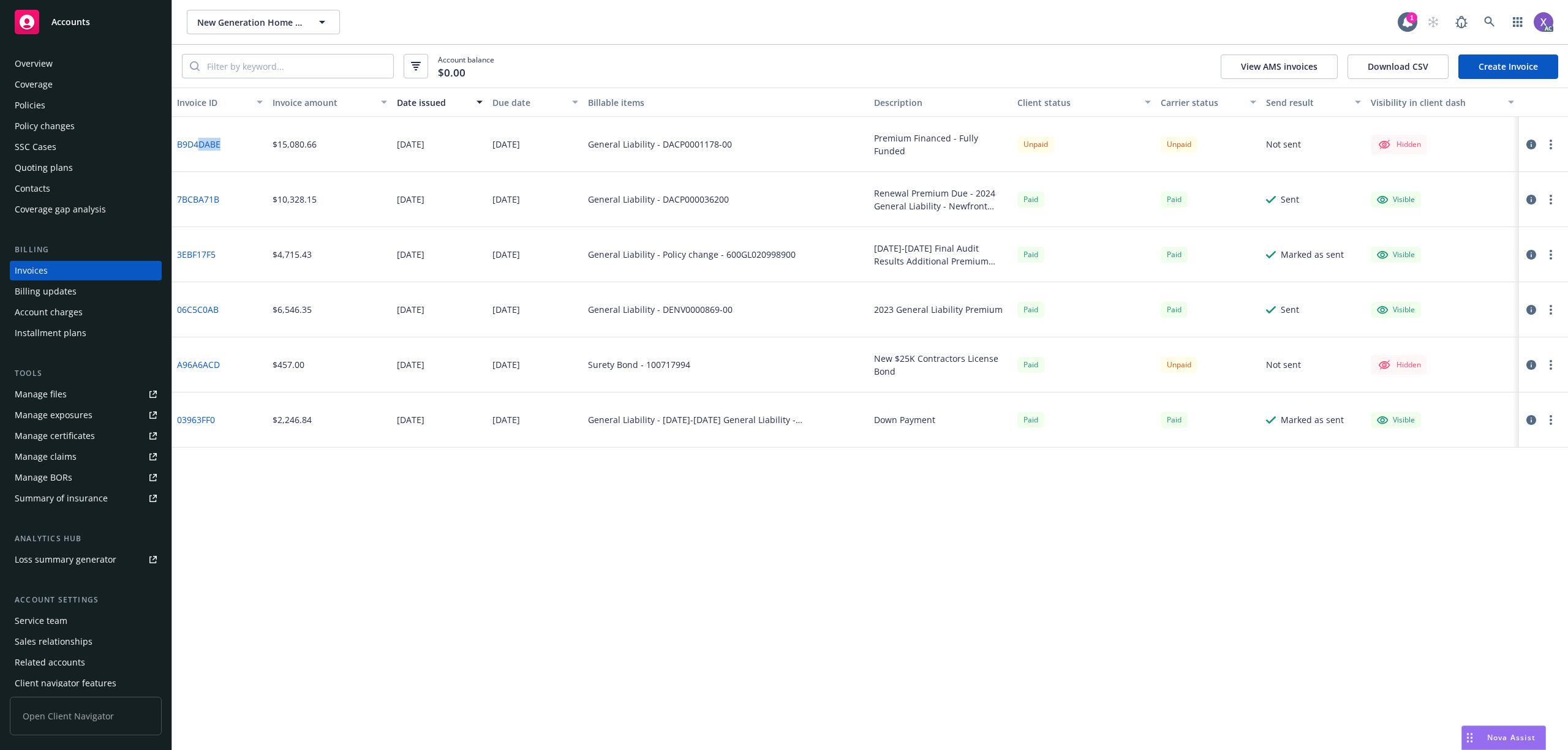
drag, startPoint x: 230, startPoint y: 153, endPoint x: 199, endPoint y: 153, distance: 31.0
click at [199, 153] on div "B9D4DABE" at bounding box center [219, 144] width 95 height 55
click at [248, 158] on div "B9D4DABE" at bounding box center [219, 144] width 95 height 55
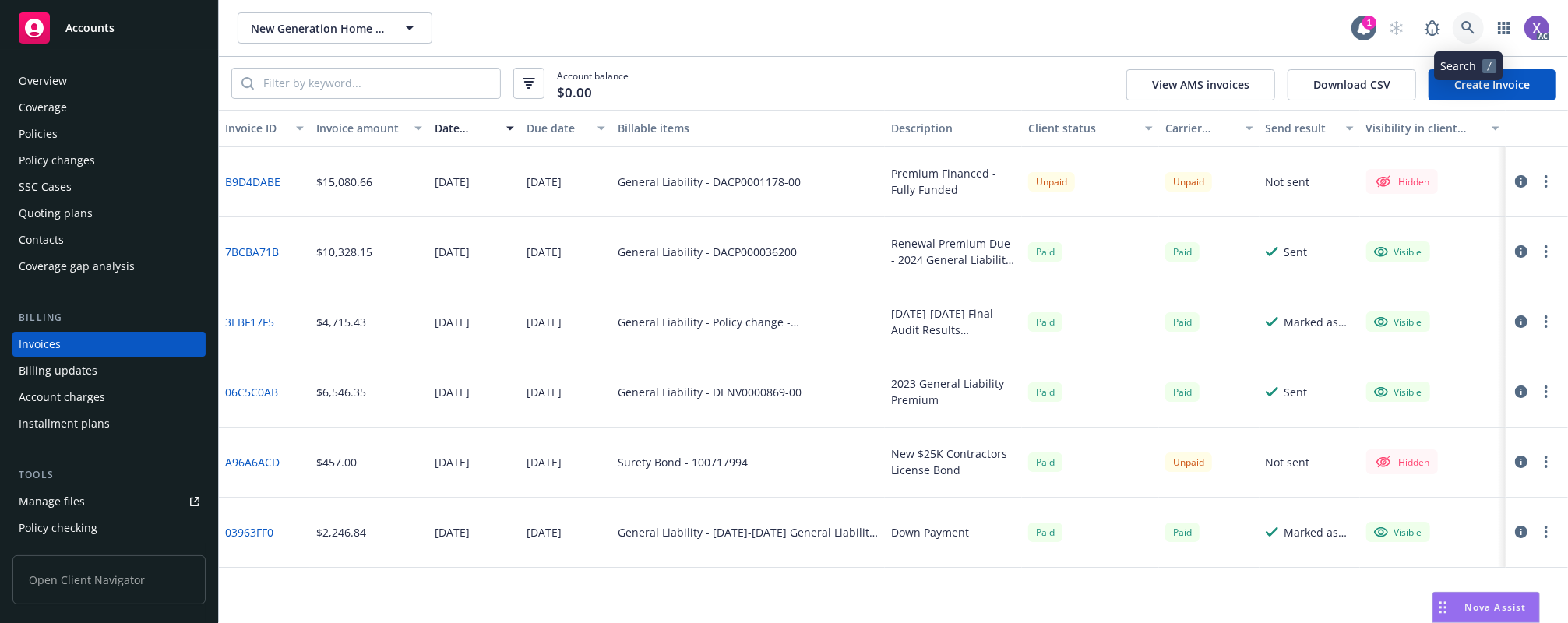
click at [1469, 23] on icon at bounding box center [1468, 29] width 14 height 14
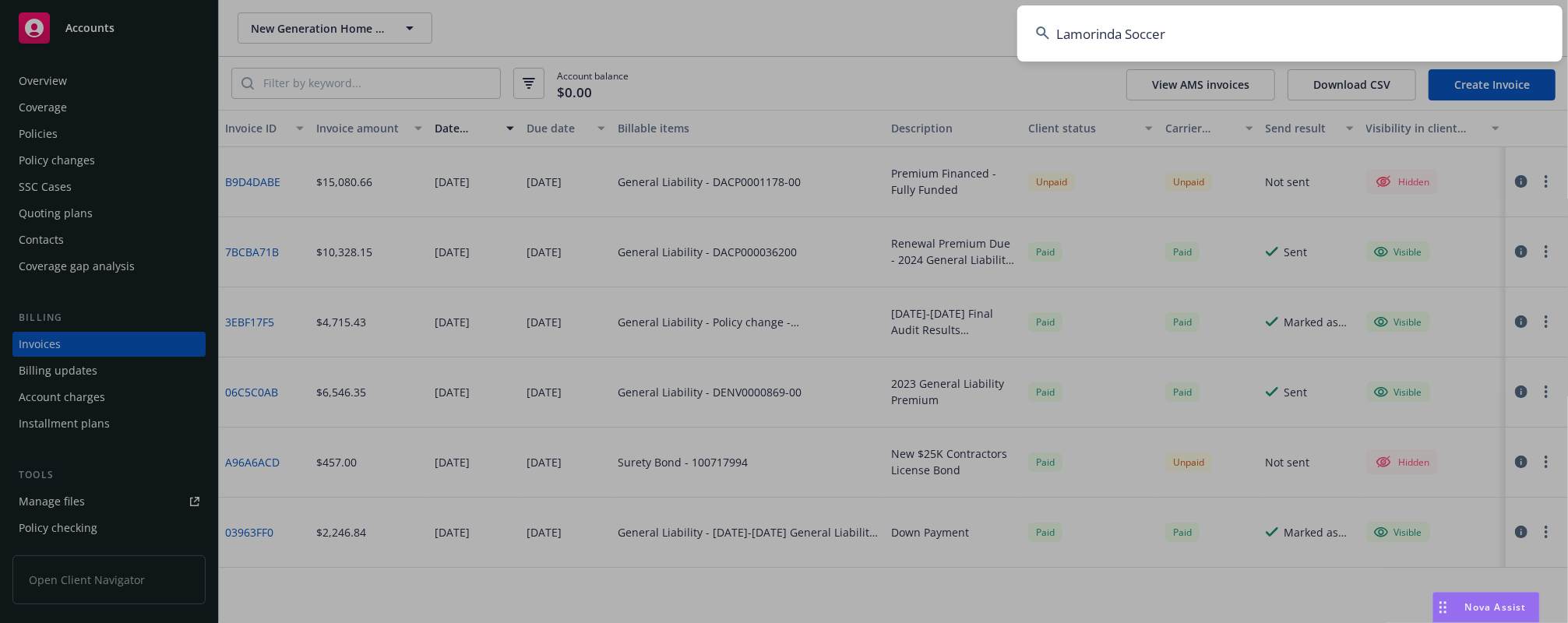
click at [1368, 27] on input "Lamorinda Soccer" at bounding box center [1290, 33] width 546 height 56
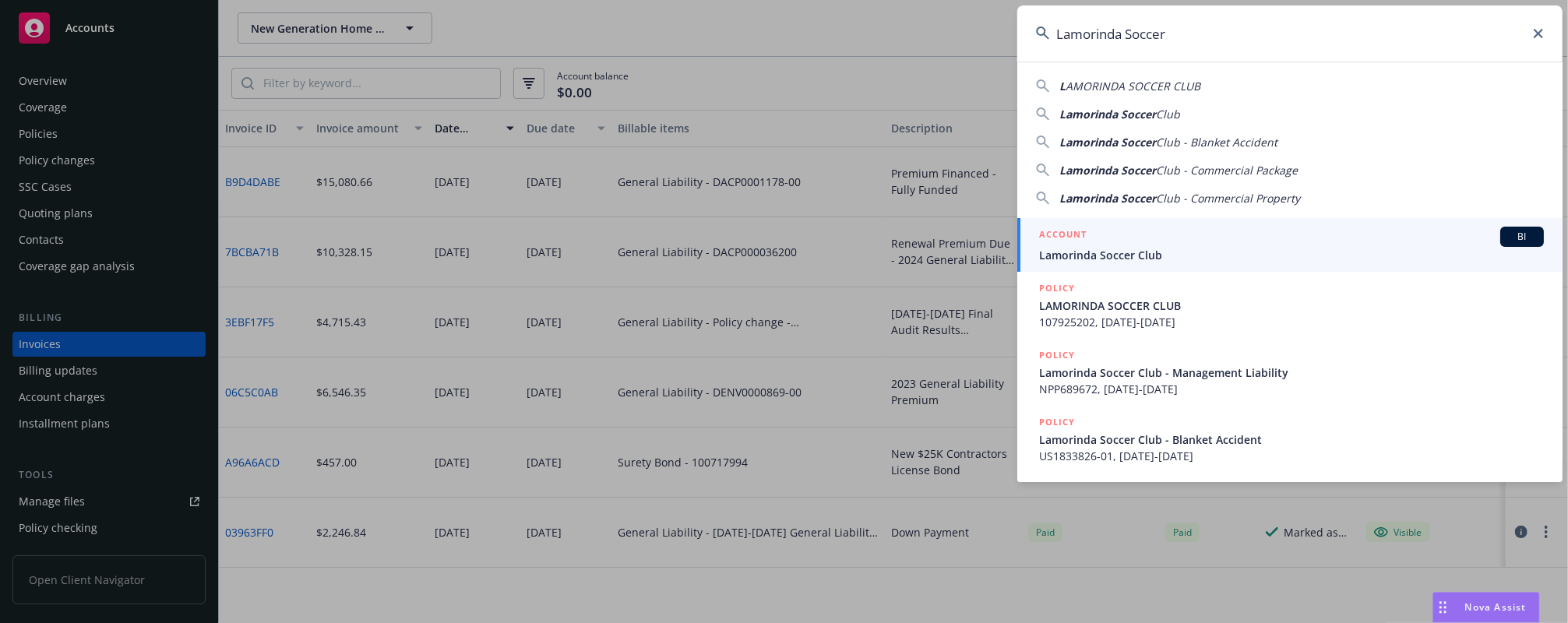
type input "Lamorinda Soccer"
drag, startPoint x: 1187, startPoint y: 102, endPoint x: 1149, endPoint y: 128, distance: 46.0
click at [1153, 125] on div "L AMORINDA SOCCER CLUB Lamorinda Soccer Club Lamorinda Soccer Club - Blanket Ac…" at bounding box center [1290, 138] width 546 height 135
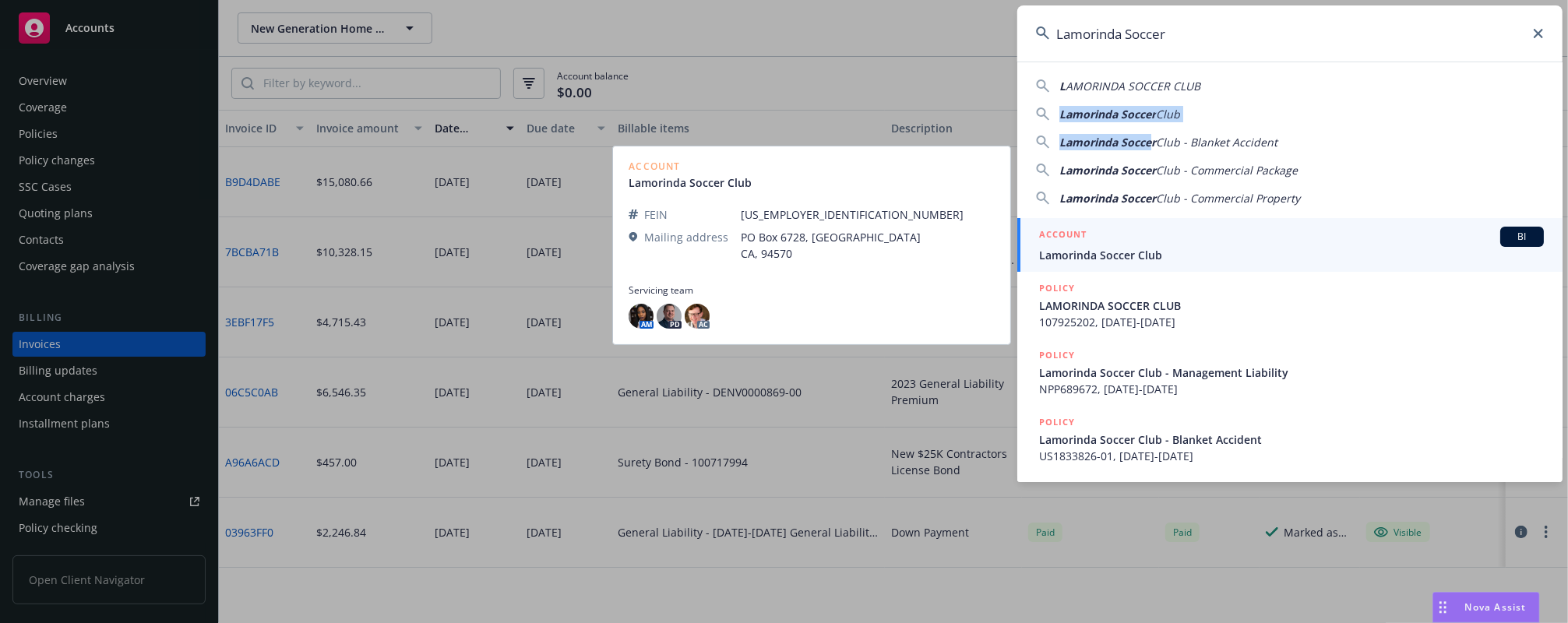
click at [1161, 254] on span "Lamorinda Soccer Club" at bounding box center [1291, 255] width 505 height 16
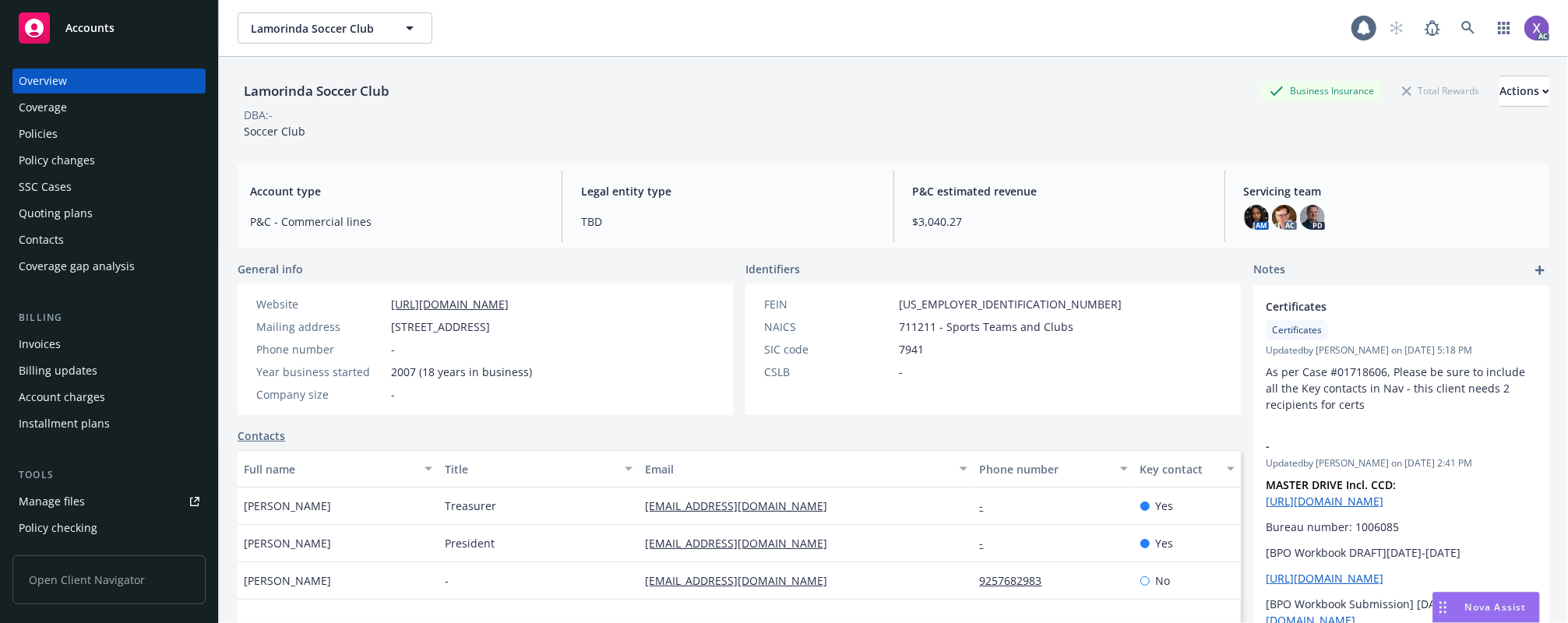
click at [48, 344] on div "Invoices" at bounding box center [39, 344] width 42 height 25
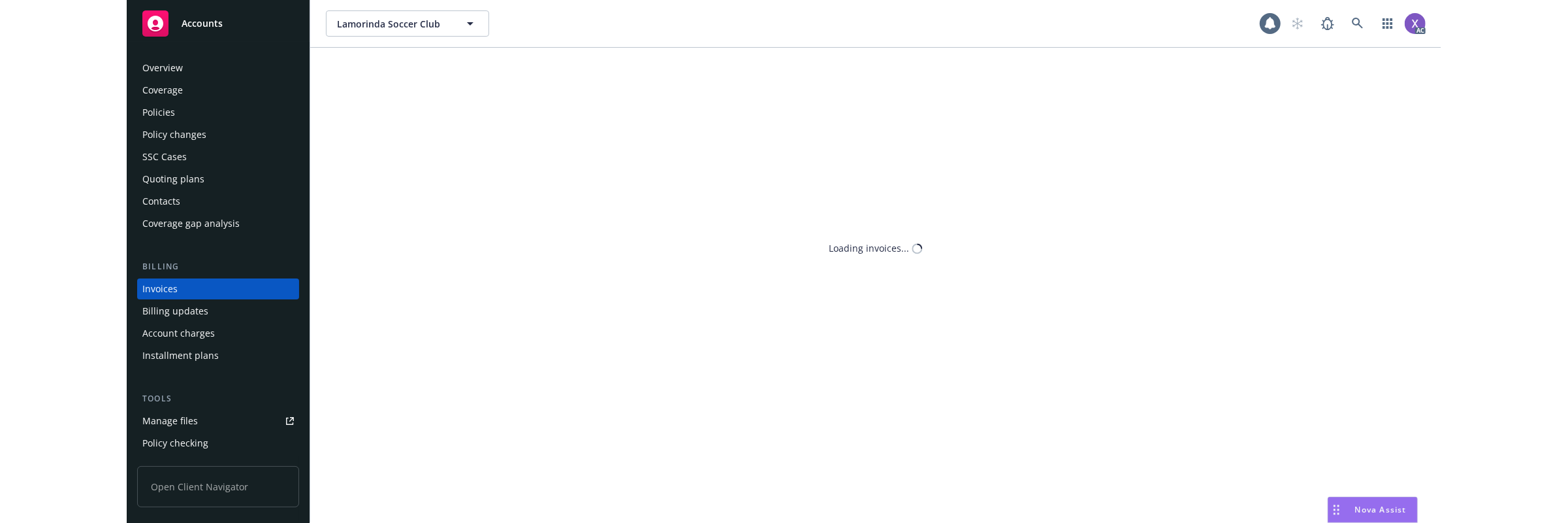
scroll to position [7, 0]
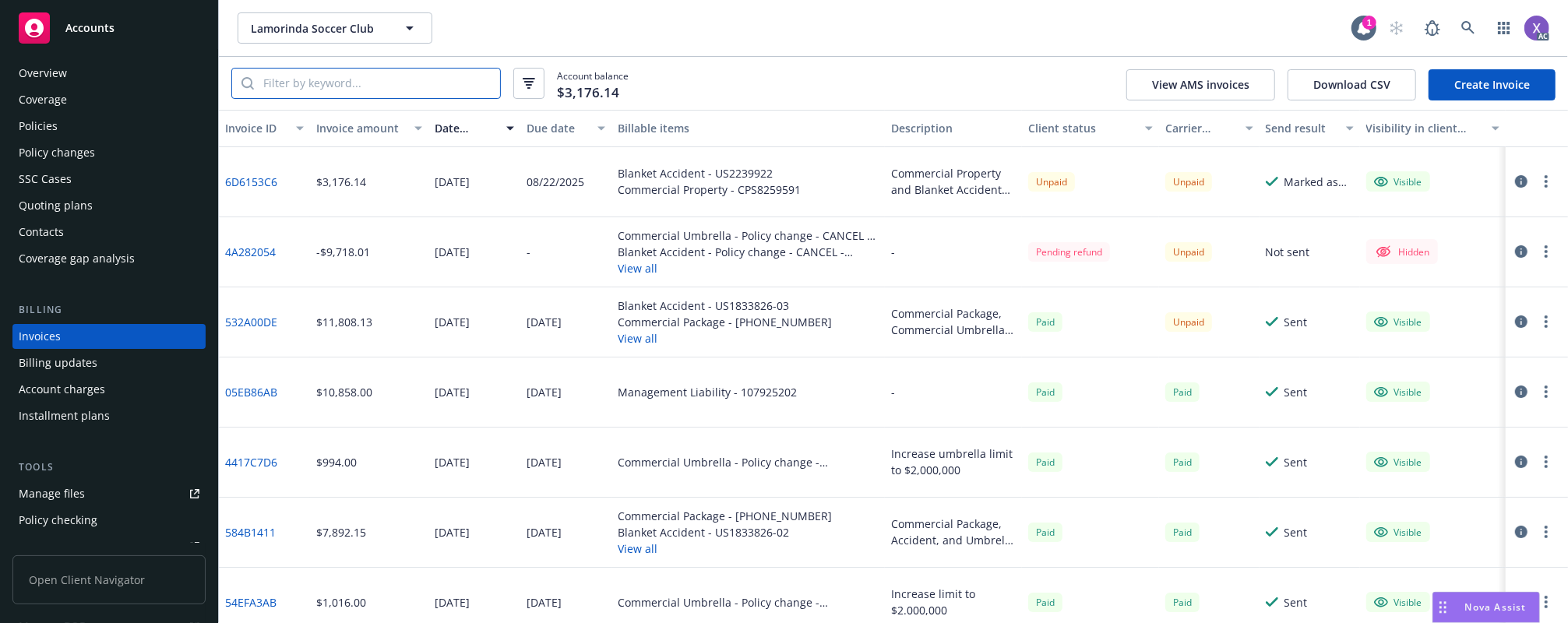
click at [391, 81] on input "search" at bounding box center [377, 83] width 246 height 29
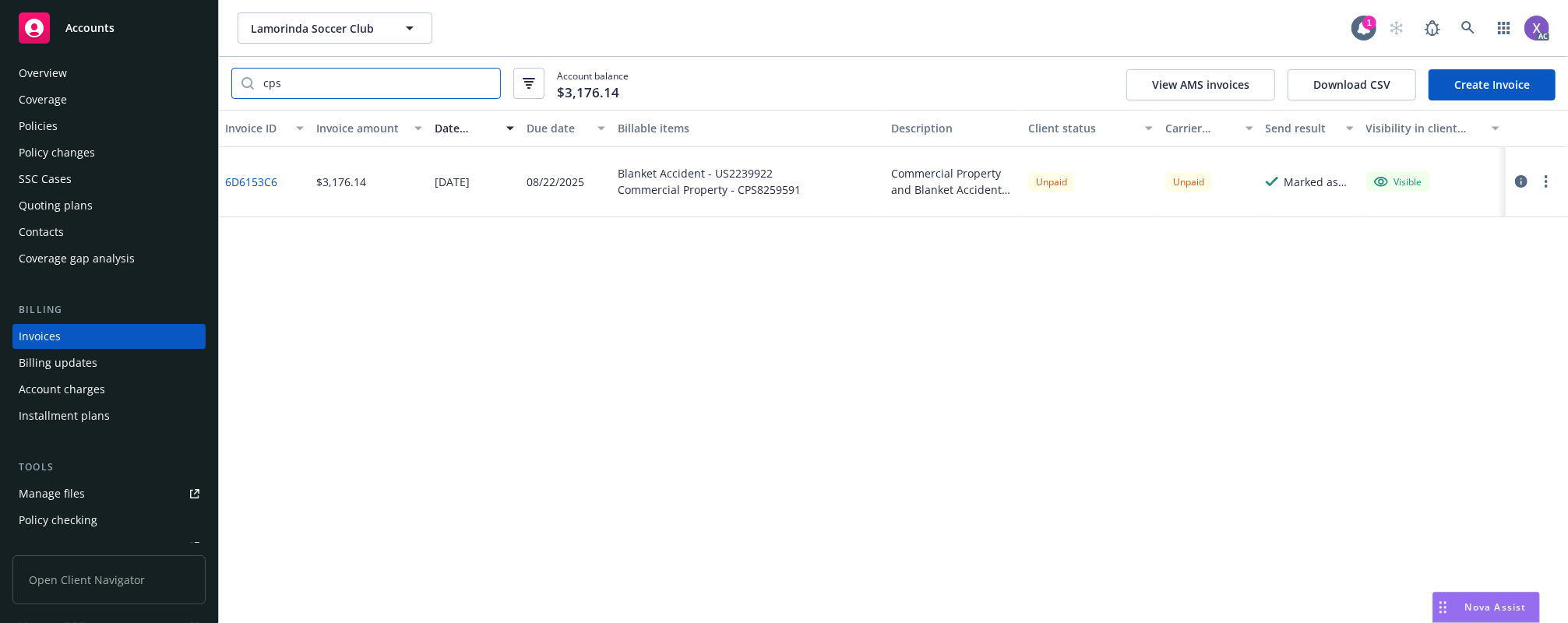
type input "cps"
click at [51, 131] on div "Policies" at bounding box center [38, 127] width 39 height 25
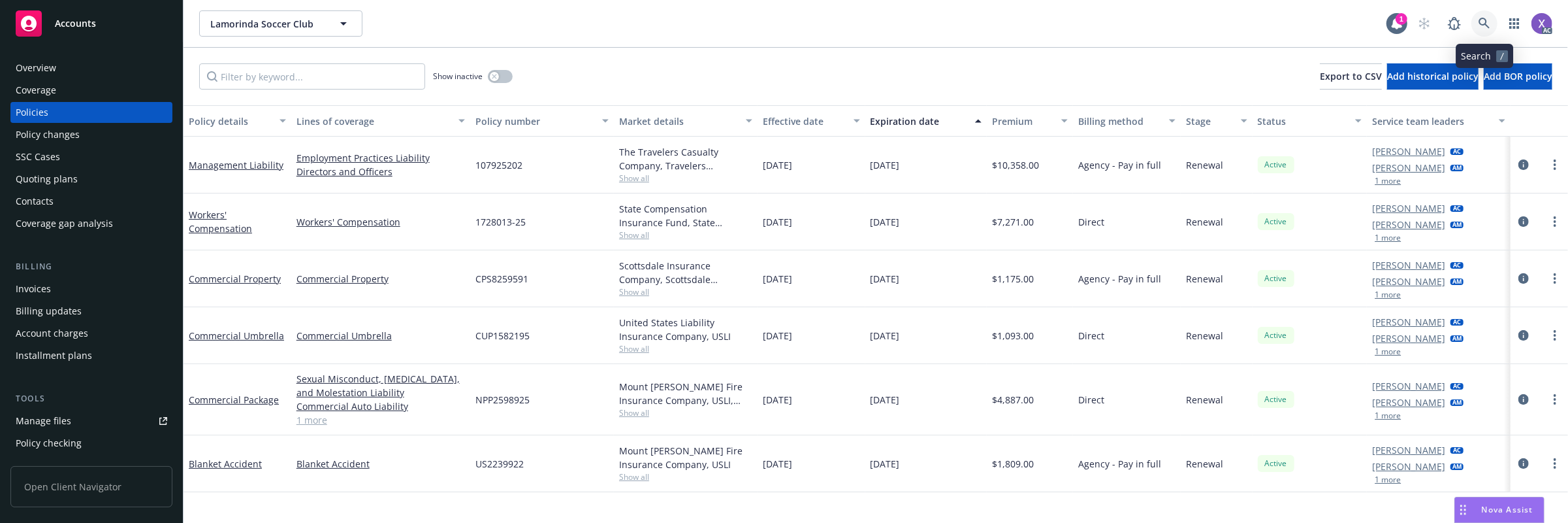
click at [1485, 19] on icon at bounding box center [1485, 24] width 12 height 12
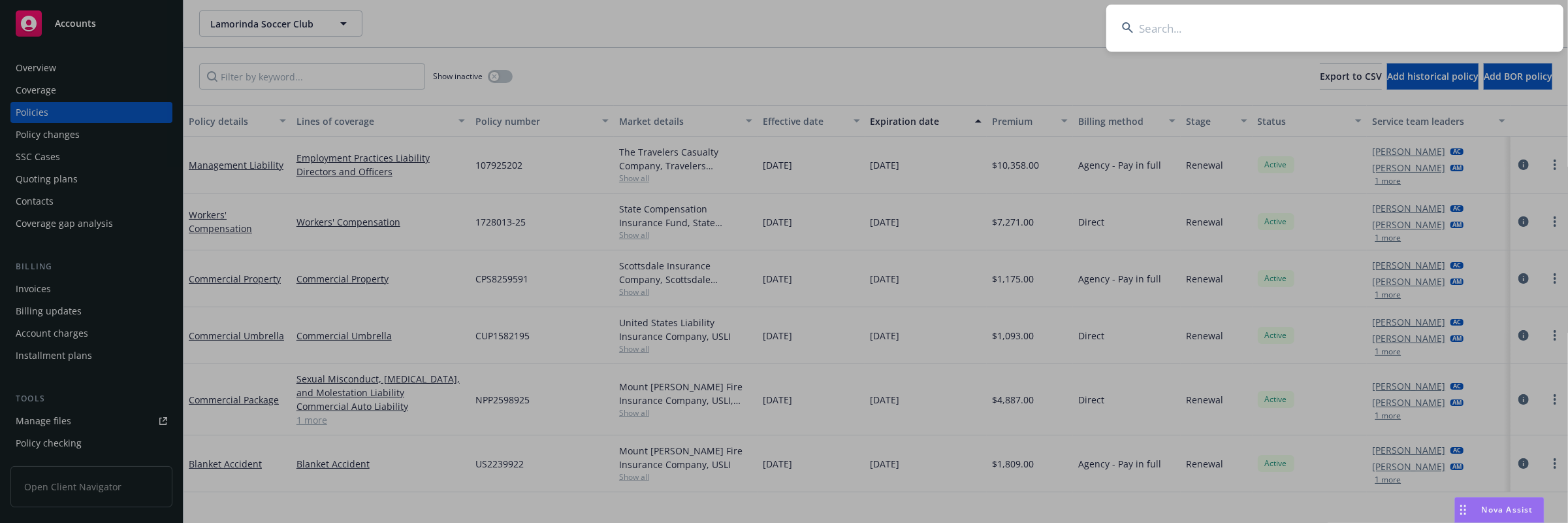
click at [1355, 21] on input at bounding box center [1335, 28] width 458 height 47
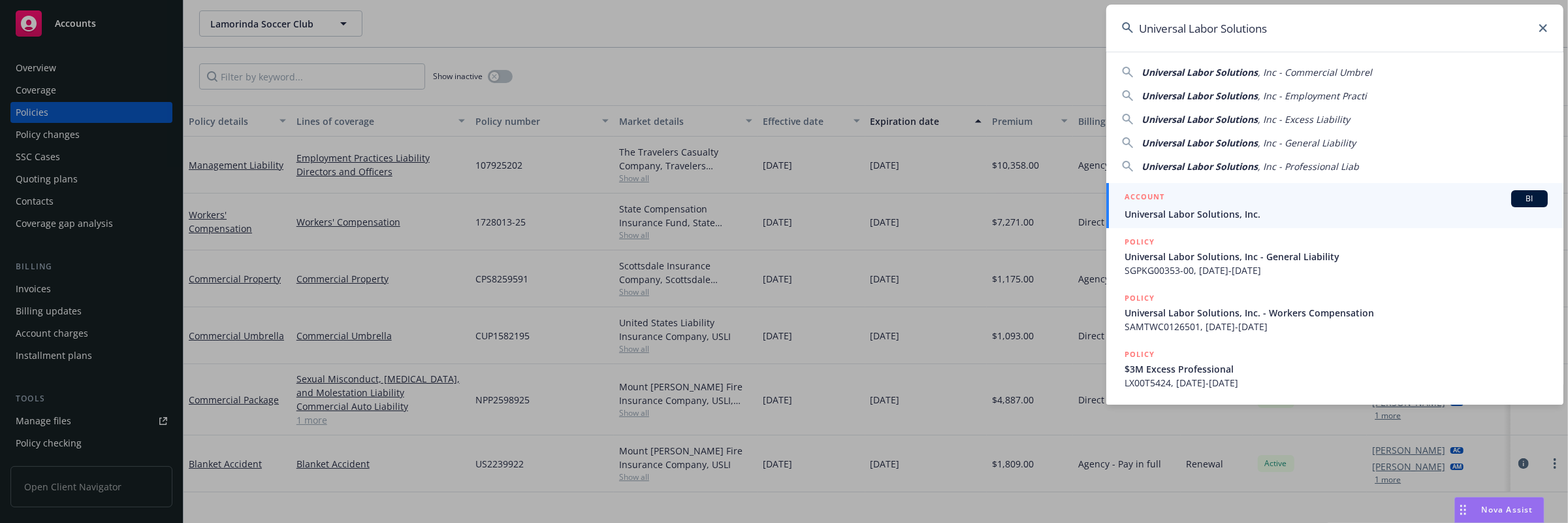
type input "Universal Labor Solutions"
click at [1229, 212] on span "Universal Labor Solutions, Inc." at bounding box center [1336, 214] width 423 height 13
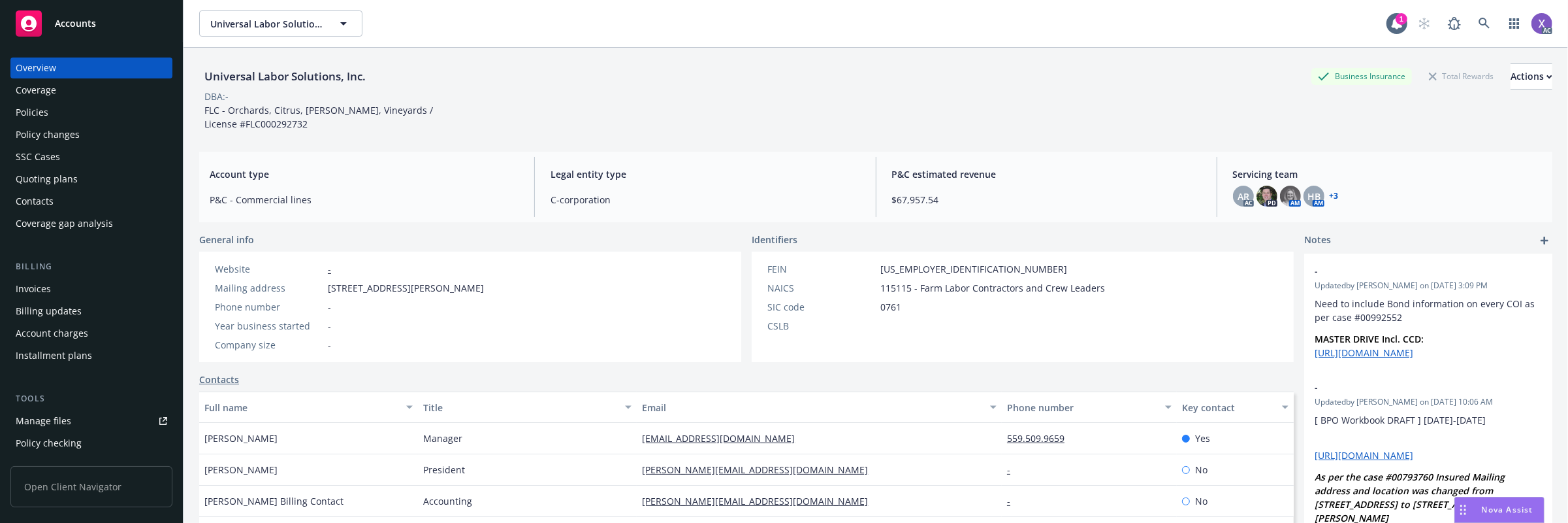
click at [31, 287] on div "Invoices" at bounding box center [33, 289] width 35 height 21
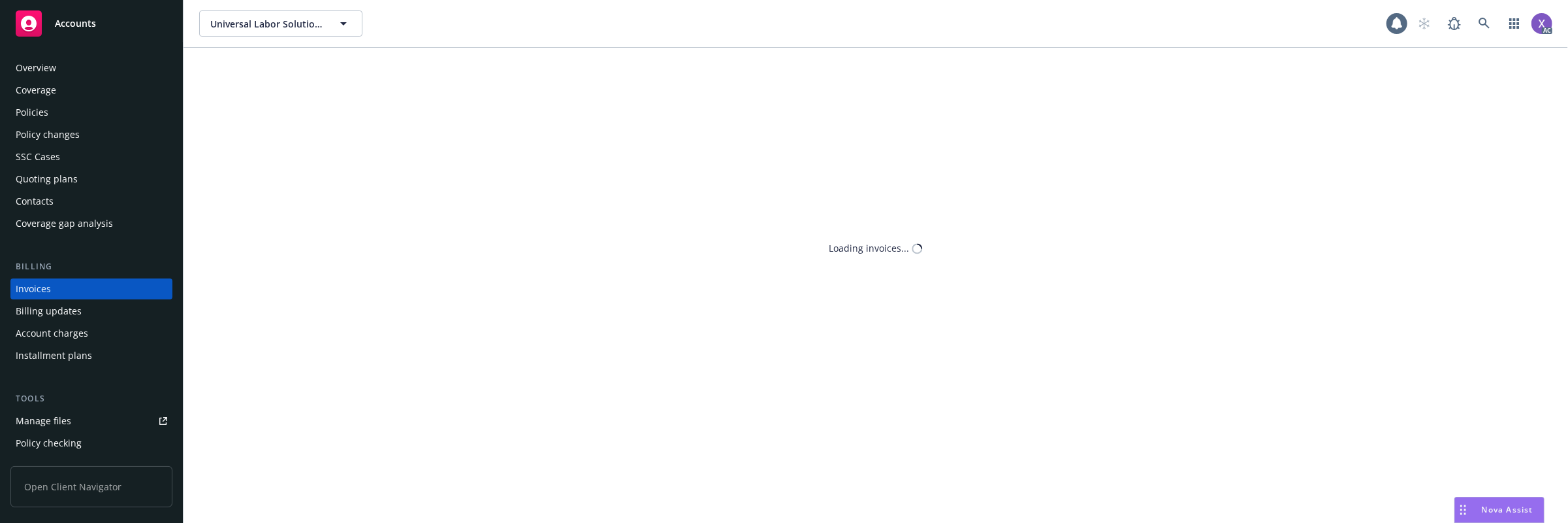
scroll to position [7, 0]
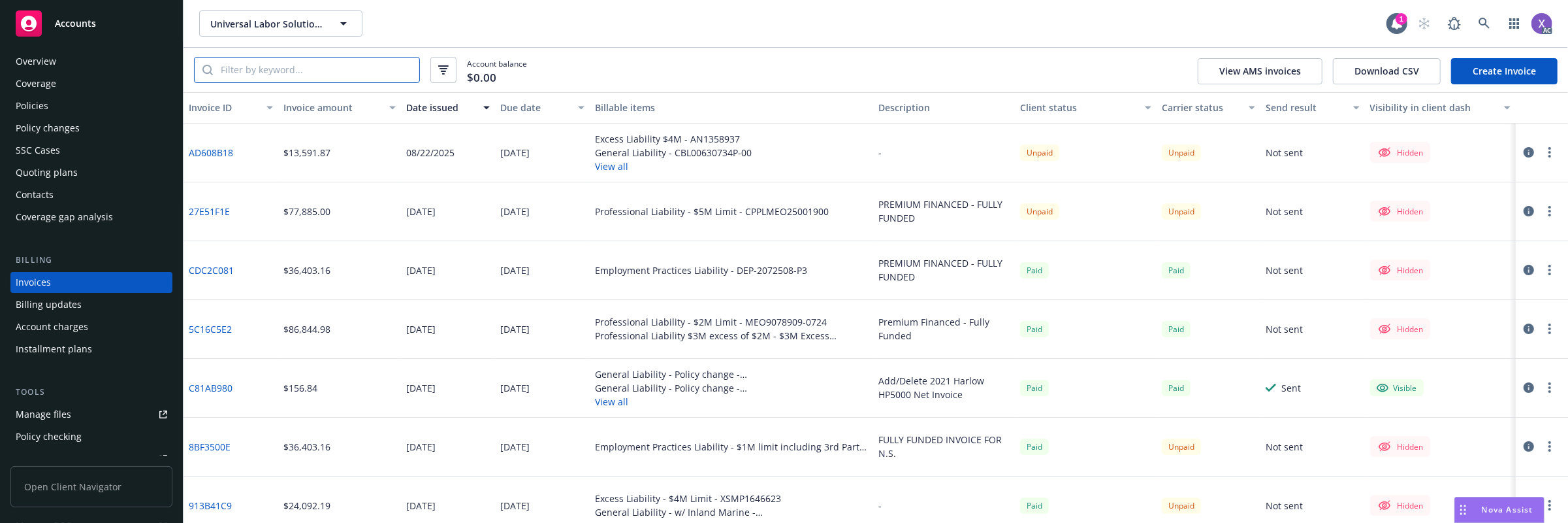
click at [378, 69] on input "search" at bounding box center [316, 70] width 206 height 25
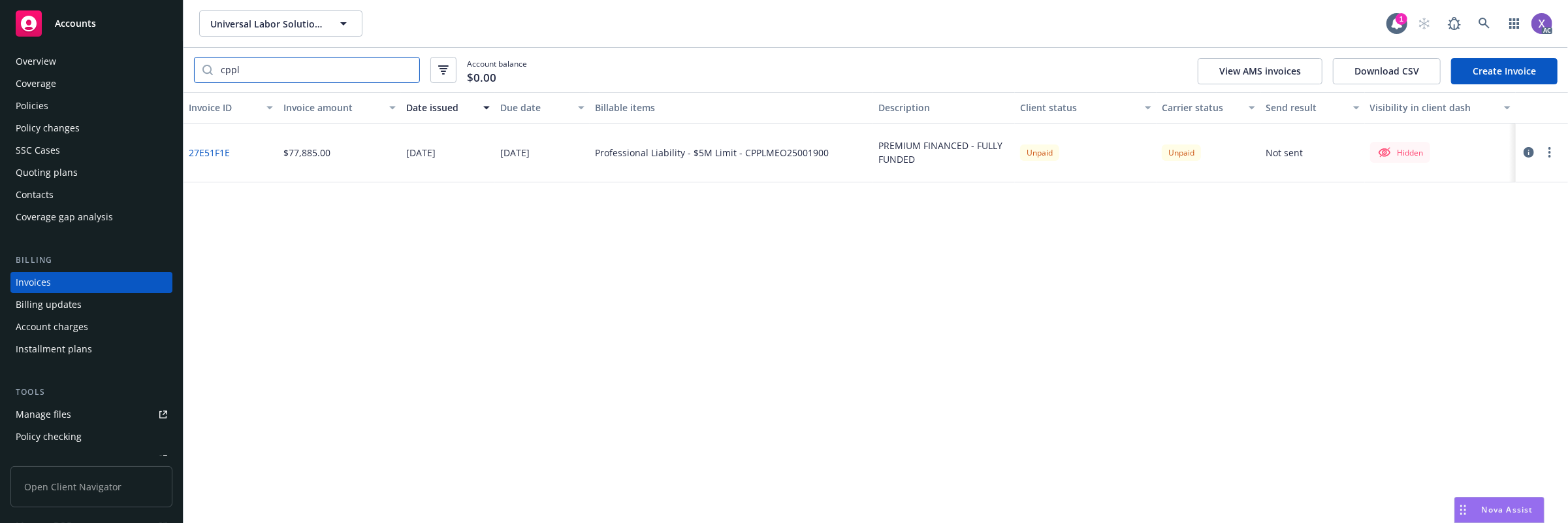
type input "cppl"
click at [37, 97] on div "Policies" at bounding box center [32, 106] width 33 height 21
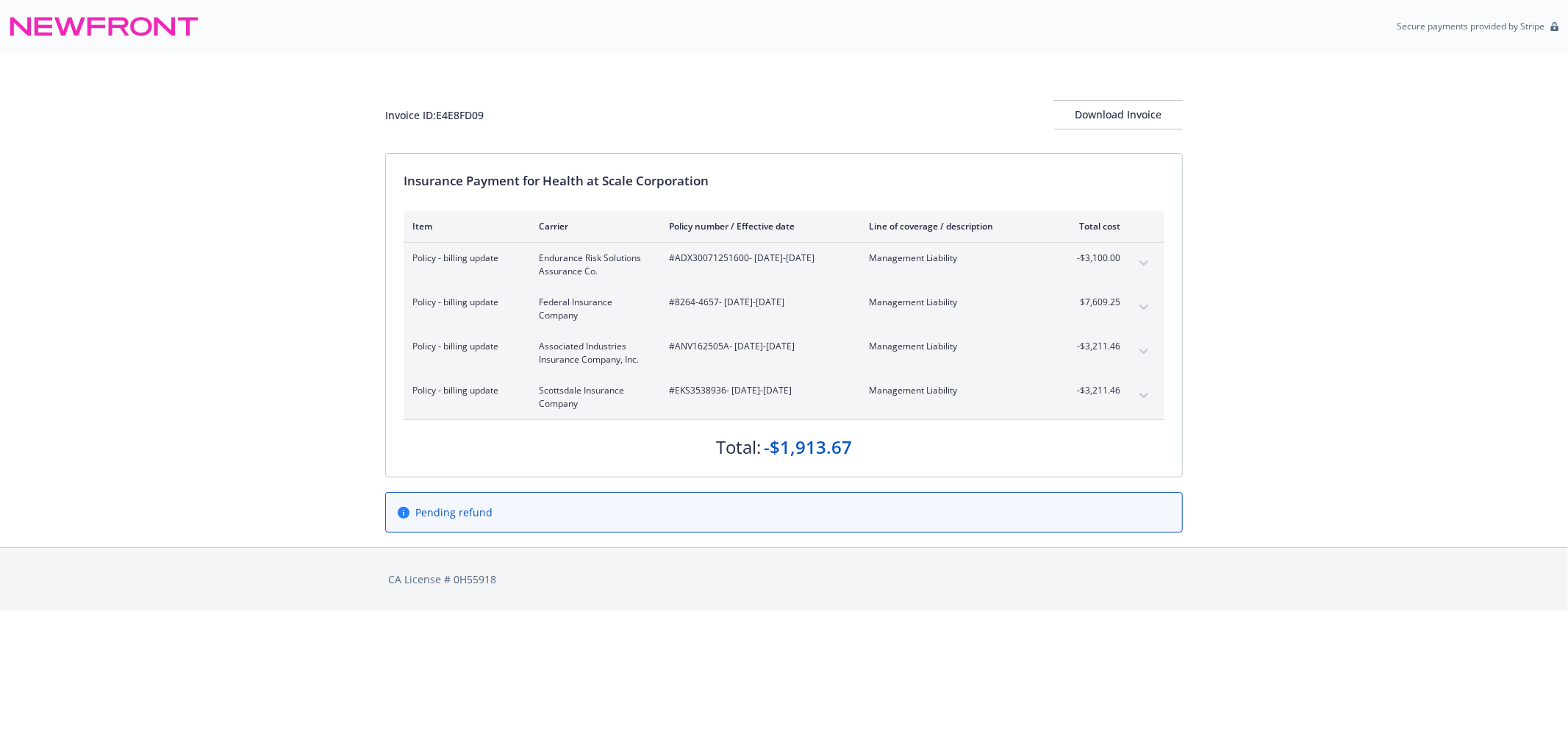
click at [687, 260] on span "#ADX30071251600 - [DATE]-[DATE]" at bounding box center [757, 258] width 177 height 13
click at [1082, 276] on div "-$3,100.00" at bounding box center [1093, 264] width 56 height 26
drag, startPoint x: 678, startPoint y: 349, endPoint x: 732, endPoint y: 353, distance: 54.1
click at [732, 353] on div "#ANV162505A - 08/19/2024-08/19/2025" at bounding box center [757, 353] width 177 height 26
drag, startPoint x: 1067, startPoint y: 351, endPoint x: 1118, endPoint y: 352, distance: 51.0
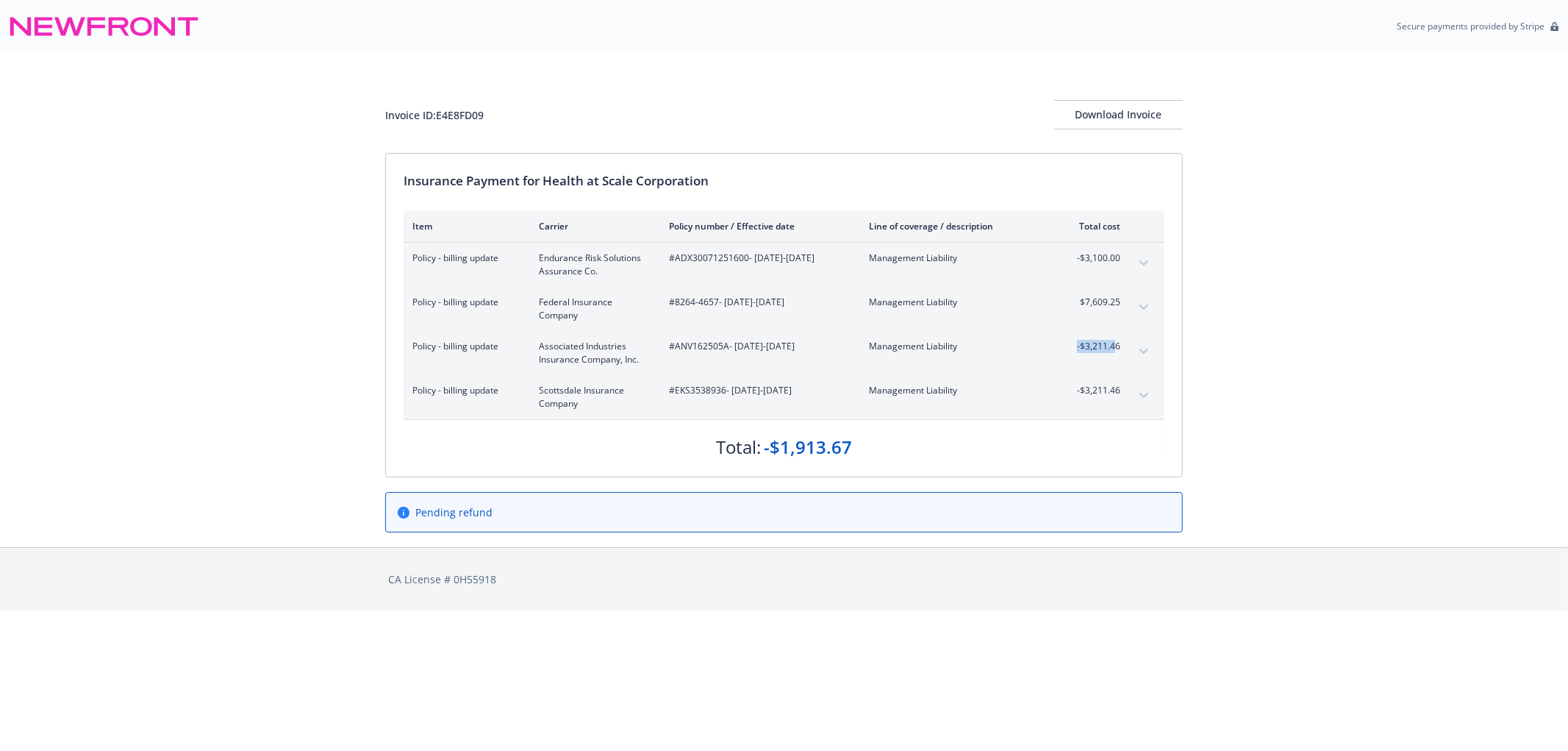
click at [1118, 352] on span "-$3,211.46" at bounding box center [1093, 347] width 56 height 13
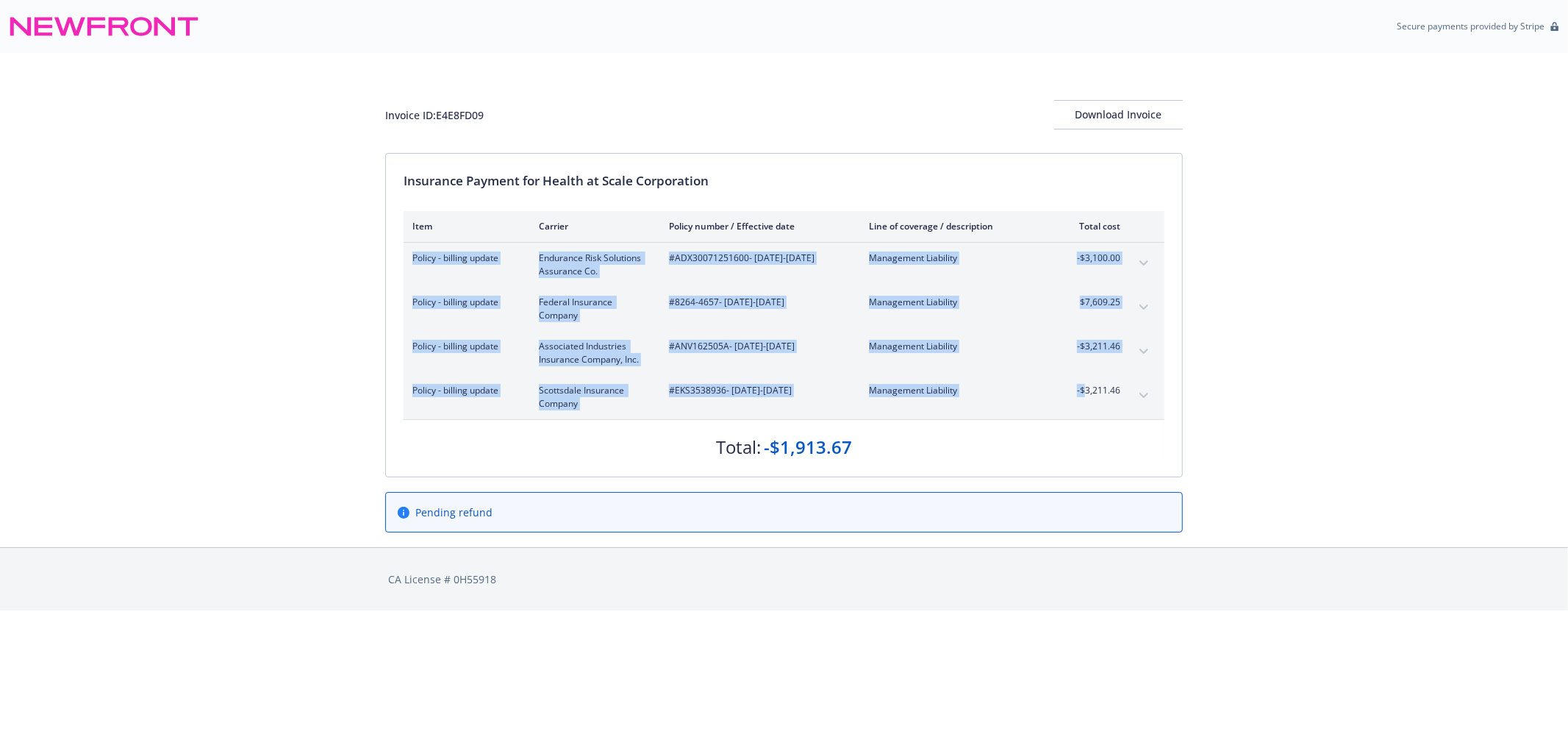
drag, startPoint x: 1104, startPoint y: 394, endPoint x: 1137, endPoint y: 394, distance: 33.0
click at [1137, 394] on div "Policy - billing update Scottsdale Insurance Company #EKS3538936 - 08/19/2024-0…" at bounding box center [784, 397] width 761 height 44
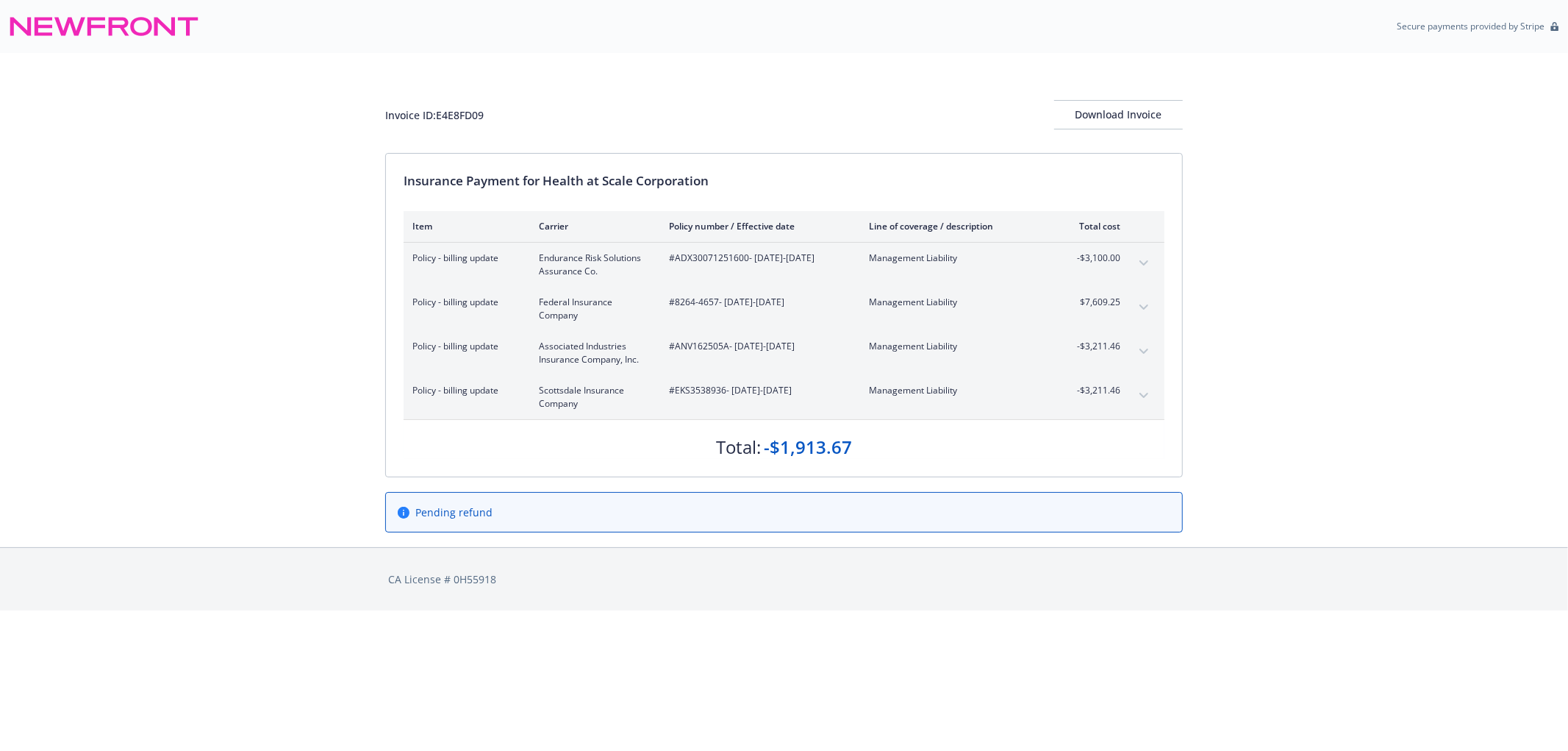
click at [703, 317] on div "#8264-4657 - 08/19/2024-08/19/2025" at bounding box center [757, 308] width 177 height 26
drag, startPoint x: 673, startPoint y: 306, endPoint x: 820, endPoint y: 319, distance: 147.6
click at [820, 319] on div "#8264-4657 - 08/19/2024-08/19/2025" at bounding box center [757, 308] width 177 height 26
drag, startPoint x: 1067, startPoint y: 306, endPoint x: 1133, endPoint y: 312, distance: 66.3
click at [1133, 312] on div "Policy - billing update Federal Insurance Company #8264-4657 - 08/19/2024-08/19…" at bounding box center [784, 309] width 761 height 44
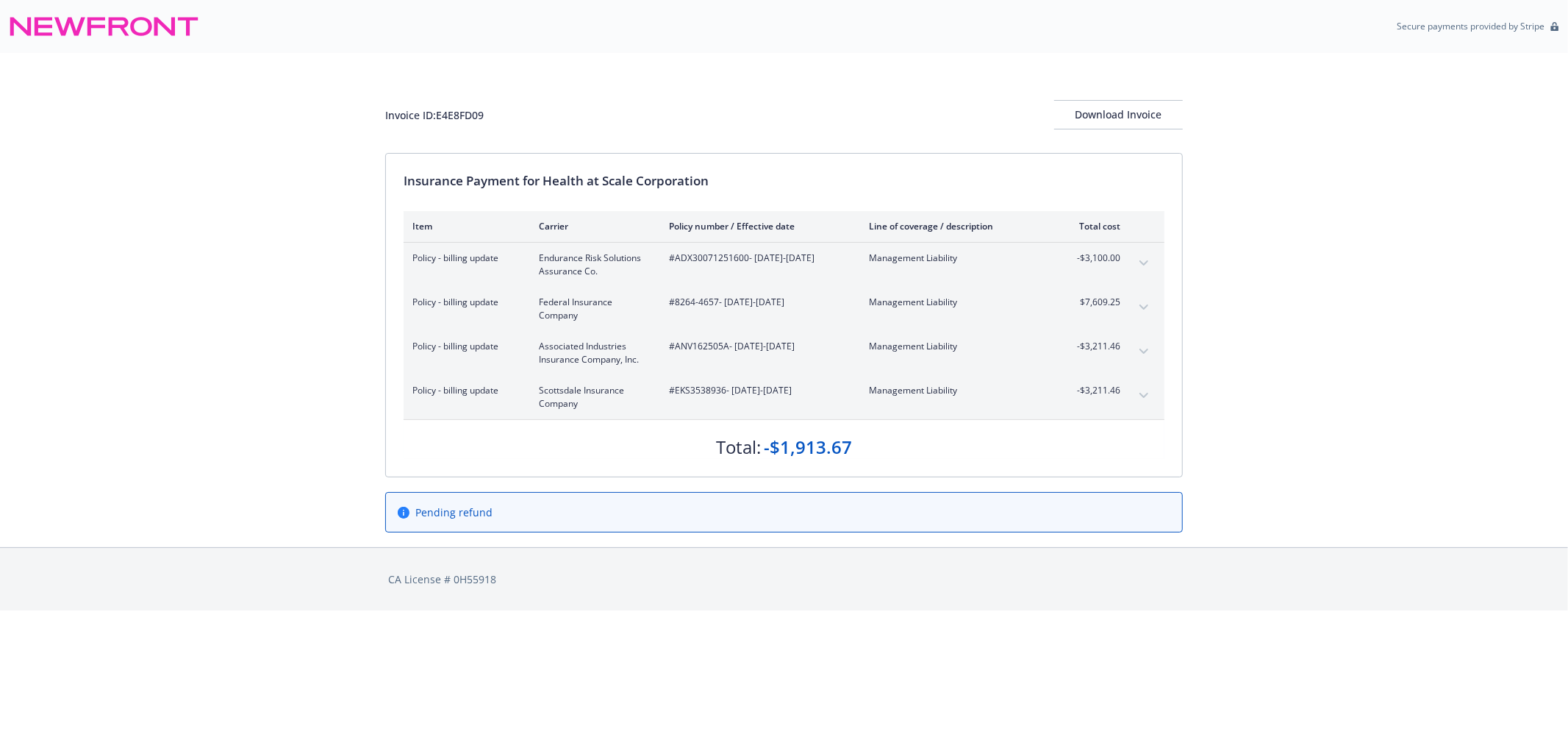
click at [871, 457] on div "Total: -$1,913.67" at bounding box center [784, 439] width 761 height 40
drag, startPoint x: 1072, startPoint y: 312, endPoint x: 1127, endPoint y: 309, distance: 55.1
click at [1127, 309] on div "Policy - billing update Federal Insurance Company #8264-4657 - 08/19/2024-08/19…" at bounding box center [784, 309] width 761 height 44
drag, startPoint x: 1071, startPoint y: 251, endPoint x: 1135, endPoint y: 407, distance: 168.6
click at [1135, 407] on tbody "Policy - billing update Endurance Risk Solutions Assurance Co. #ADX30071251600 …" at bounding box center [784, 331] width 761 height 177
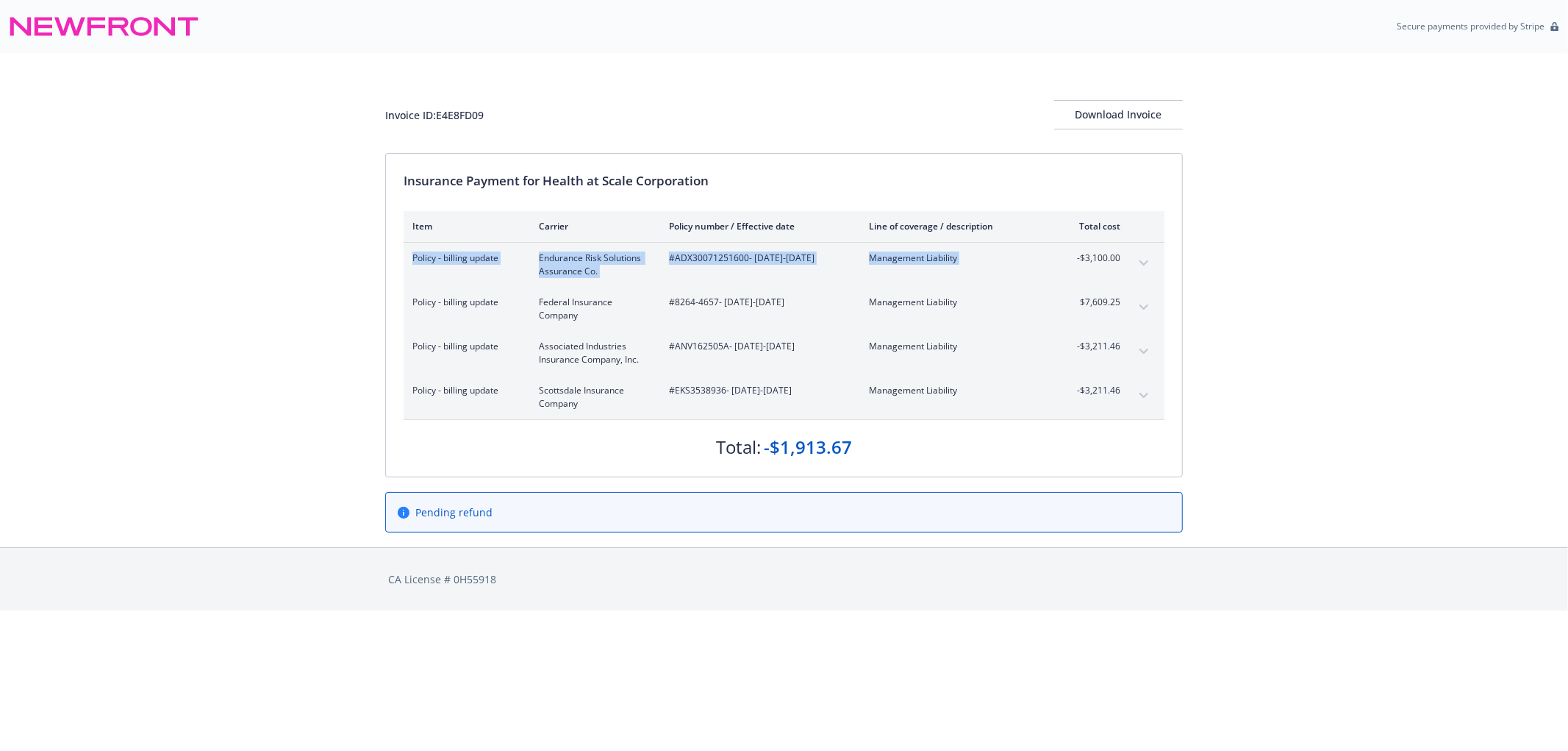
click at [1137, 405] on button "expand content" at bounding box center [1144, 396] width 24 height 24
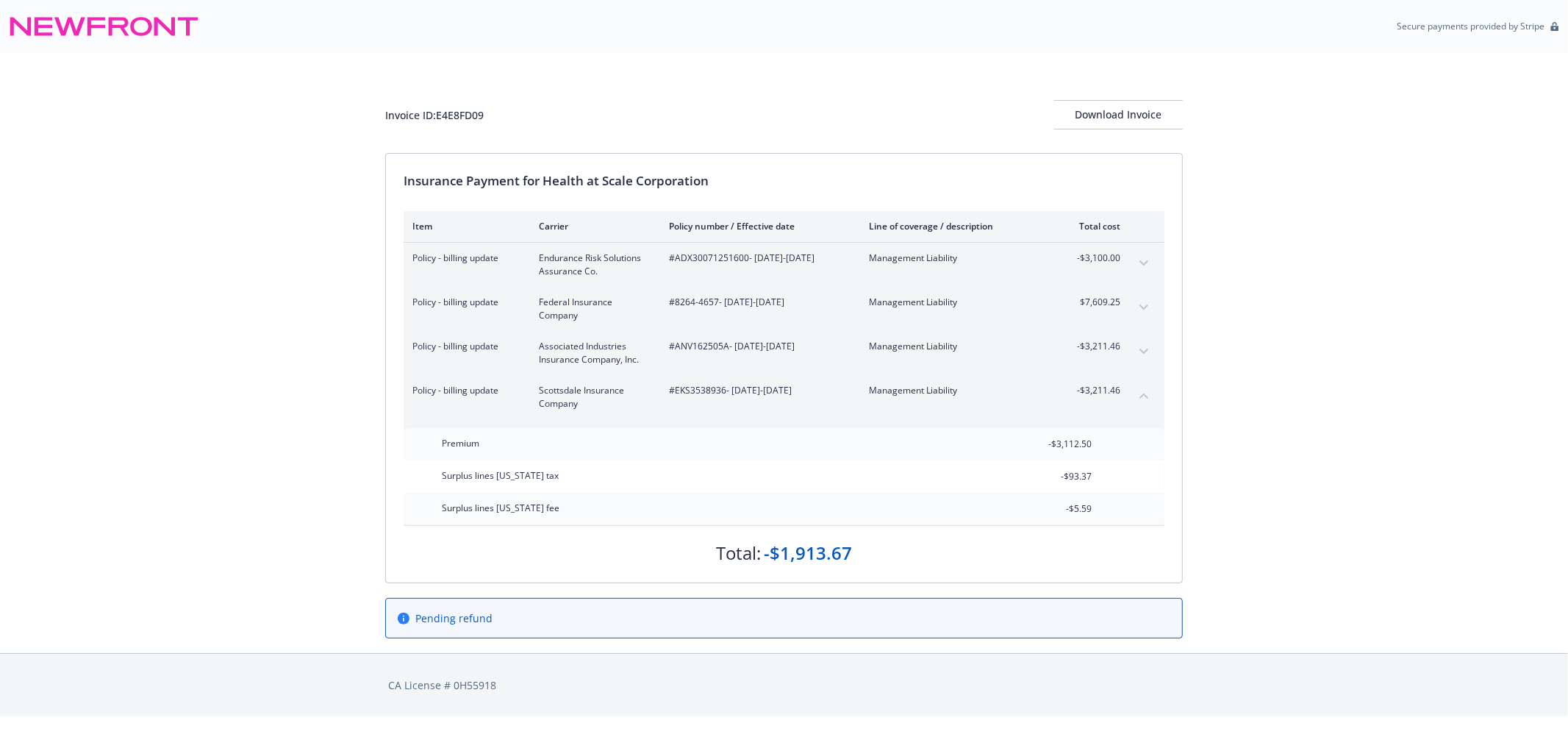
click at [973, 115] on div "Invoice ID: E4E8FD09 Download Invoice" at bounding box center [784, 115] width 798 height 29
click at [1138, 391] on button "collapse content" at bounding box center [1144, 396] width 24 height 24
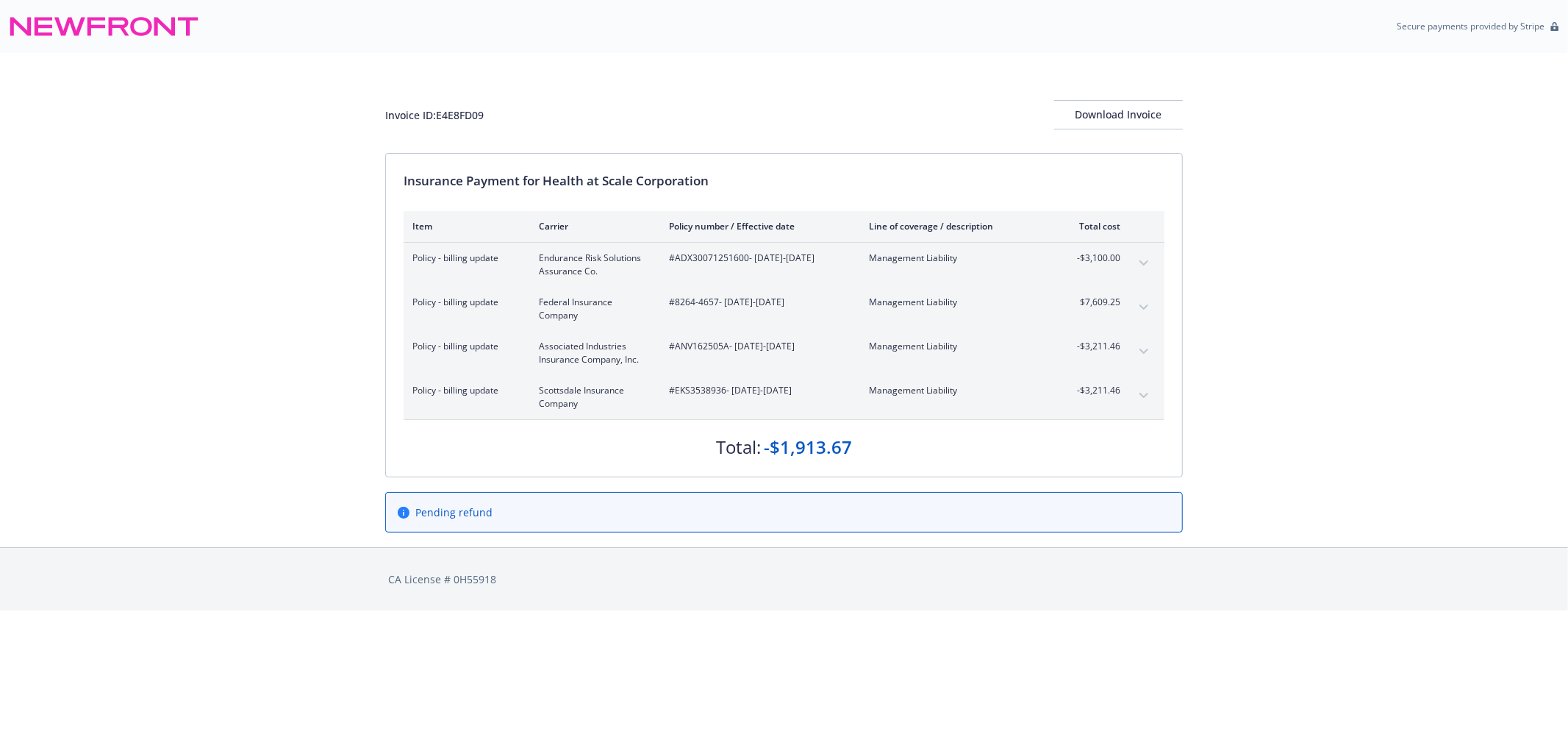
drag, startPoint x: 684, startPoint y: 309, endPoint x: 788, endPoint y: 314, distance: 104.1
click at [788, 314] on div "#8264-4657 - 08/19/2024-08/19/2025" at bounding box center [757, 308] width 177 height 26
drag, startPoint x: 864, startPoint y: 408, endPoint x: 881, endPoint y: 439, distance: 35.4
click at [864, 409] on div "Policy - billing update Scottsdale Insurance Company #EKS3538936 - 08/19/2024-0…" at bounding box center [766, 397] width 708 height 26
drag, startPoint x: 866, startPoint y: 455, endPoint x: 758, endPoint y: 451, distance: 108.1
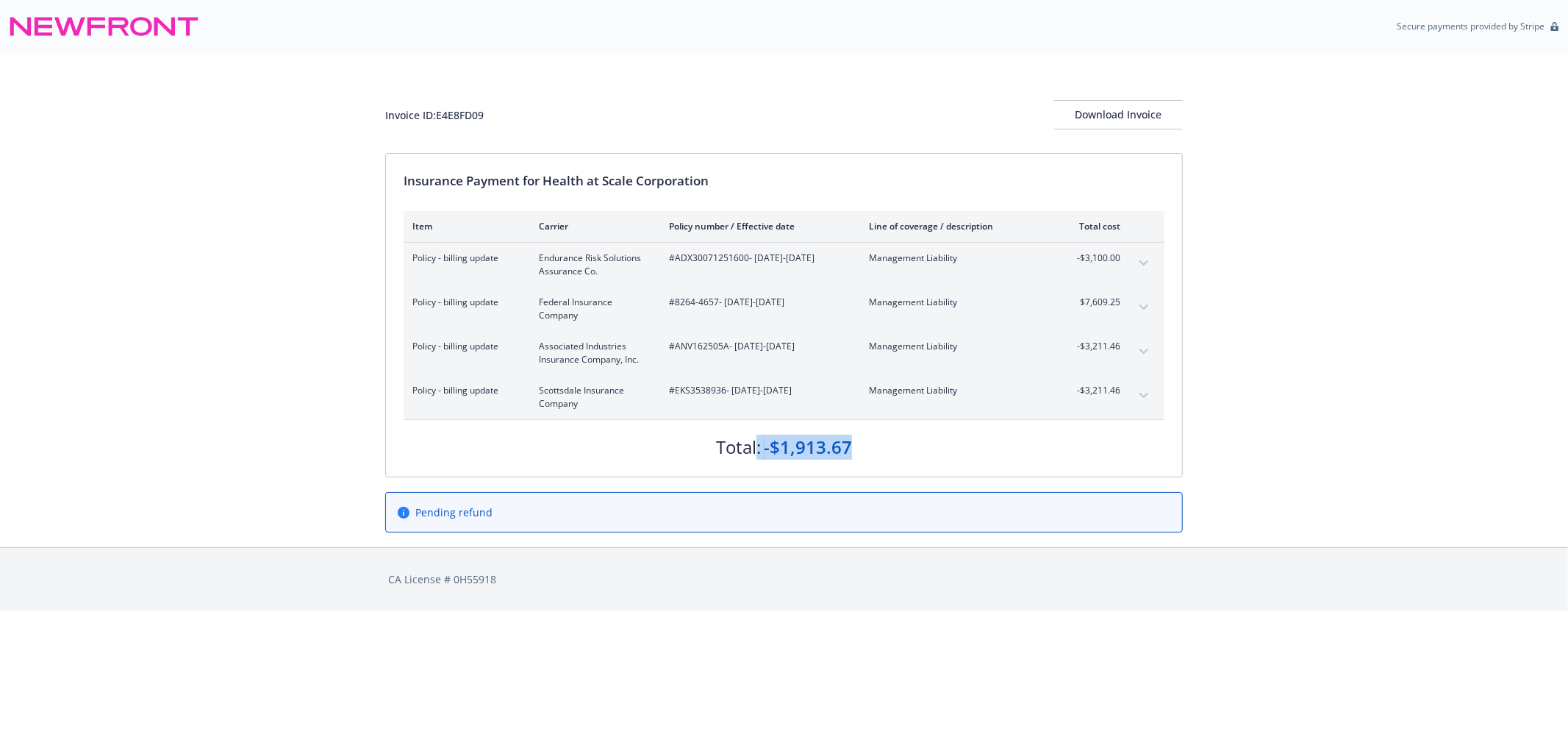
click at [758, 451] on div "Total: -$1,913.67" at bounding box center [784, 439] width 761 height 40
click at [858, 456] on div "Total: -$1,913.67" at bounding box center [784, 439] width 761 height 40
drag, startPoint x: 858, startPoint y: 456, endPoint x: 763, endPoint y: 461, distance: 95.1
click at [763, 461] on div "Insurance Payment for Health at Scale Corporation Item Carrier Policy number / …" at bounding box center [784, 316] width 796 height 323
click at [905, 471] on div "Insurance Payment for Health at Scale Corporation Item Carrier Policy number / …" at bounding box center [784, 316] width 796 height 323
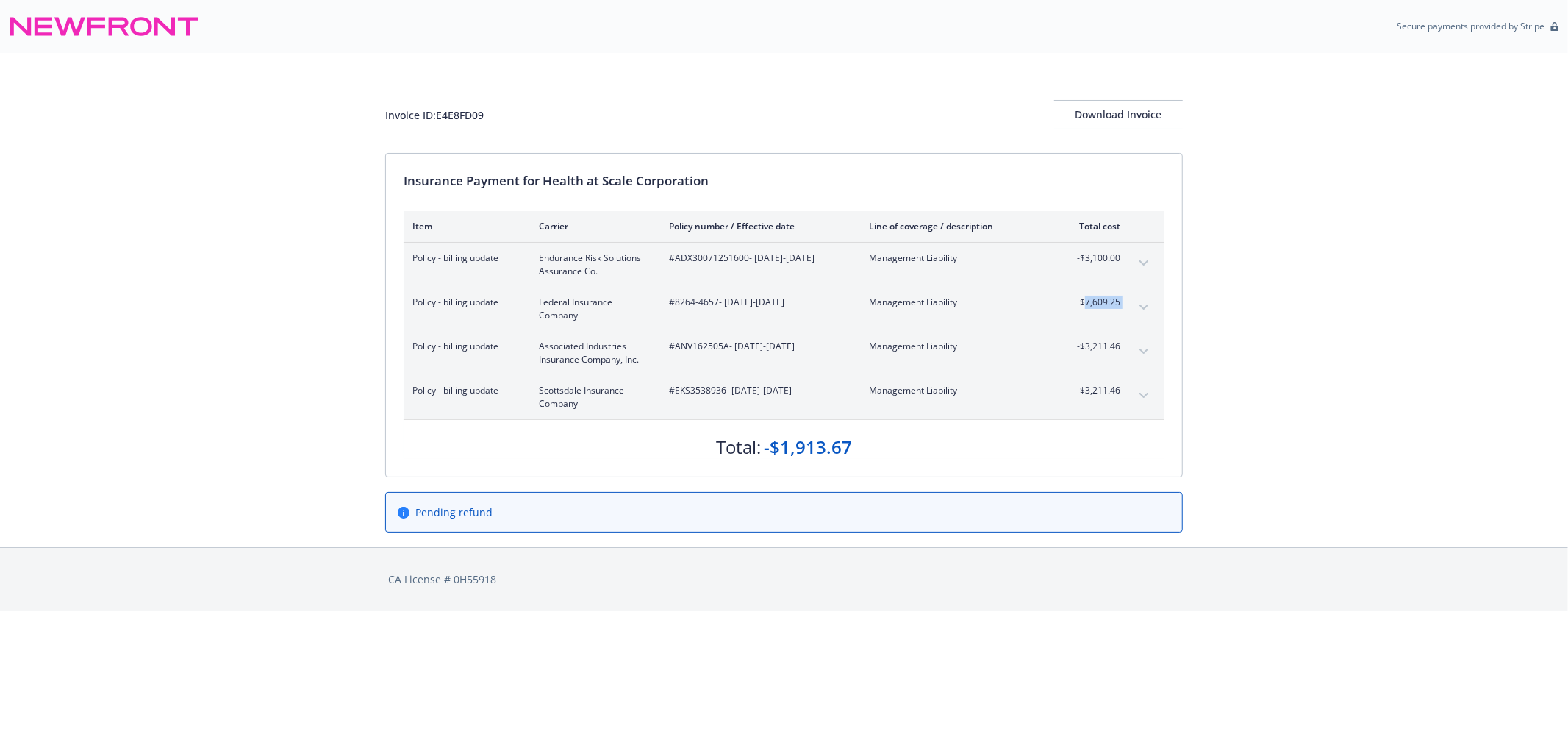
drag, startPoint x: 1097, startPoint y: 313, endPoint x: 1132, endPoint y: 312, distance: 35.0
click at [1132, 312] on div "Policy - billing update Federal Insurance Company #8264-4657 - 08/19/2024-08/19…" at bounding box center [784, 309] width 761 height 44
click at [879, 122] on div "Invoice ID: E4E8FD09 Download Invoice" at bounding box center [784, 115] width 798 height 29
drag, startPoint x: 1077, startPoint y: 354, endPoint x: 1119, endPoint y: 353, distance: 42.0
click at [1119, 353] on div "-$3,211.46" at bounding box center [1093, 353] width 56 height 26
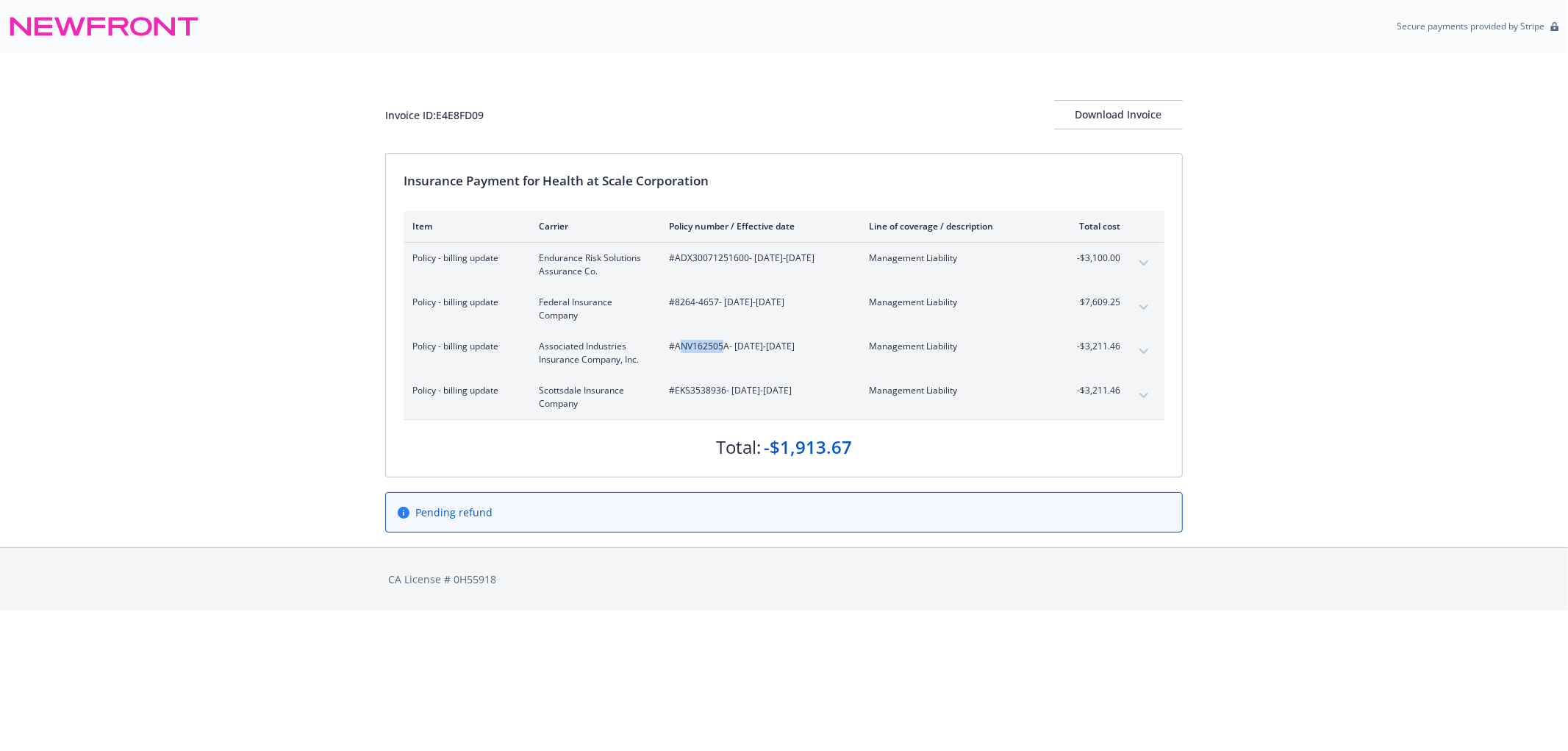
drag, startPoint x: 681, startPoint y: 349, endPoint x: 741, endPoint y: 346, distance: 60.1
click at [728, 346] on span "#ANV162505A - 08/19/2024-08/19/2025" at bounding box center [757, 347] width 177 height 13
drag, startPoint x: 1087, startPoint y: 350, endPoint x: 1124, endPoint y: 350, distance: 37.0
click at [1124, 350] on div "Policy - billing update Associated Industries Insurance Company, Inc. #ANV16250…" at bounding box center [784, 353] width 761 height 44
drag, startPoint x: 1128, startPoint y: 311, endPoint x: 1071, endPoint y: 306, distance: 57.2
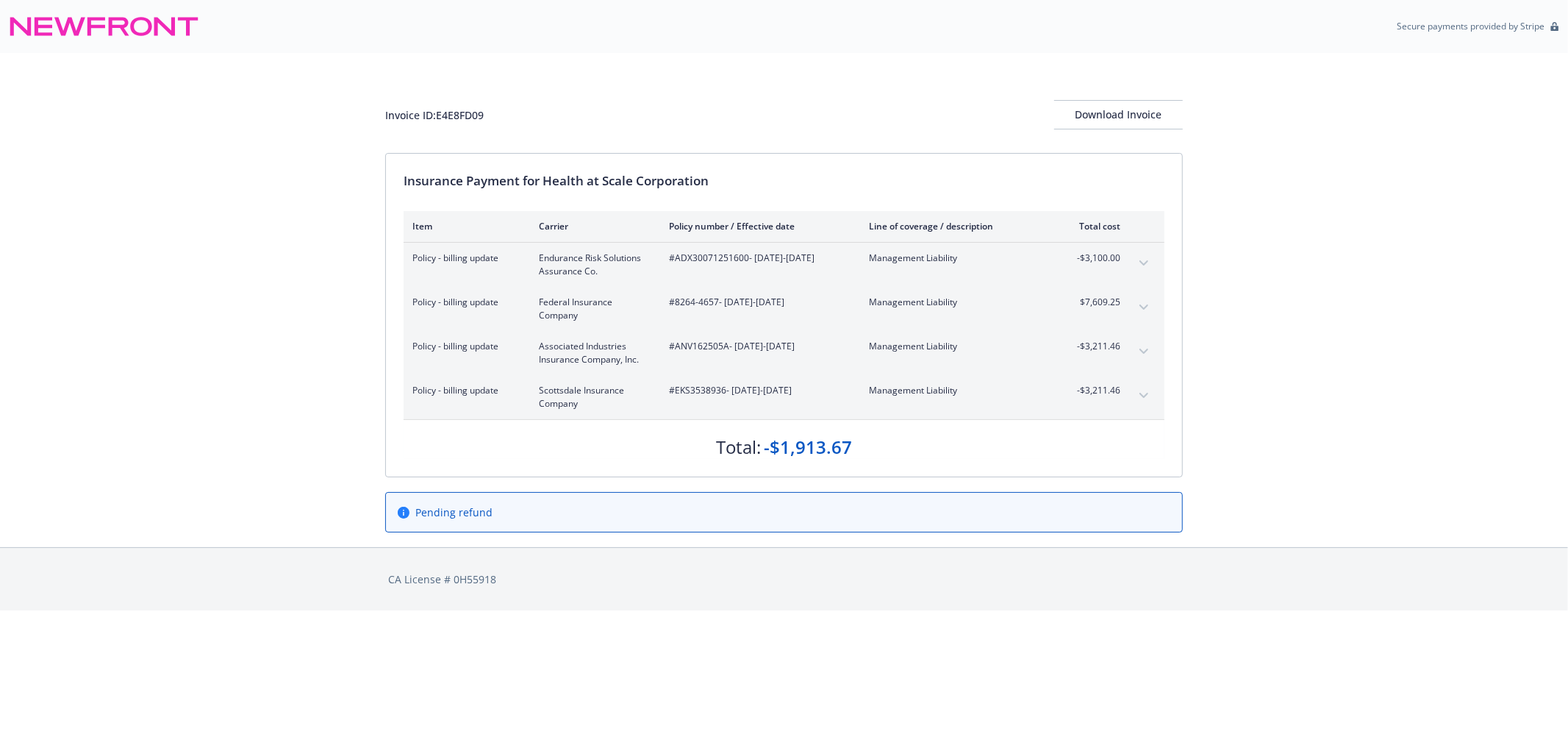
click at [1071, 306] on div "Policy - billing update Federal Insurance Company #8264-4657 - 08/19/2024-08/19…" at bounding box center [784, 309] width 761 height 44
drag, startPoint x: 1071, startPoint y: 300, endPoint x: 1120, endPoint y: 310, distance: 50.0
click at [1120, 310] on div "Policy - billing update Federal Insurance Company #8264-4657 - 08/19/2024-08/19…" at bounding box center [784, 309] width 761 height 44
click at [858, 451] on div "Total: -$1,913.67" at bounding box center [784, 439] width 761 height 40
drag, startPoint x: 858, startPoint y: 451, endPoint x: 768, endPoint y: 455, distance: 90.1
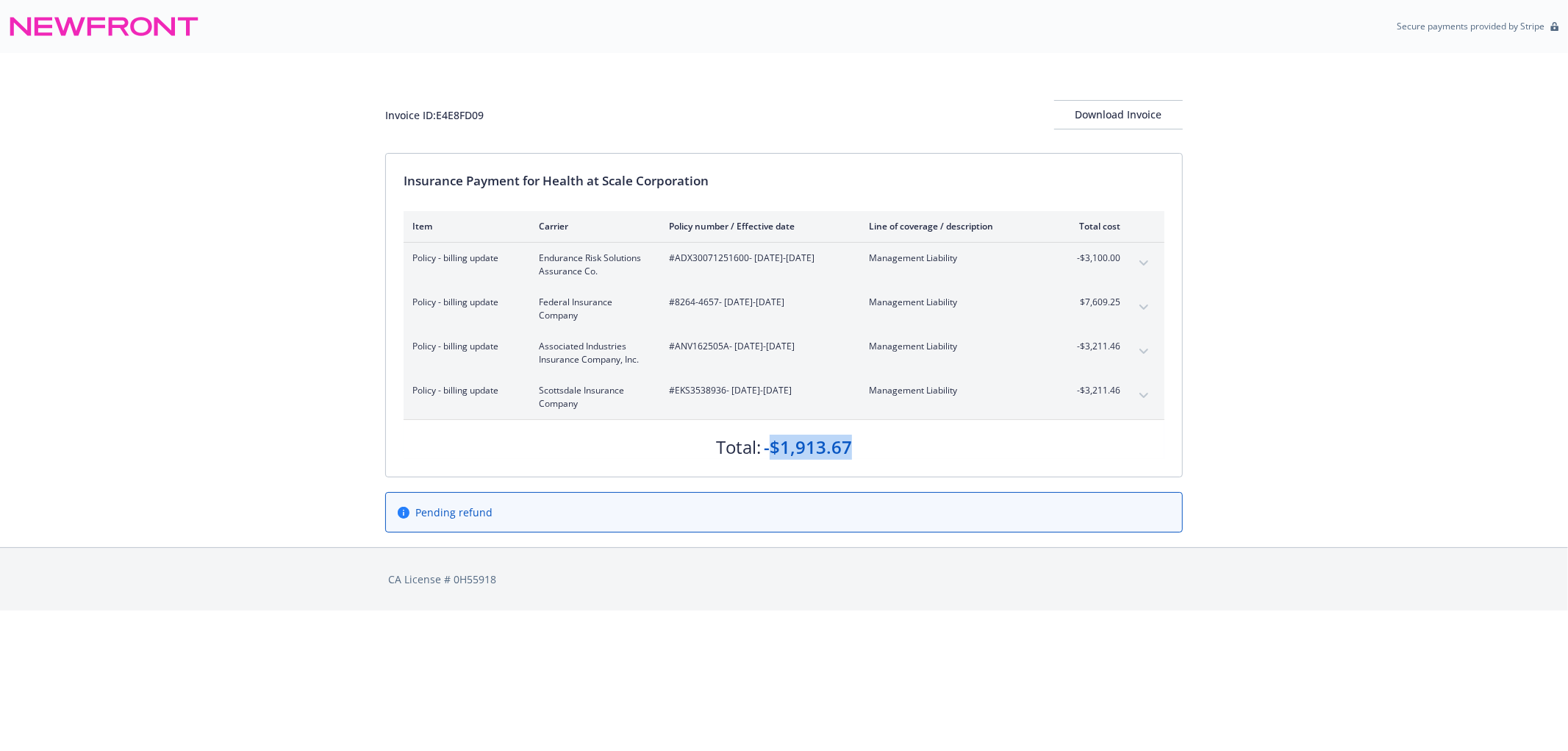
click at [768, 455] on div "Total: -$1,913.67" at bounding box center [784, 439] width 761 height 40
drag, startPoint x: 1075, startPoint y: 350, endPoint x: 1128, endPoint y: 361, distance: 54.1
click at [1128, 361] on div "Policy - billing update Associated Industries Insurance Company, Inc. #ANV16250…" at bounding box center [784, 353] width 761 height 44
click at [848, 454] on div "-$1,913.67" at bounding box center [808, 447] width 88 height 25
click at [570, 196] on div "Insurance Payment for Health at Scale Corporation Item Carrier Policy number / …" at bounding box center [784, 316] width 796 height 323
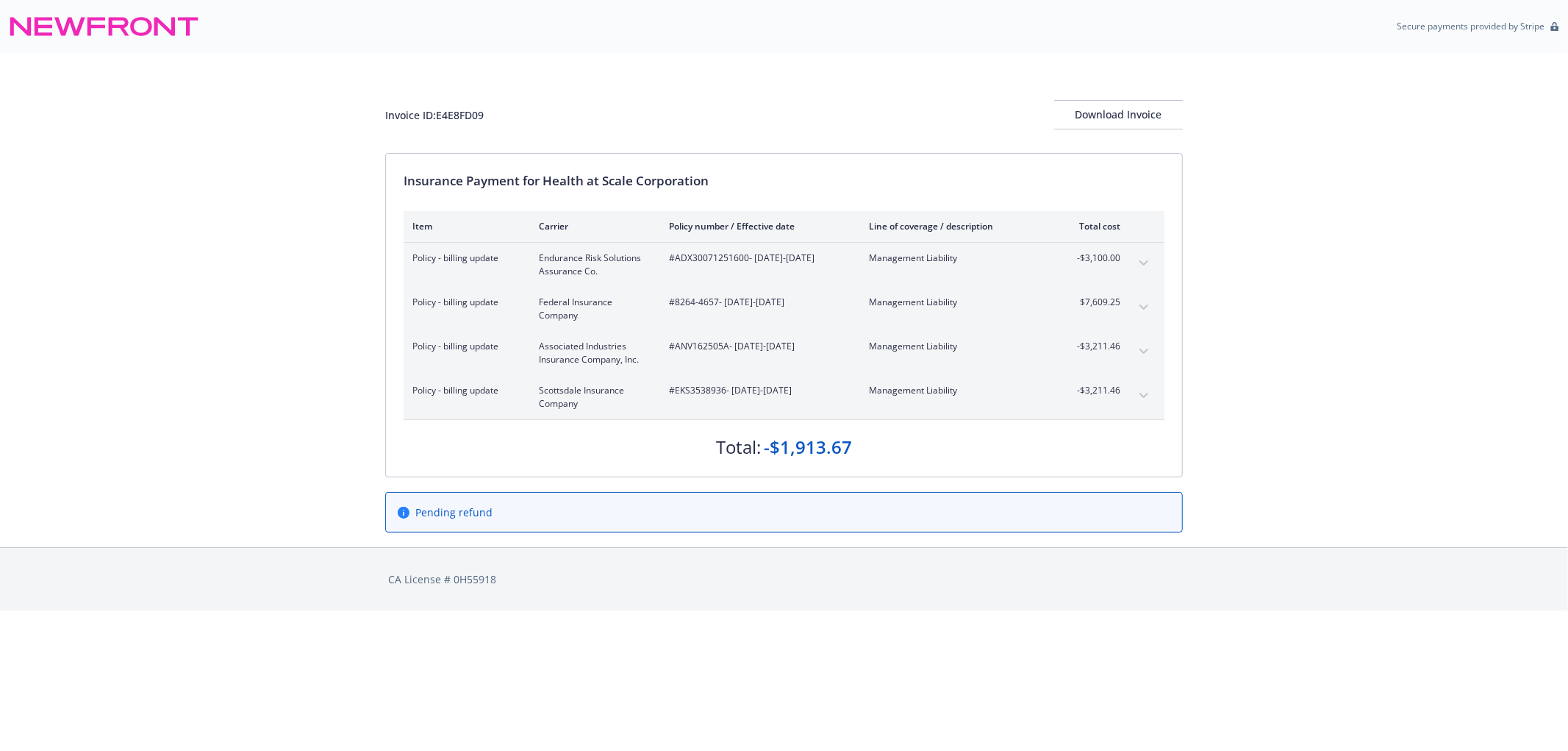
click at [561, 181] on div "Insurance Payment for Health at Scale Corporation" at bounding box center [784, 181] width 761 height 19
drag, startPoint x: 545, startPoint y: 178, endPoint x: 726, endPoint y: 183, distance: 181.1
click at [726, 183] on div "Insurance Payment for Health at Scale Corporation" at bounding box center [784, 181] width 761 height 19
copy div "Health at Scale Corporation"
click at [672, 290] on div "Policy - billing update Federal Insurance Company #8264-4657 - 08/19/2024-08/19…" at bounding box center [784, 309] width 761 height 44
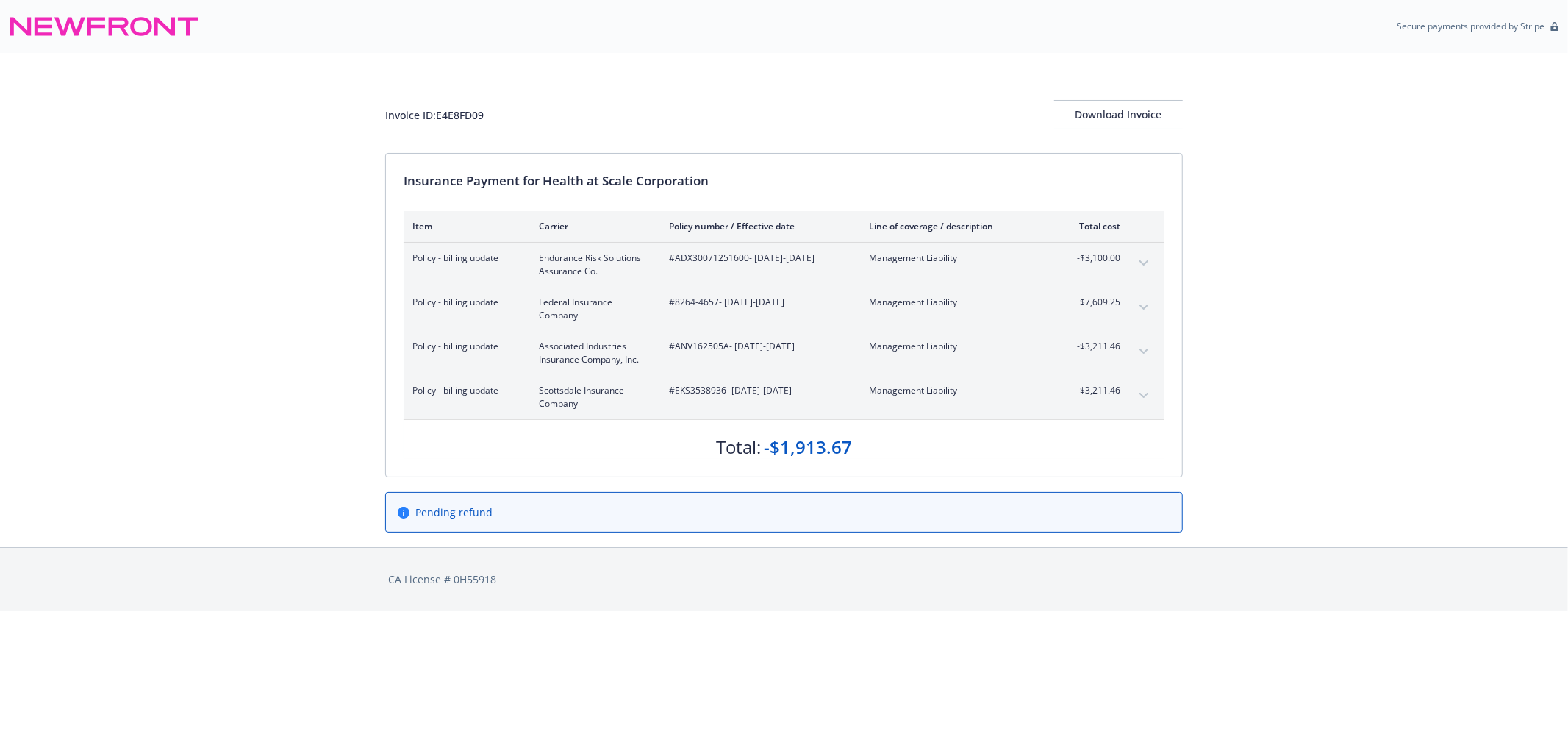
click at [677, 254] on span "#ADX30071251600 - 10/18/2024-08/19/2025" at bounding box center [757, 258] width 177 height 13
drag, startPoint x: 677, startPoint y: 254, endPoint x: 703, endPoint y: 259, distance: 26.5
click at [703, 259] on span "#ADX30071251600 - 10/18/2024-08/19/2025" at bounding box center [757, 258] width 177 height 13
copy span "ADX30071251600"
click at [686, 305] on span "#8264-4657 - 08/19/2024-08/19/2025" at bounding box center [757, 302] width 177 height 13
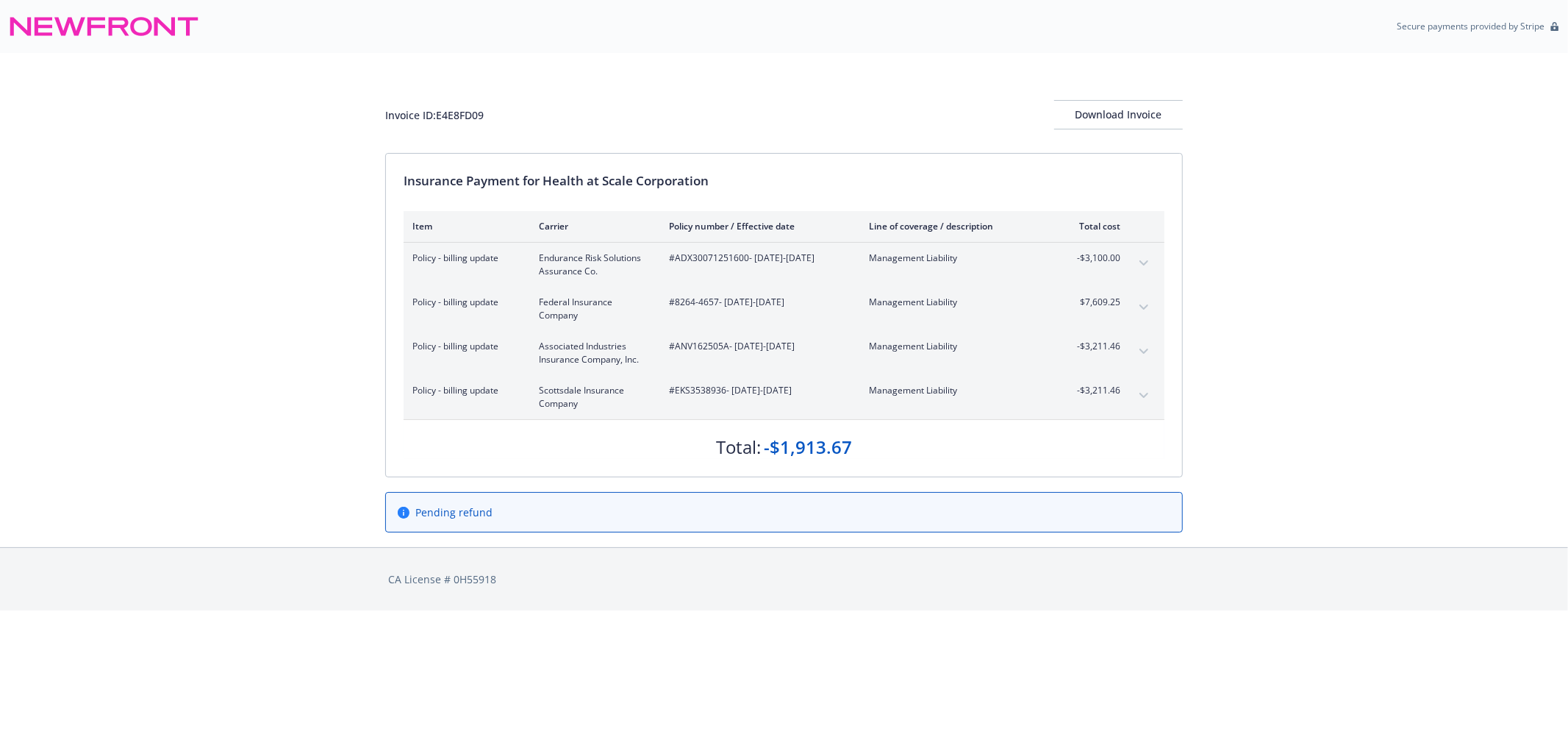
click at [674, 306] on span "#8264-4657 - 08/19/2024-08/19/2025" at bounding box center [757, 302] width 177 height 13
drag, startPoint x: 673, startPoint y: 306, endPoint x: 717, endPoint y: 303, distance: 44.1
click at [717, 303] on span "#8264-4657 - 08/19/2024-08/19/2025" at bounding box center [757, 302] width 177 height 13
copy span "8264-4657"
click at [667, 360] on div "Policy - billing update Associated Industries Insurance Company, Inc. #ANV16250…" at bounding box center [766, 353] width 708 height 26
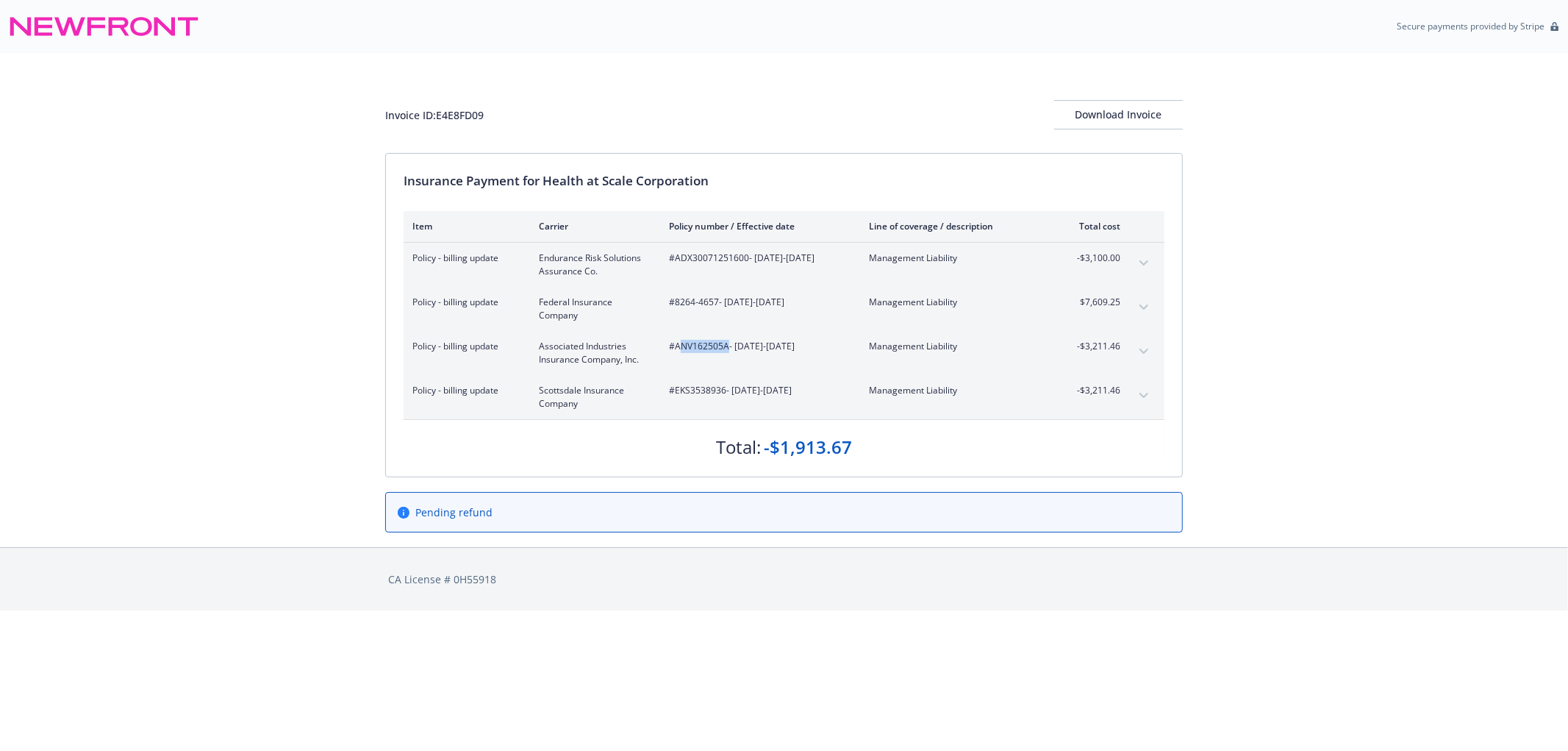
drag, startPoint x: 678, startPoint y: 350, endPoint x: 729, endPoint y: 349, distance: 51.0
click at [729, 349] on span "#ANV162505A - 08/19/2024-08/19/2025" at bounding box center [757, 347] width 177 height 13
copy span "NV162505A"
click at [683, 399] on div "#EKS3538936 - 08/19/2024-08/19/2025" at bounding box center [757, 397] width 177 height 26
drag, startPoint x: 678, startPoint y: 397, endPoint x: 694, endPoint y: 396, distance: 16.0
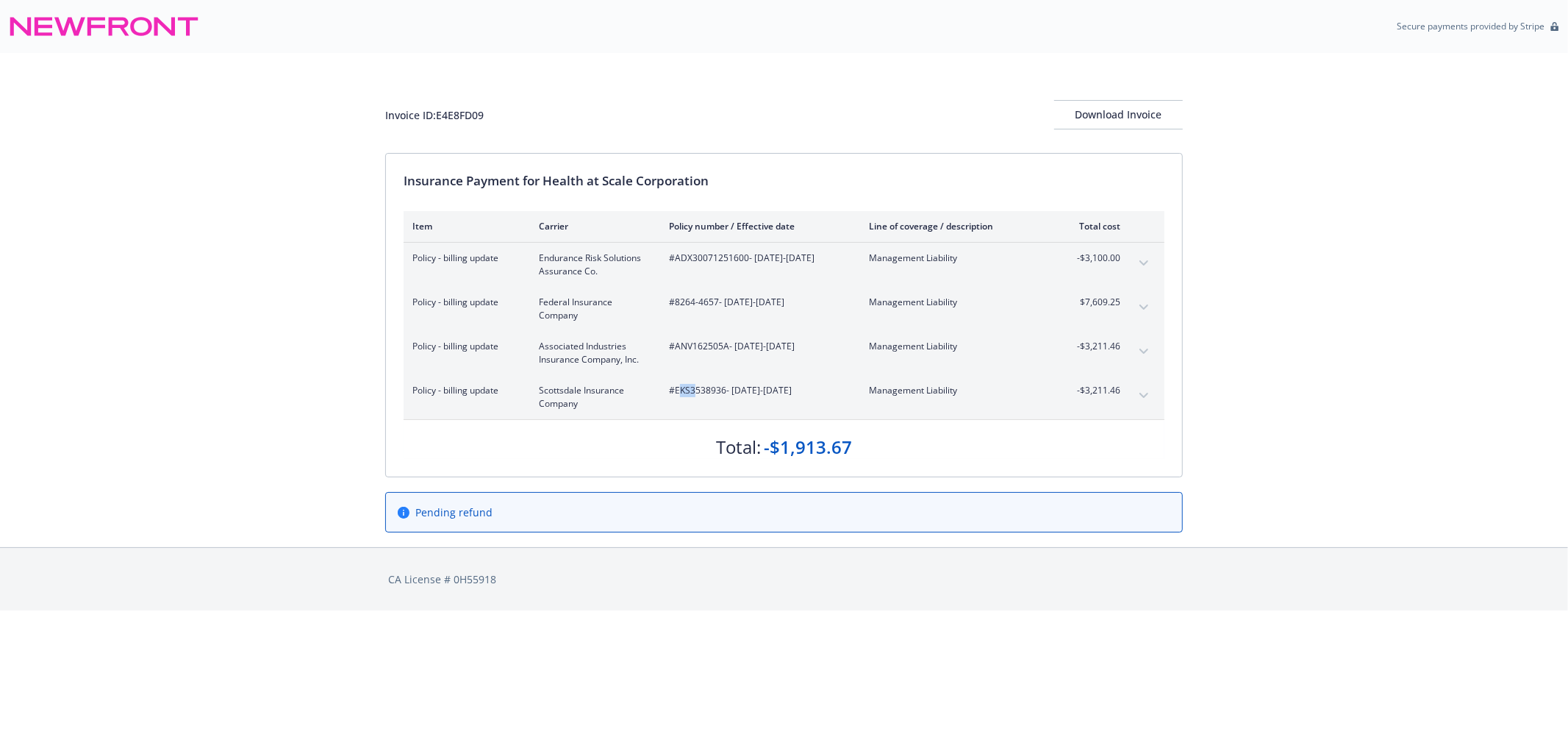
click at [694, 396] on div "#EKS3538936 - 08/19/2024-08/19/2025" at bounding box center [757, 397] width 177 height 26
drag, startPoint x: 680, startPoint y: 404, endPoint x: 671, endPoint y: 404, distance: 9.0
click at [679, 404] on div "#EKS3538936 - 08/19/2024-08/19/2025" at bounding box center [757, 397] width 177 height 26
click at [687, 395] on span "#EKS3538936 - 08/19/2024-08/19/2025" at bounding box center [757, 391] width 177 height 13
click at [678, 395] on span "#EKS3538936 - 08/19/2024-08/19/2025" at bounding box center [757, 391] width 177 height 13
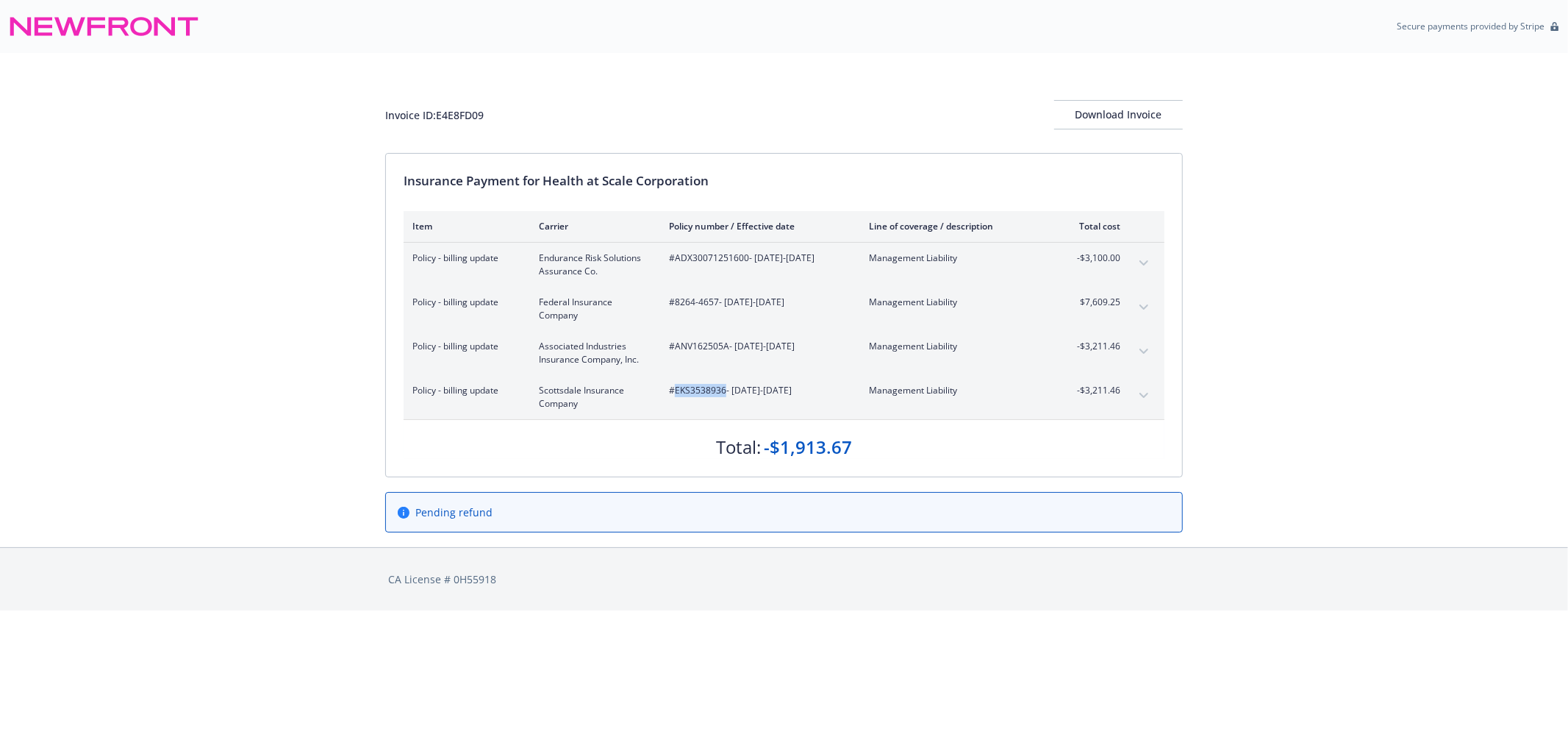
drag, startPoint x: 675, startPoint y: 392, endPoint x: 723, endPoint y: 403, distance: 49.2
click at [723, 403] on div "#EKS3538936 - 08/19/2024-08/19/2025" at bounding box center [757, 397] width 177 height 26
copy span "EKS3538936"
click at [284, 385] on div "Invoice ID: E4E8FD09 Download Invoice Insurance Payment for Health at Scale Cor…" at bounding box center [784, 300] width 1568 height 494
click at [103, 381] on div "Invoice ID: E4E8FD09 Download Invoice Insurance Payment for Health at Scale Cor…" at bounding box center [784, 300] width 1568 height 494
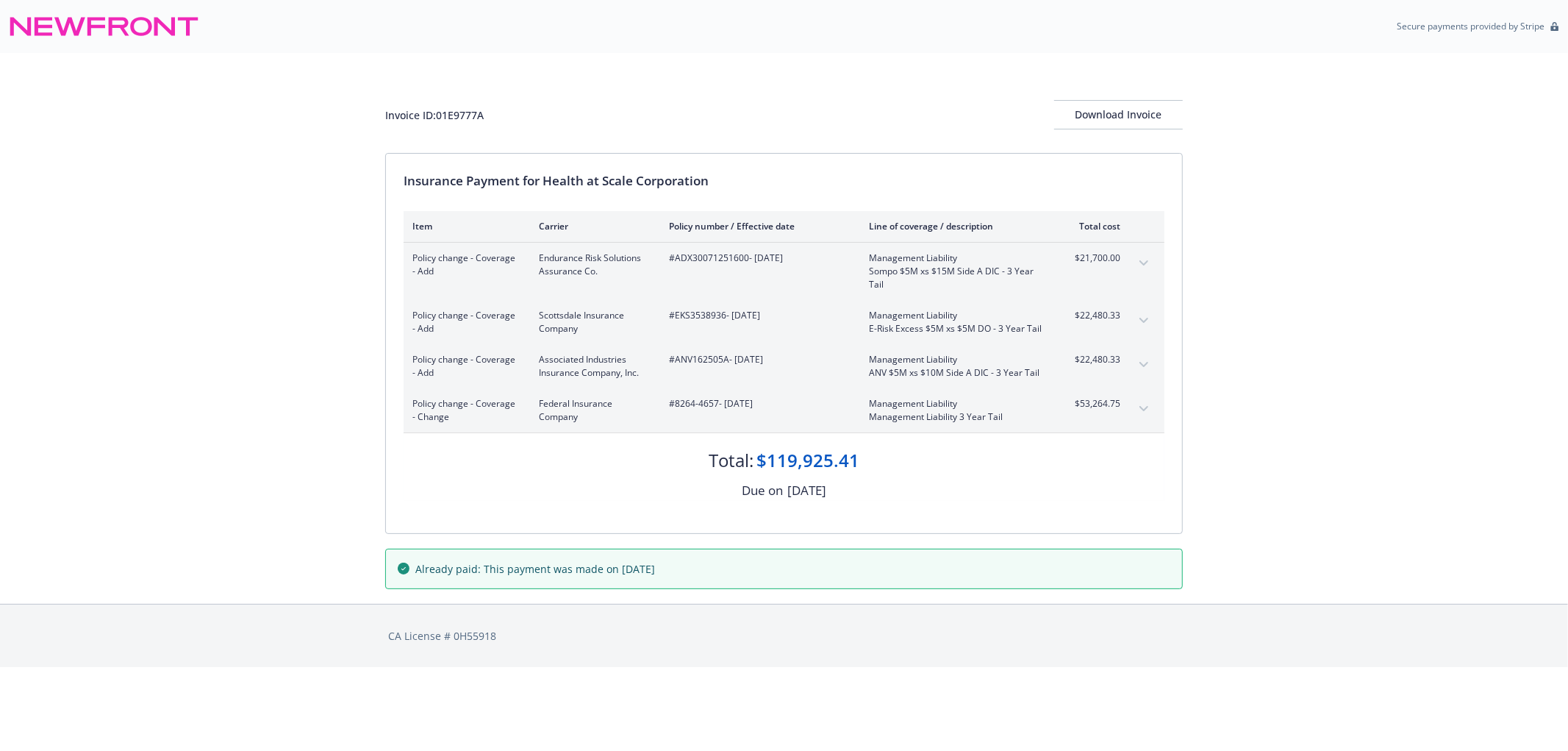
click at [688, 264] on span "#ADX30071251600 - 03/21/2025" at bounding box center [757, 258] width 177 height 13
click at [684, 259] on span "#ADX30071251600 - 03/21/2025" at bounding box center [757, 258] width 177 height 13
click at [716, 259] on span "#ADX30071251600 - 03/21/2025" at bounding box center [757, 258] width 177 height 13
click at [707, 317] on span "#EKS3538936 - 03/21/2025" at bounding box center [757, 316] width 177 height 13
click at [709, 363] on span "#ANV162505A - 03/21/2025" at bounding box center [757, 360] width 177 height 13
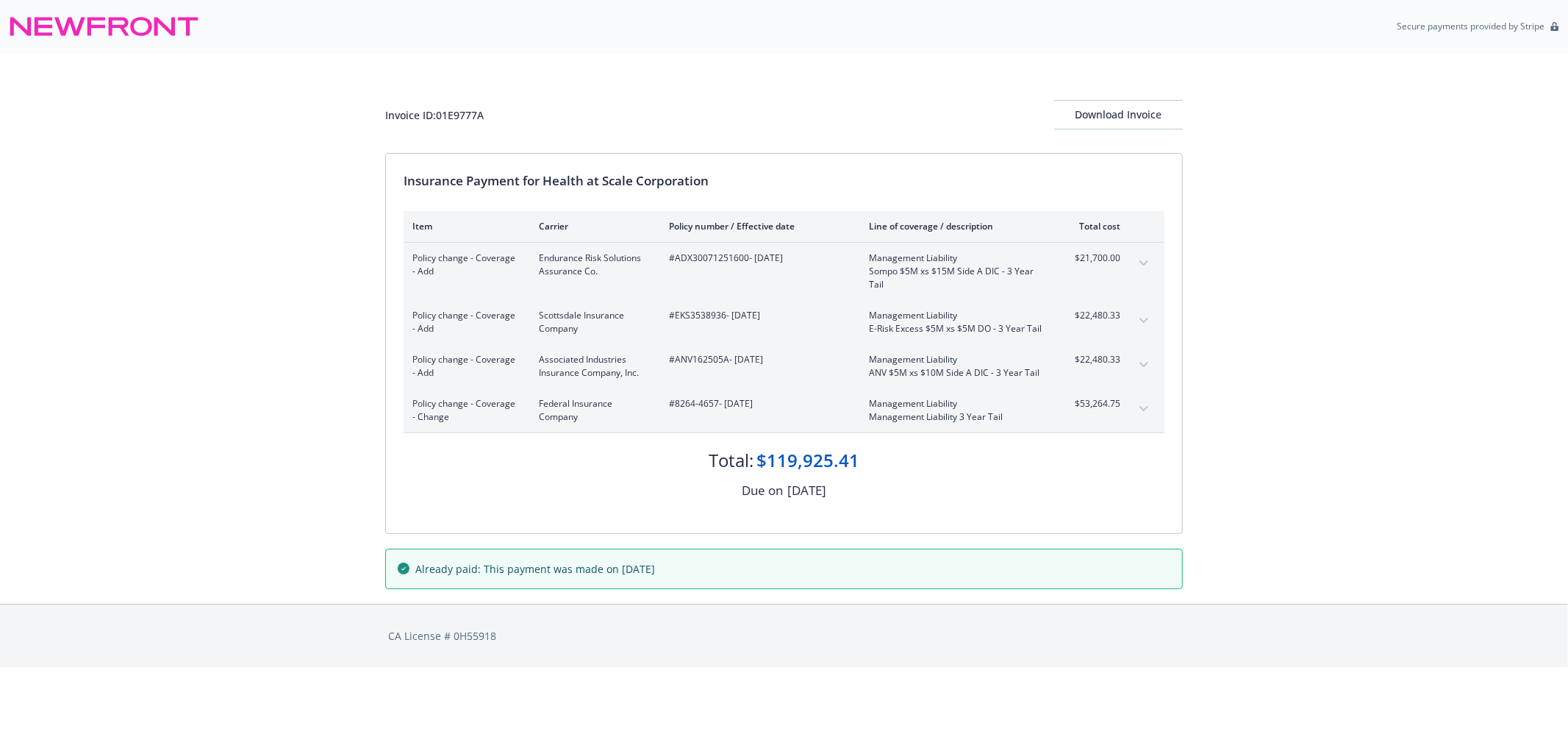
drag, startPoint x: 672, startPoint y: 408, endPoint x: 768, endPoint y: 418, distance: 96.5
click at [768, 418] on div "#8264-4657 - 03/21/2025" at bounding box center [757, 410] width 177 height 26
click at [788, 420] on div "#8264-4657 - 03/21/2025" at bounding box center [757, 410] width 177 height 26
drag, startPoint x: 675, startPoint y: 407, endPoint x: 765, endPoint y: 407, distance: 90.0
click at [758, 407] on span "#8264-4657 - 03/21/2025" at bounding box center [757, 404] width 177 height 13
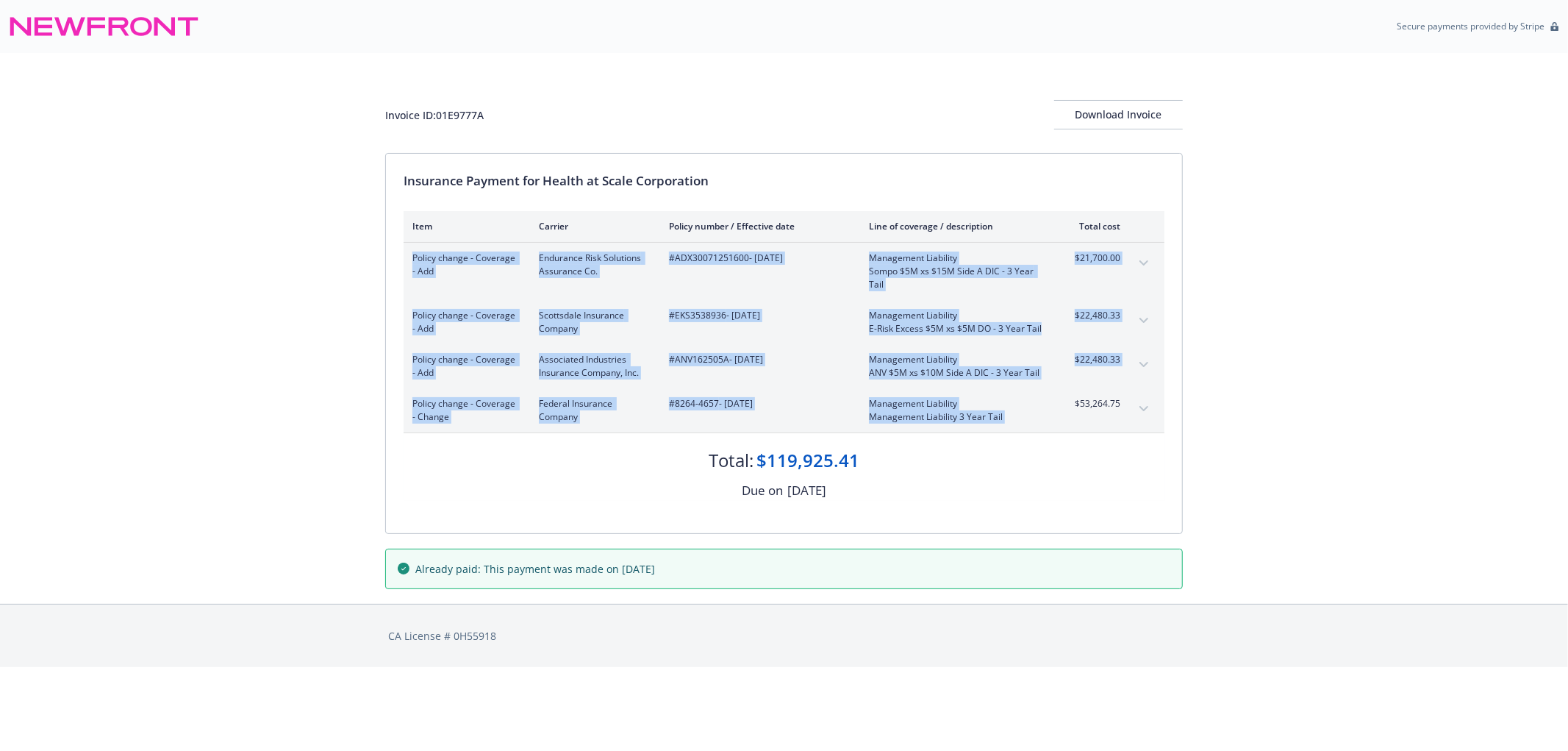
drag, startPoint x: 1069, startPoint y: 410, endPoint x: 1126, endPoint y: 414, distance: 57.1
click at [1126, 414] on div "Policy change - Coverage - Change Federal Insurance Company #8264-4657 - 03/21/…" at bounding box center [784, 410] width 761 height 44
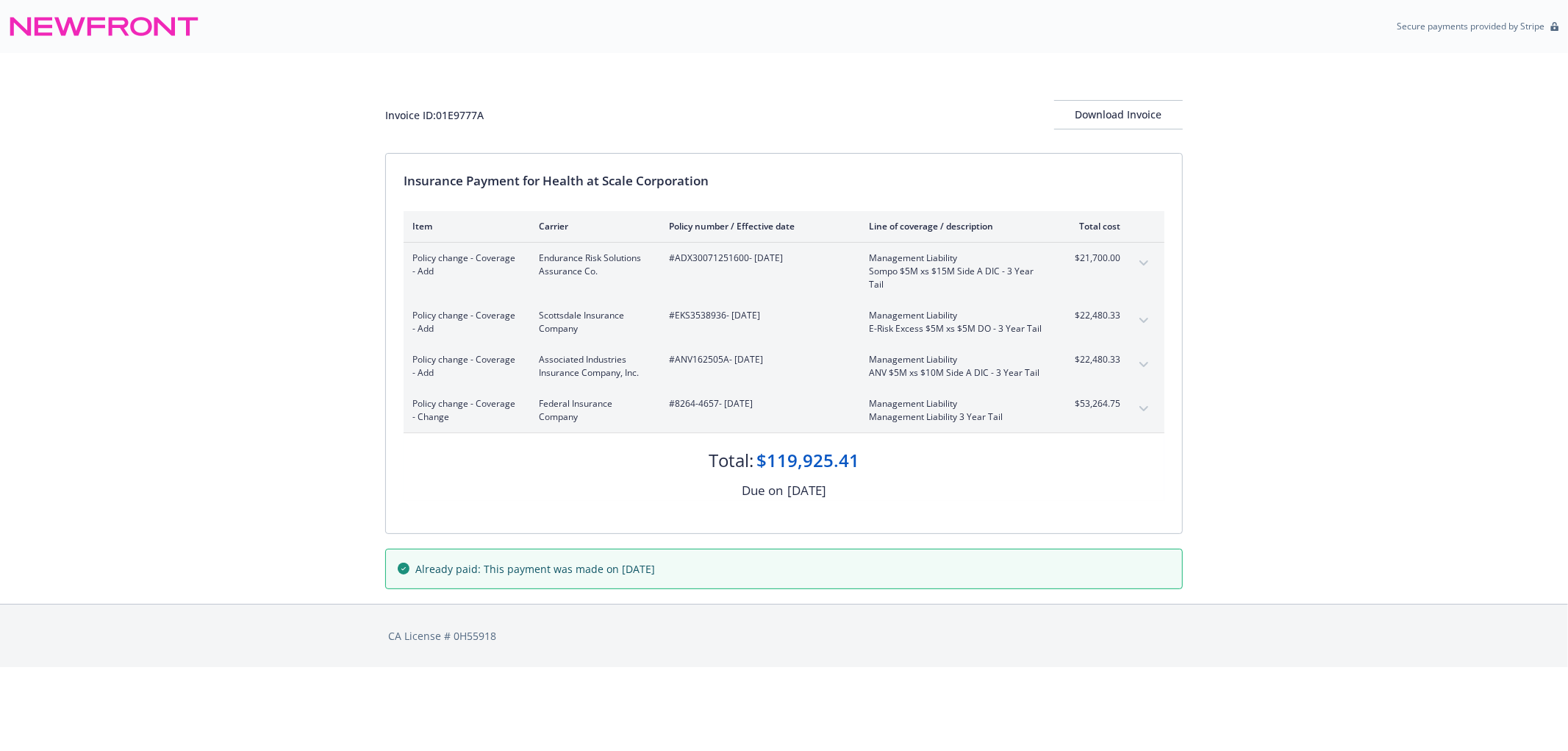
click at [678, 406] on span "#8264-4657 - 03/21/2025" at bounding box center [757, 404] width 177 height 13
drag, startPoint x: 678, startPoint y: 406, endPoint x: 720, endPoint y: 409, distance: 42.1
click at [720, 409] on span "#8264-4657 - 03/21/2025" at bounding box center [757, 404] width 177 height 13
copy span "8264-4657 -"
click at [779, 403] on span "#8264-4657 - 03/21/2025" at bounding box center [757, 404] width 177 height 13
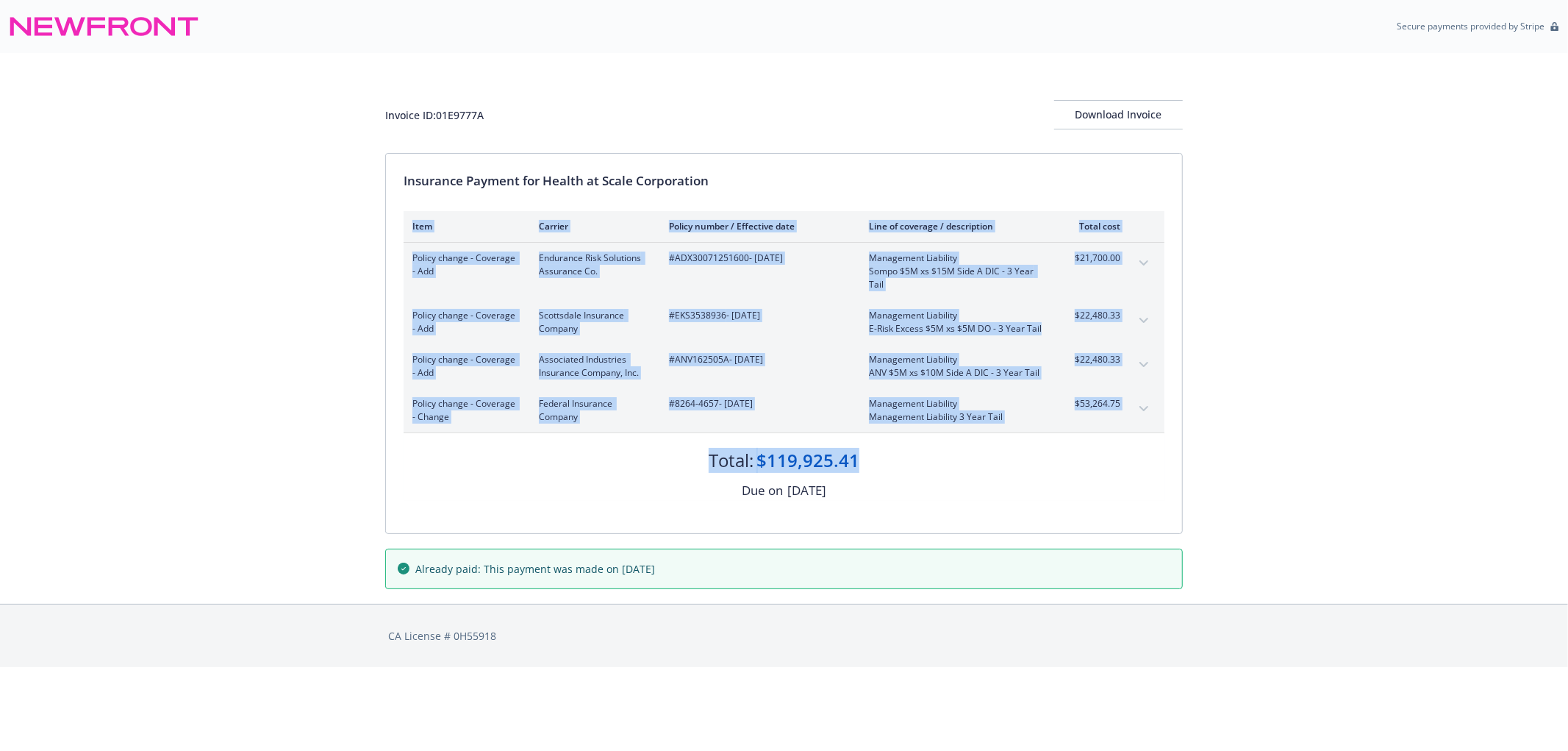
drag, startPoint x: 905, startPoint y: 168, endPoint x: 1110, endPoint y: 434, distance: 335.8
click at [1110, 434] on div "Insurance Payment for Health at Scale Corporation Item Carrier Policy number / …" at bounding box center [784, 344] width 796 height 380
click at [1114, 463] on div "Total: $119,925.41" at bounding box center [784, 453] width 761 height 40
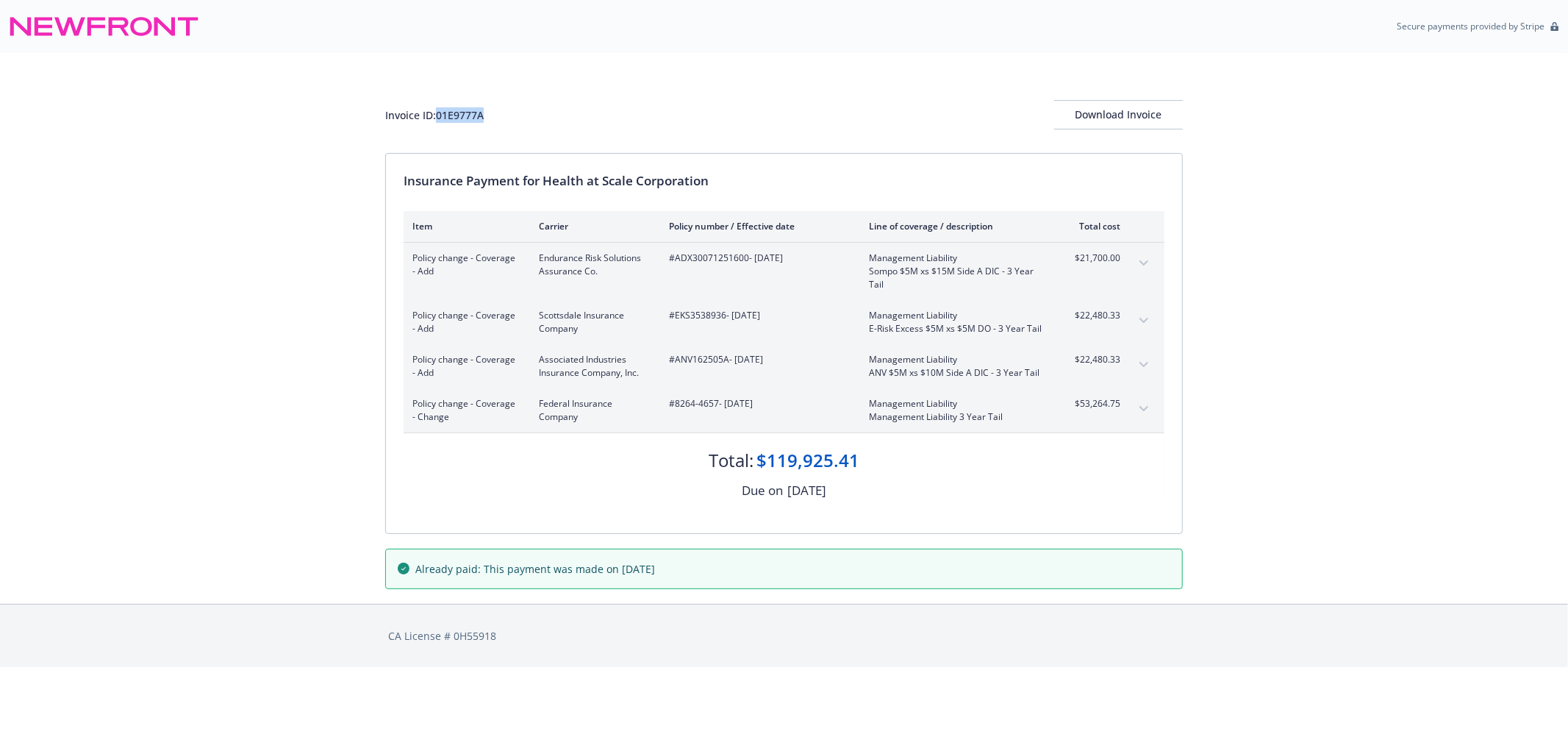
drag, startPoint x: 494, startPoint y: 120, endPoint x: 441, endPoint y: 120, distance: 53.0
click at [441, 120] on div "Invoice ID: 01E9777A Download Invoice" at bounding box center [784, 115] width 798 height 29
copy div "01E9777A"
